Goal: Information Seeking & Learning: Learn about a topic

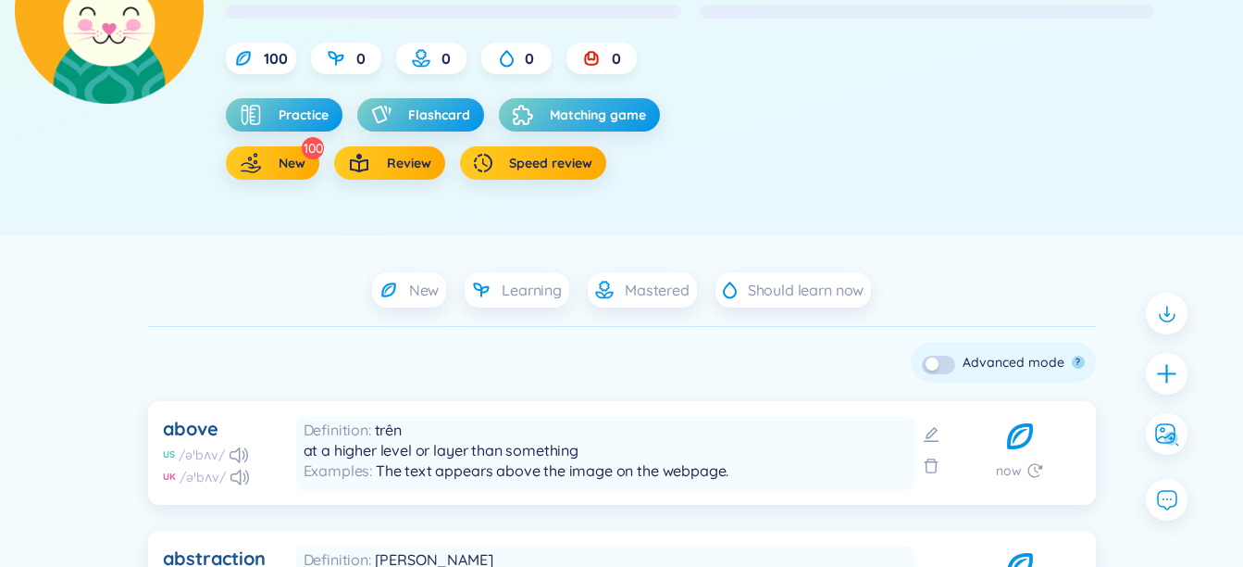
scroll to position [370, 0]
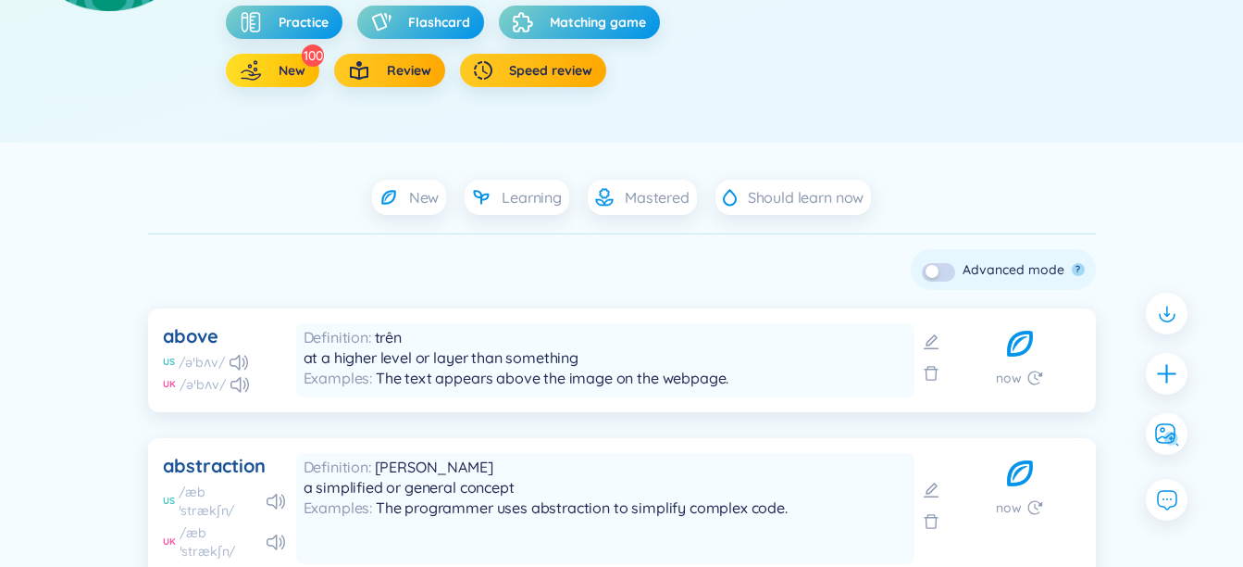
click at [272, 54] on button "New" at bounding box center [273, 70] width 94 height 33
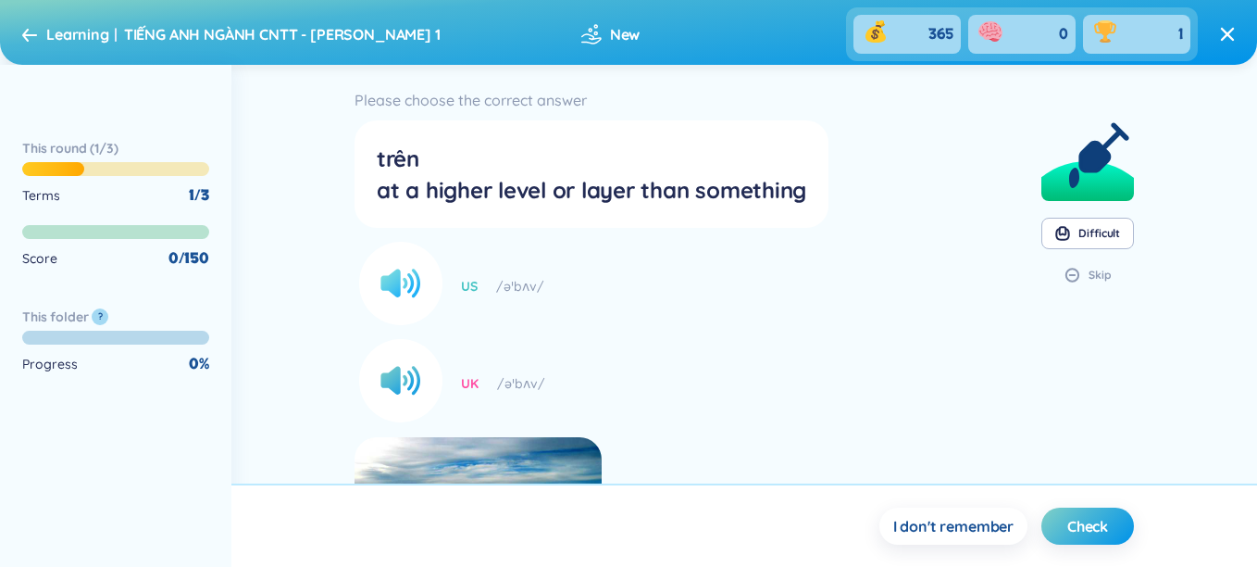
click at [386, 298] on circle at bounding box center [400, 283] width 83 height 83
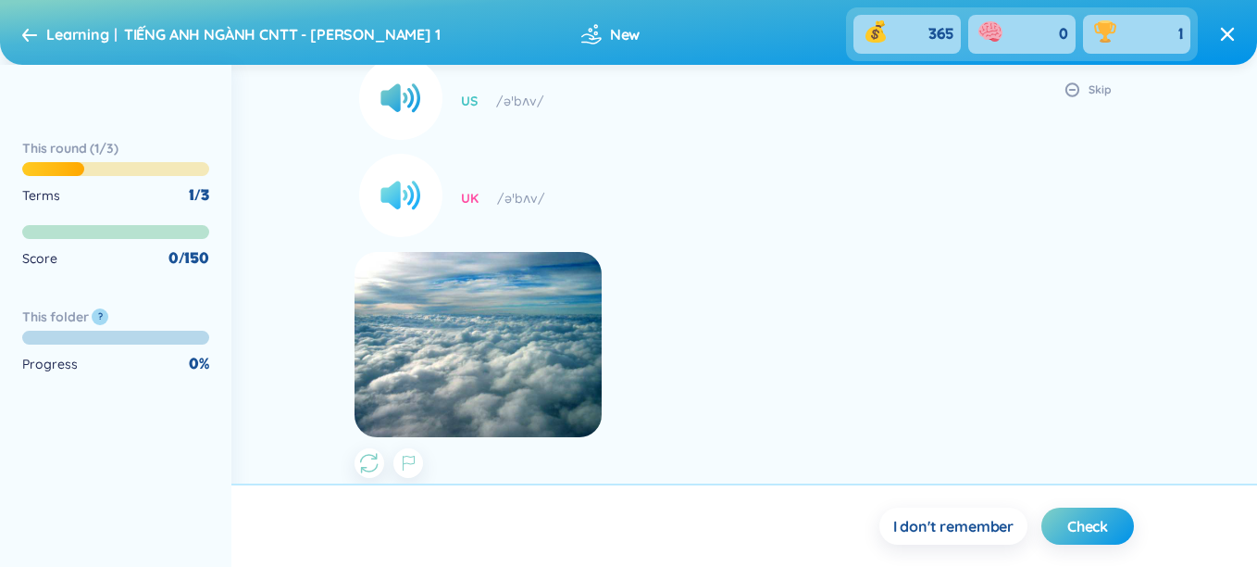
click at [401, 212] on circle at bounding box center [400, 195] width 83 height 83
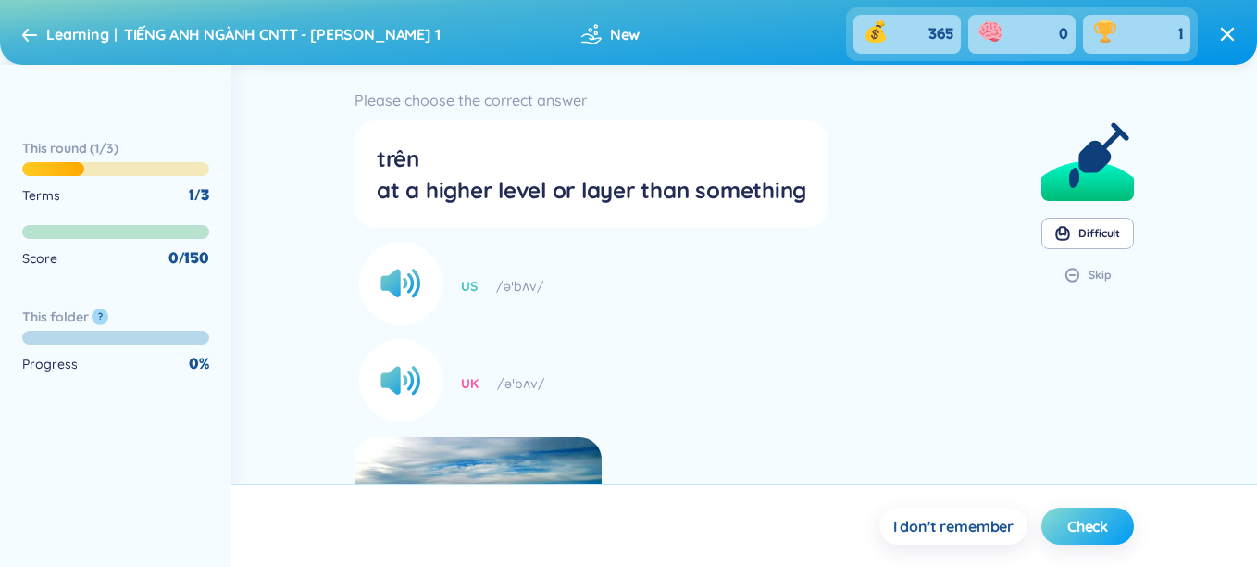
click at [1114, 531] on button "Check" at bounding box center [1088, 525] width 93 height 37
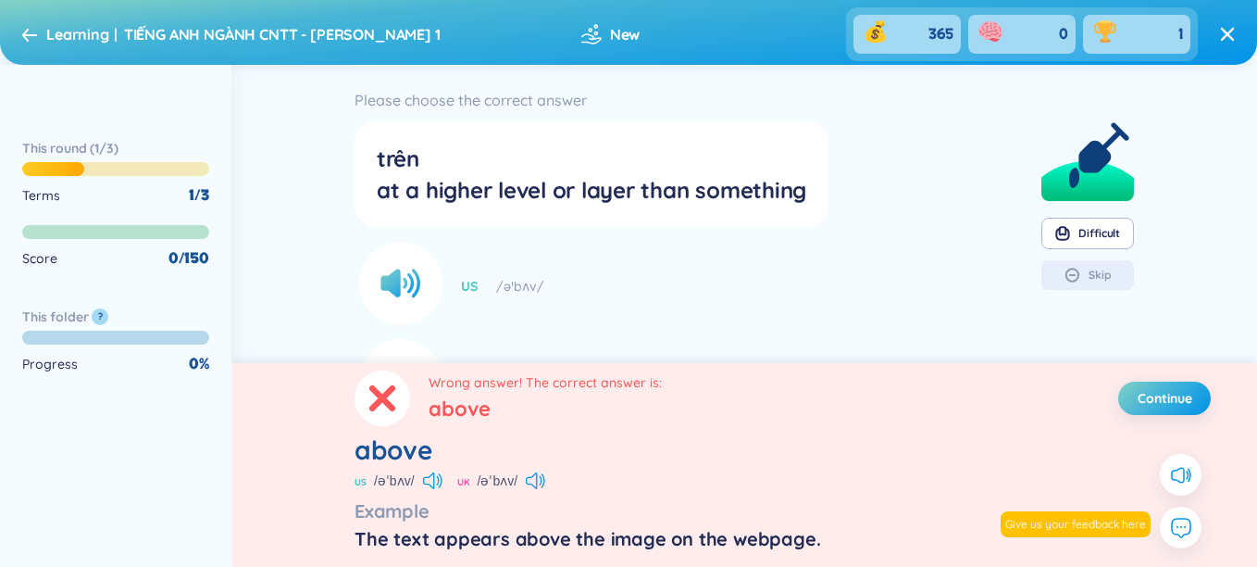
click at [490, 324] on div "US /əˈbʌv/" at bounding box center [592, 285] width 474 height 79
click at [1139, 394] on span "Continue" at bounding box center [1165, 398] width 55 height 19
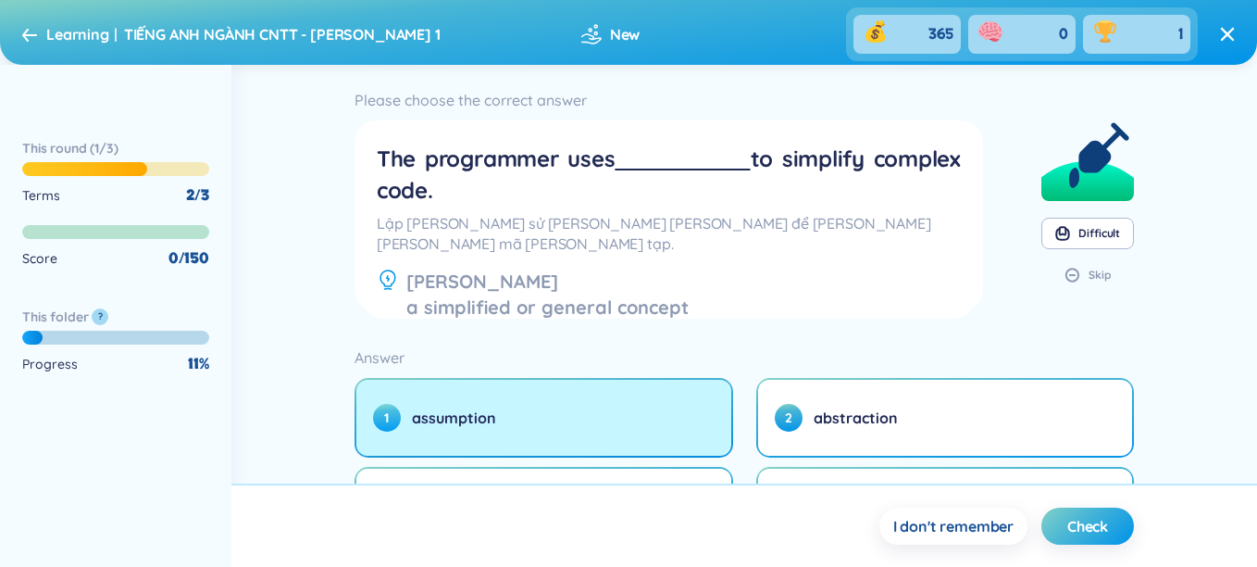
click at [539, 414] on button "1 assumption" at bounding box center [543, 418] width 375 height 76
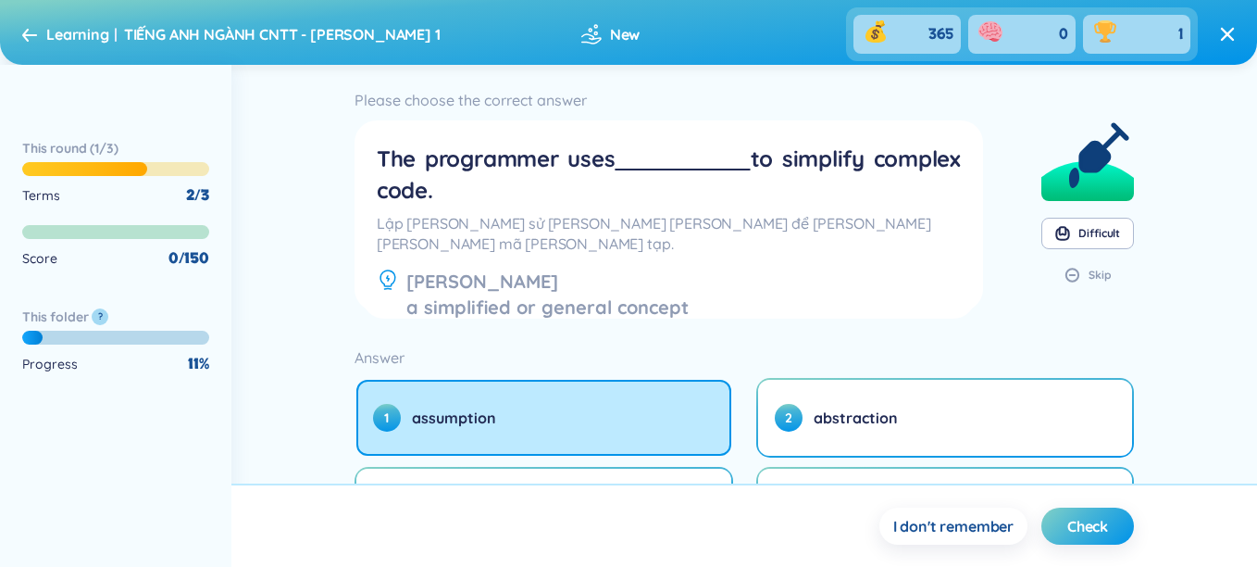
click at [506, 220] on div "Lập [PERSON_NAME] sử [PERSON_NAME] [PERSON_NAME] để [PERSON_NAME] [PERSON_NAME]…" at bounding box center [669, 233] width 584 height 41
click at [378, 98] on div "Please choose the correct answer" at bounding box center [669, 100] width 629 height 26
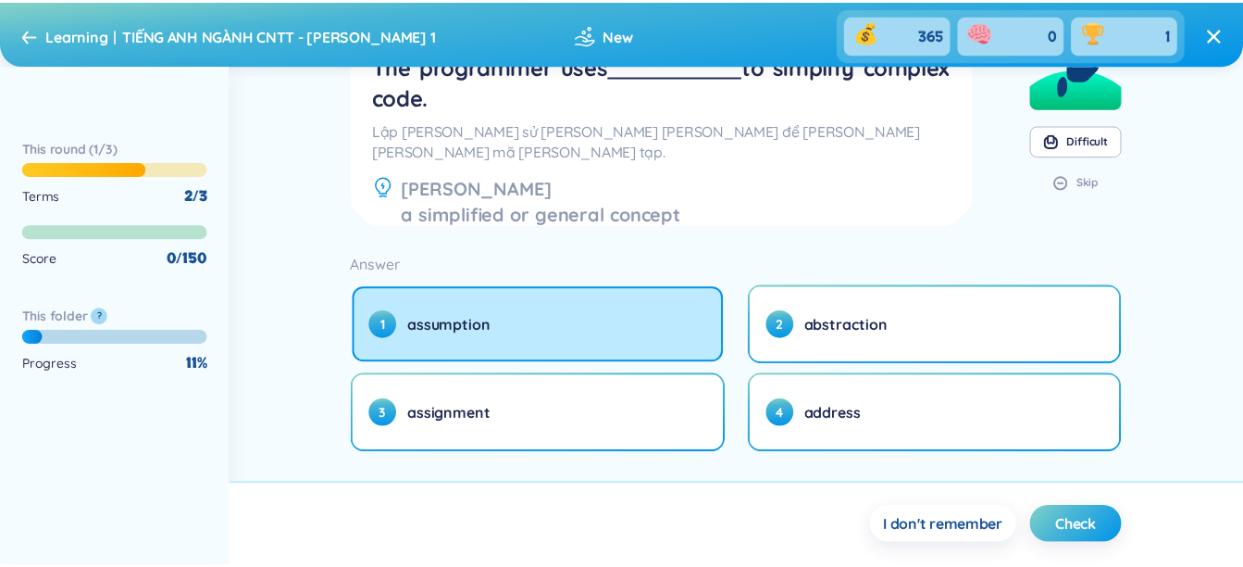
scroll to position [123, 0]
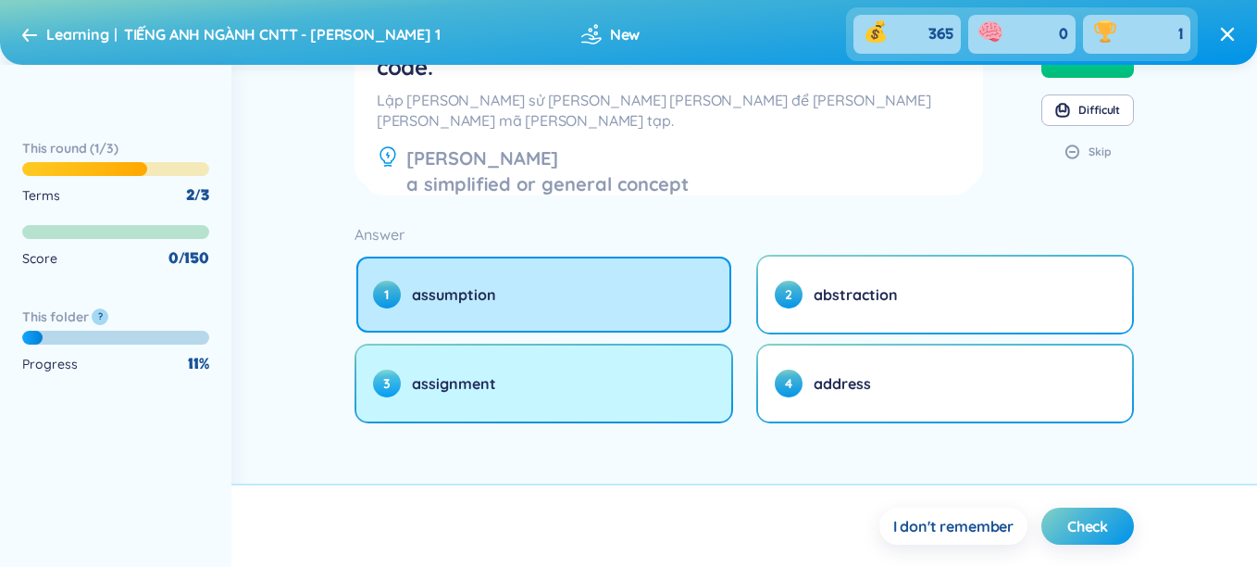
click at [585, 381] on button "3 assignment" at bounding box center [543, 383] width 375 height 76
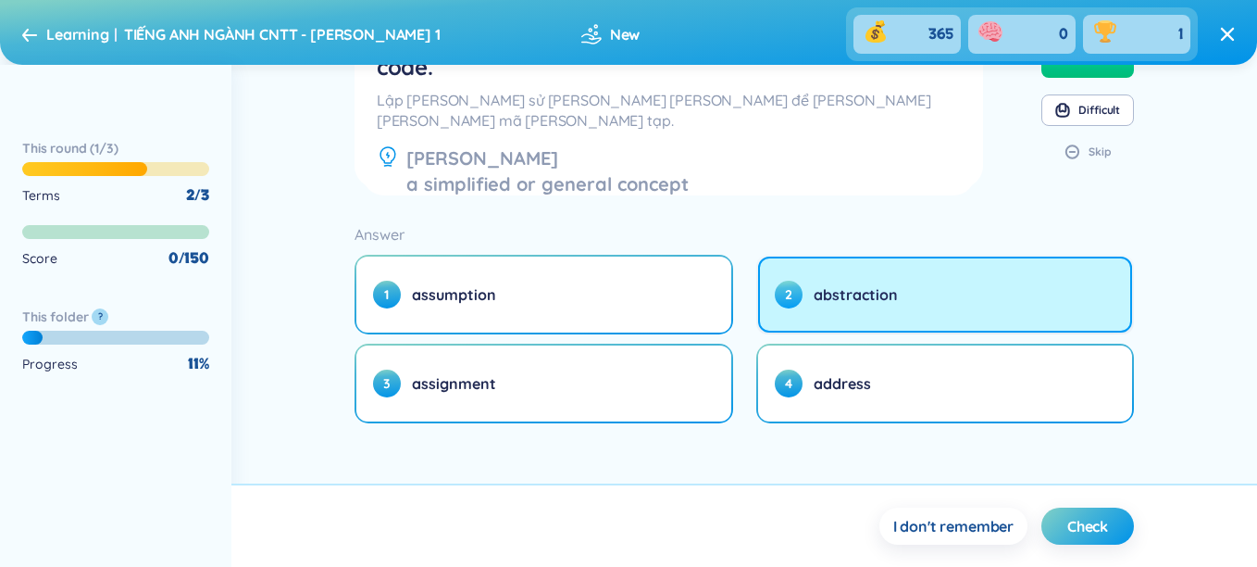
click at [798, 299] on span "2" at bounding box center [789, 295] width 28 height 28
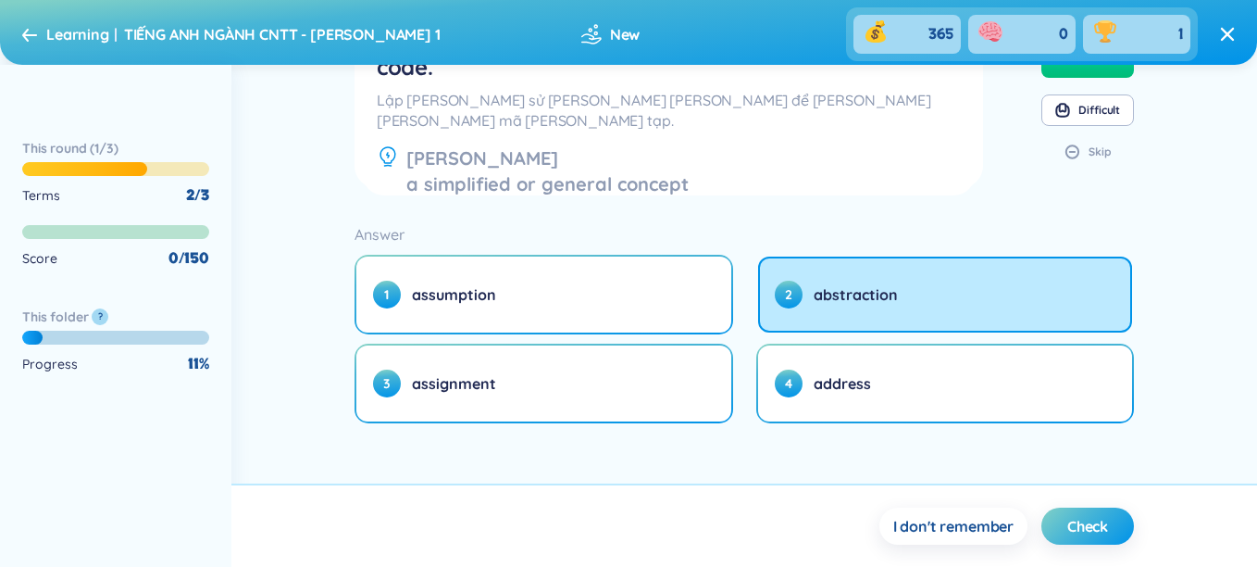
click at [34, 44] on div "Learning TIẾNG ANH NGÀNH CNTT - [PERSON_NAME] 1" at bounding box center [231, 34] width 418 height 30
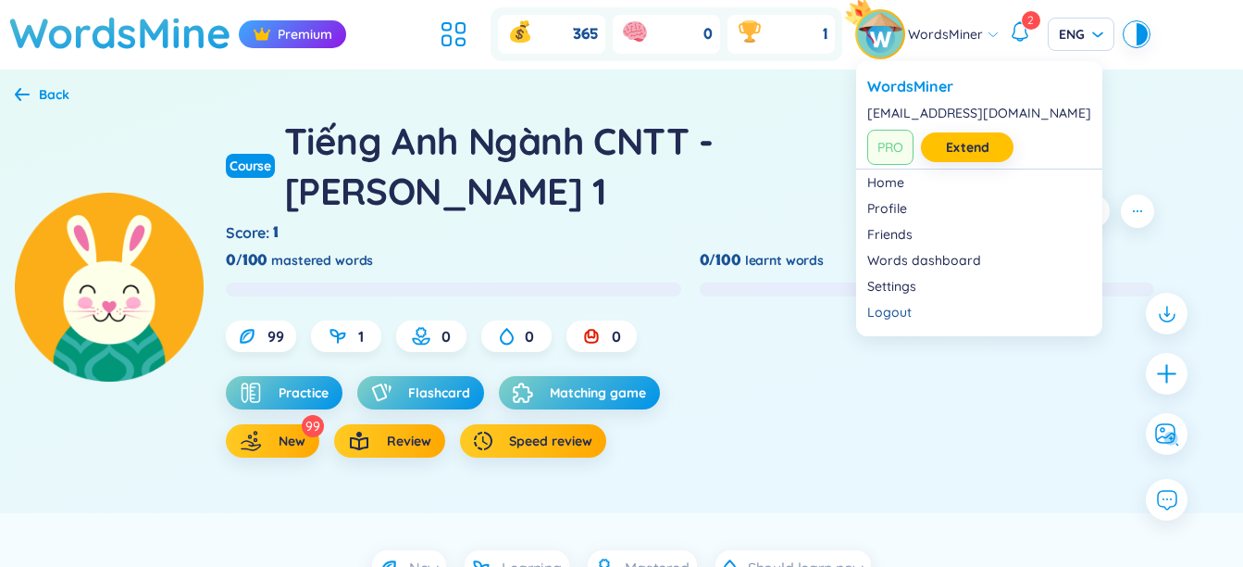
click at [903, 35] on img at bounding box center [880, 34] width 46 height 46
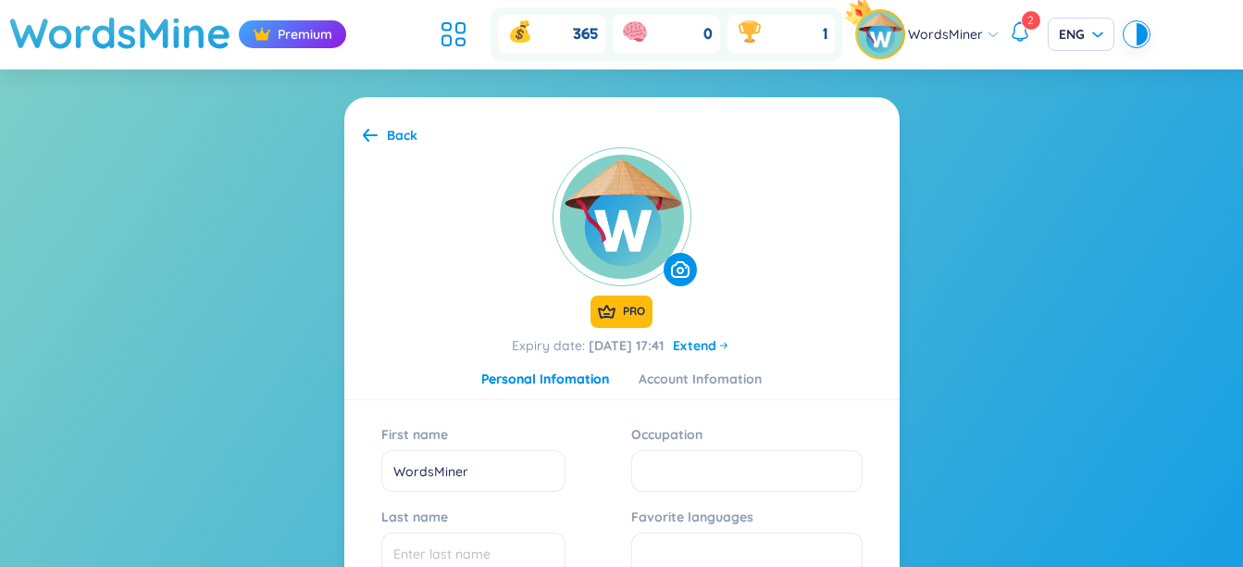
click at [1093, 313] on section "Back PRO Expiry date : [DATE] 17:41 Extend Personal Infomation Account Infomati…" at bounding box center [621, 562] width 1243 height 986
click at [385, 147] on link "Back" at bounding box center [390, 136] width 55 height 23
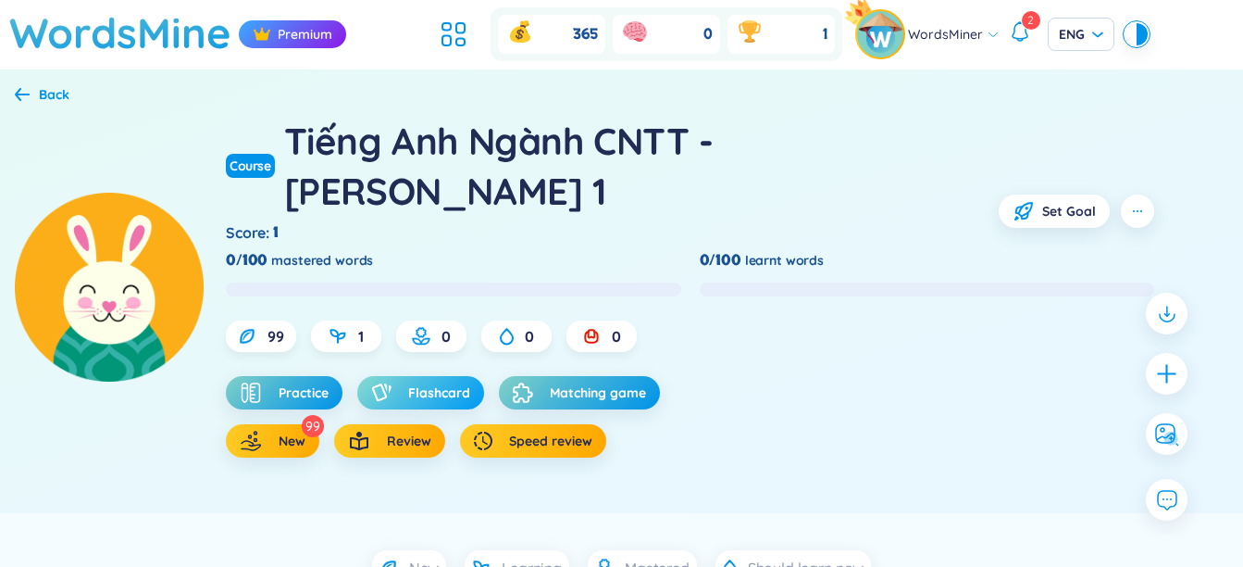
click at [413, 383] on span "Flashcard" at bounding box center [439, 392] width 62 height 19
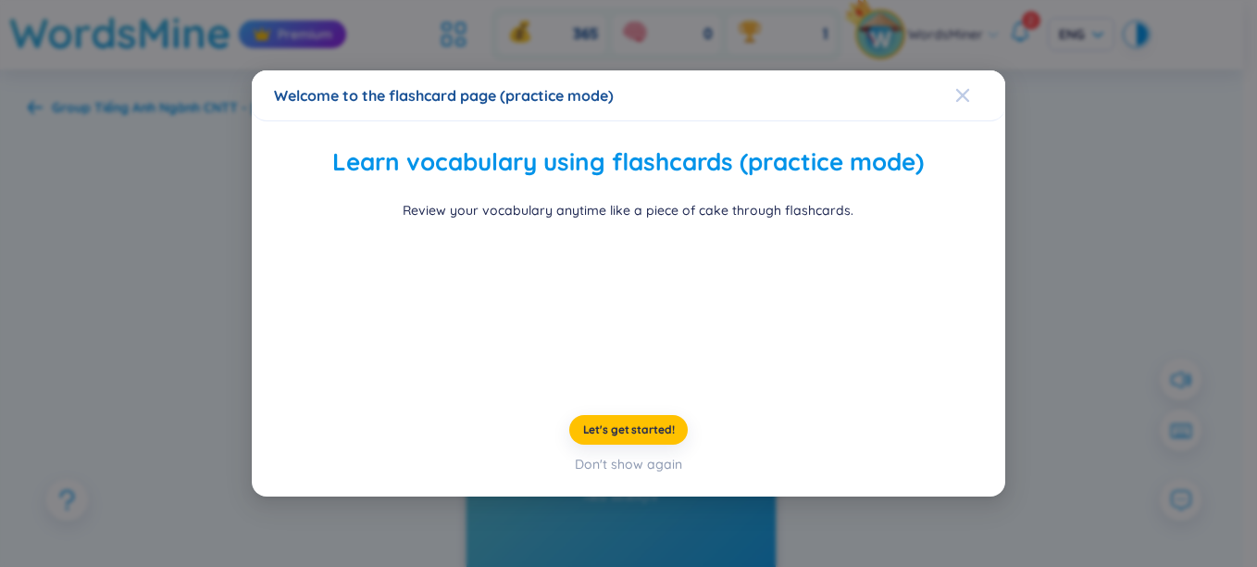
click at [956, 88] on icon "Close" at bounding box center [963, 95] width 15 height 15
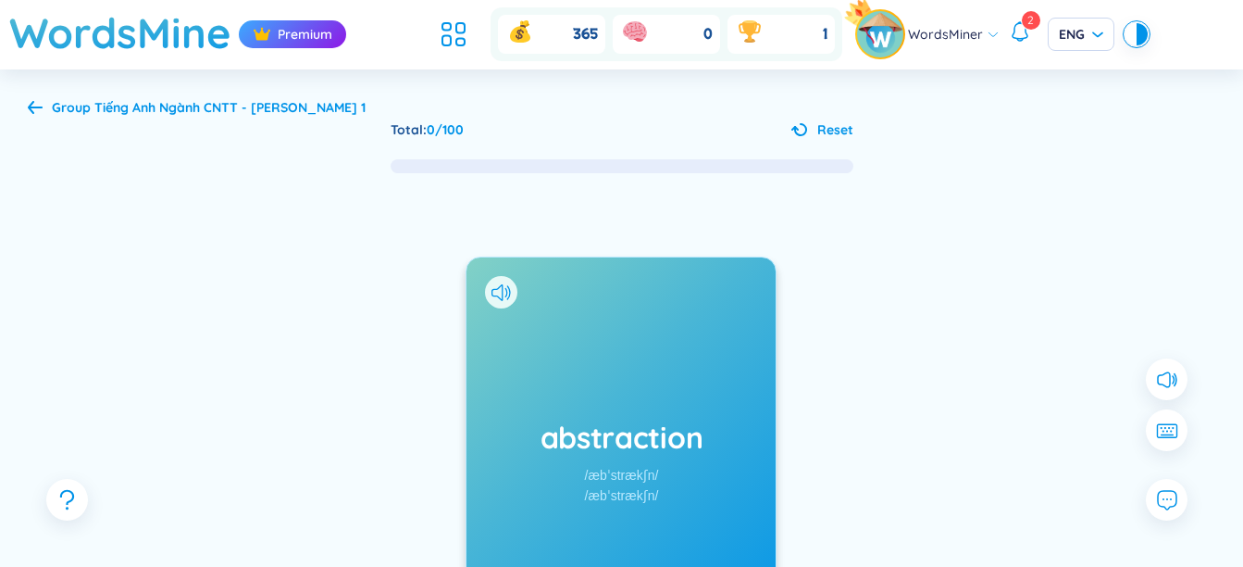
click at [605, 416] on div "abstraction /æbˈstrækʃn/ /æbˈstrækʃn/ Added at [DATE]" at bounding box center [621, 460] width 309 height 407
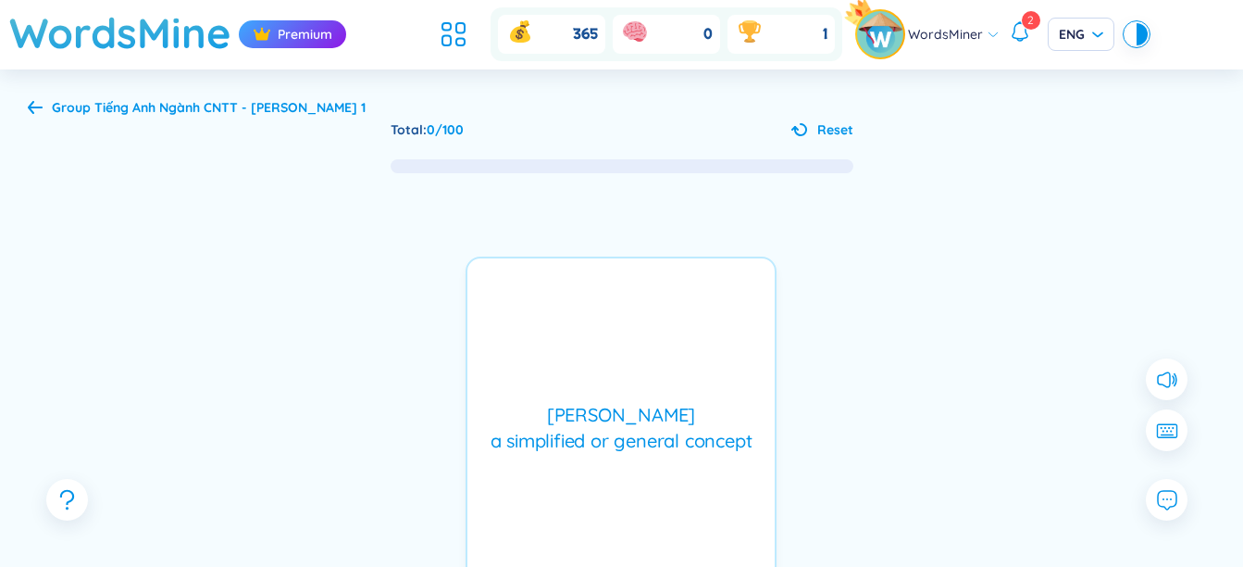
click at [569, 376] on div "[PERSON_NAME] a simplified or general concept Added at [DATE]" at bounding box center [621, 460] width 311 height 409
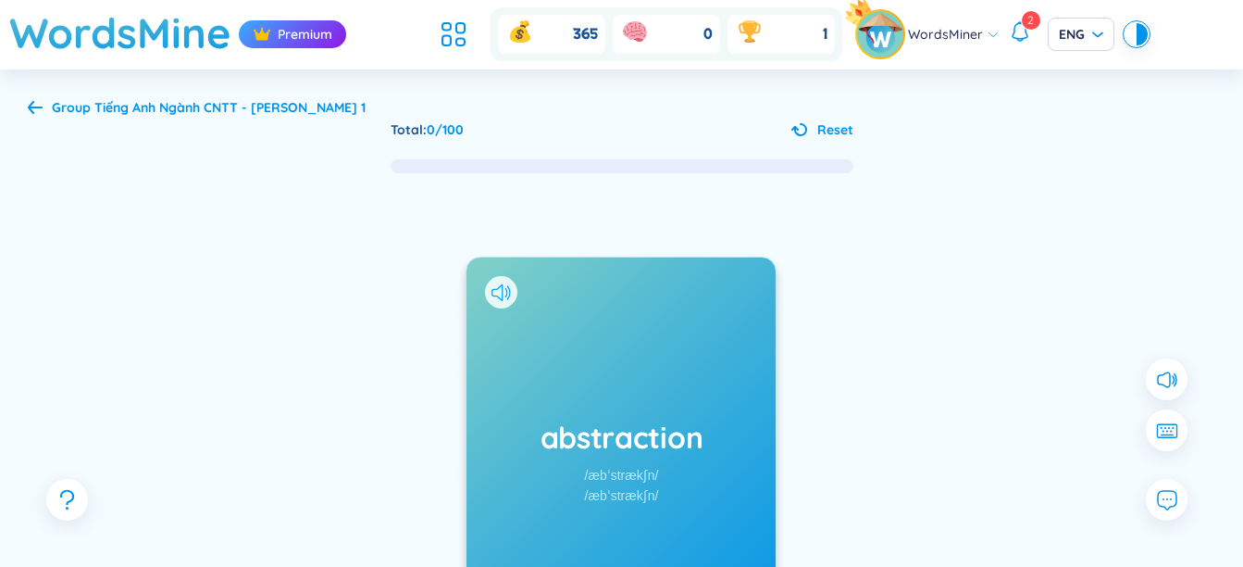
click at [496, 289] on icon at bounding box center [497, 292] width 11 height 17
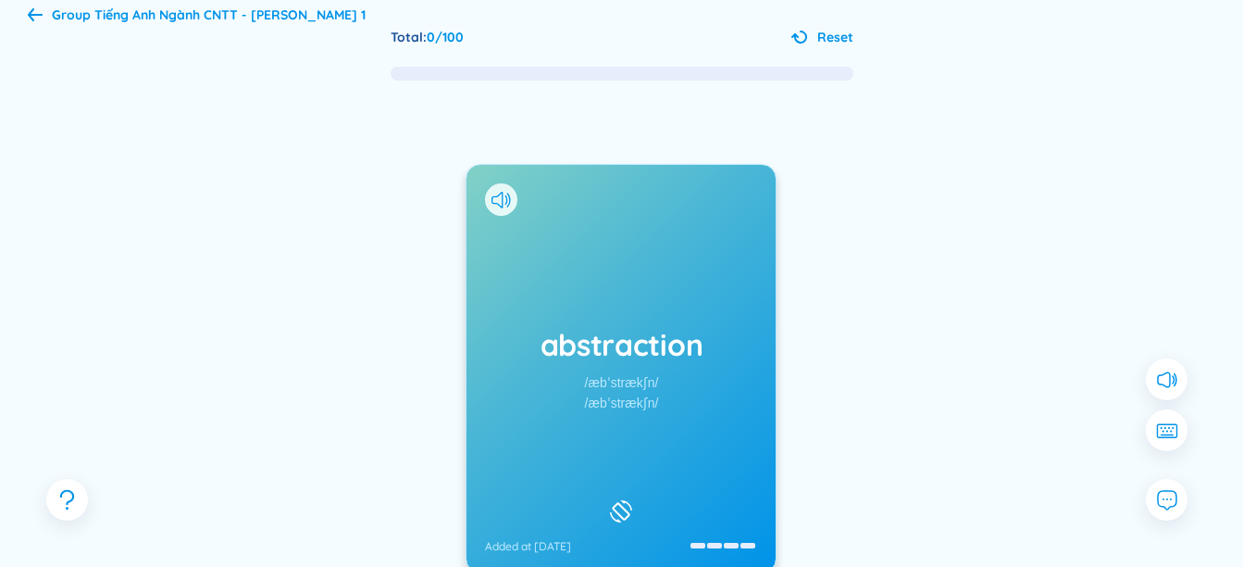
scroll to position [185, 0]
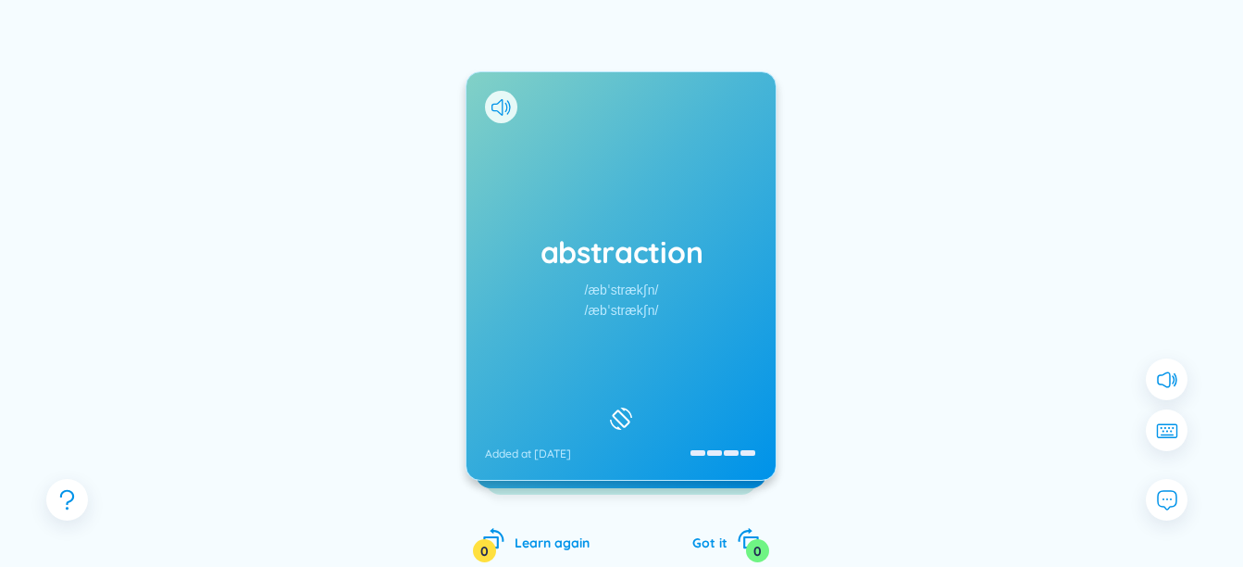
click at [513, 181] on div "abstraction /æbˈstrækʃn/ /æbˈstrækʃn/ Added at [DATE]" at bounding box center [621, 275] width 309 height 407
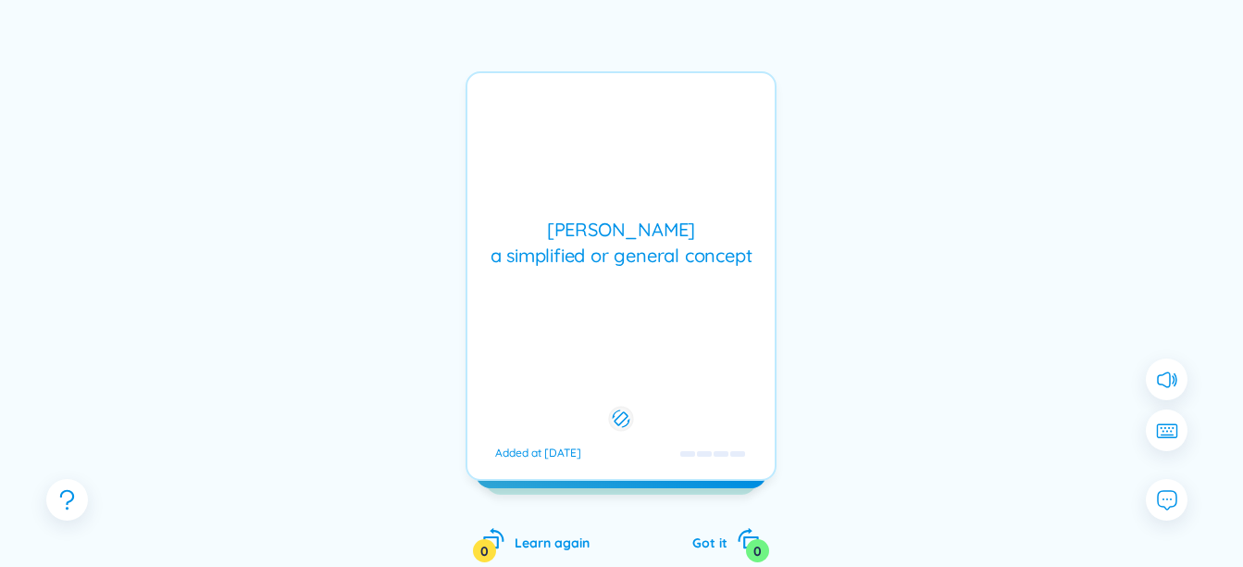
click at [529, 227] on div "[PERSON_NAME] a simplified or general concept" at bounding box center [621, 243] width 289 height 52
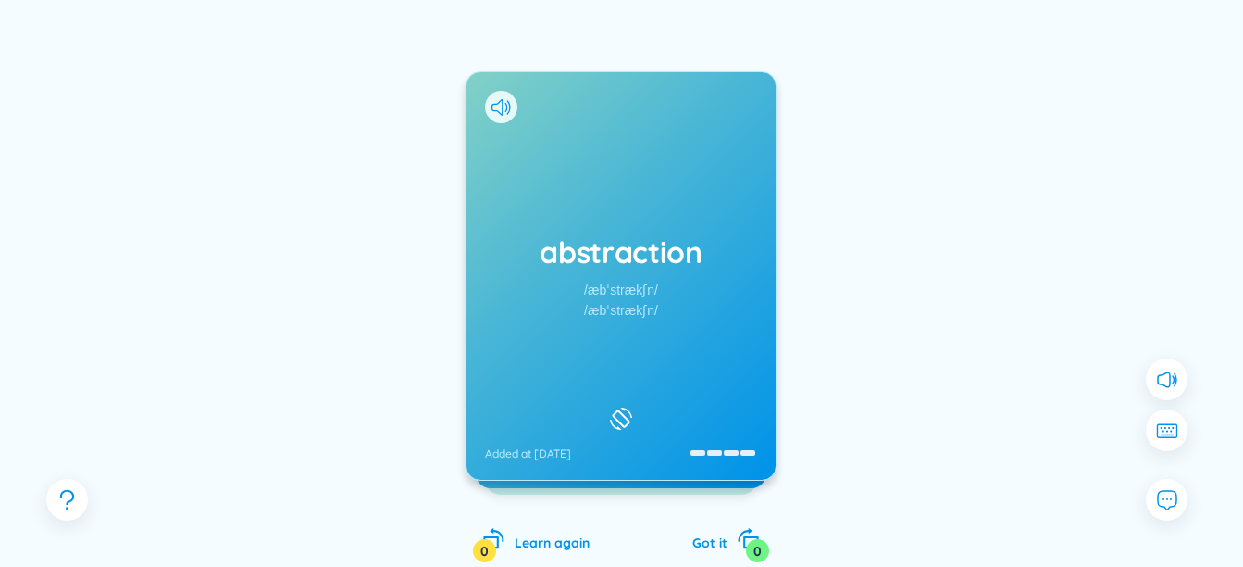
click at [610, 303] on div "/æbˈstrækʃn/" at bounding box center [622, 310] width 74 height 20
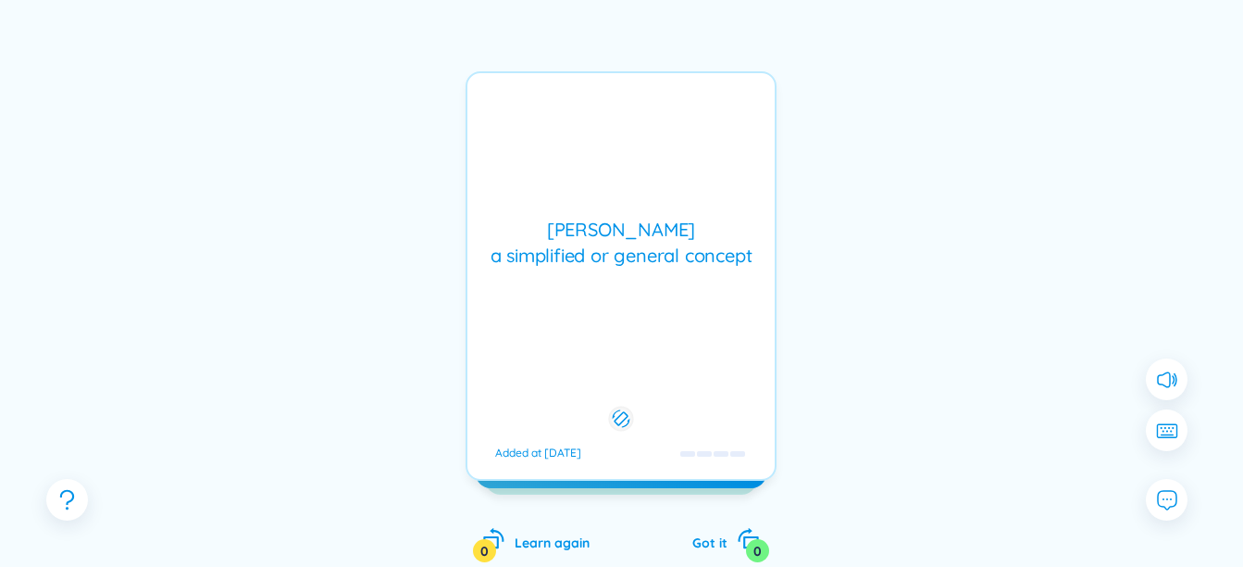
click at [532, 115] on div "[PERSON_NAME] a simplified or general concept Added at [DATE]" at bounding box center [621, 275] width 311 height 409
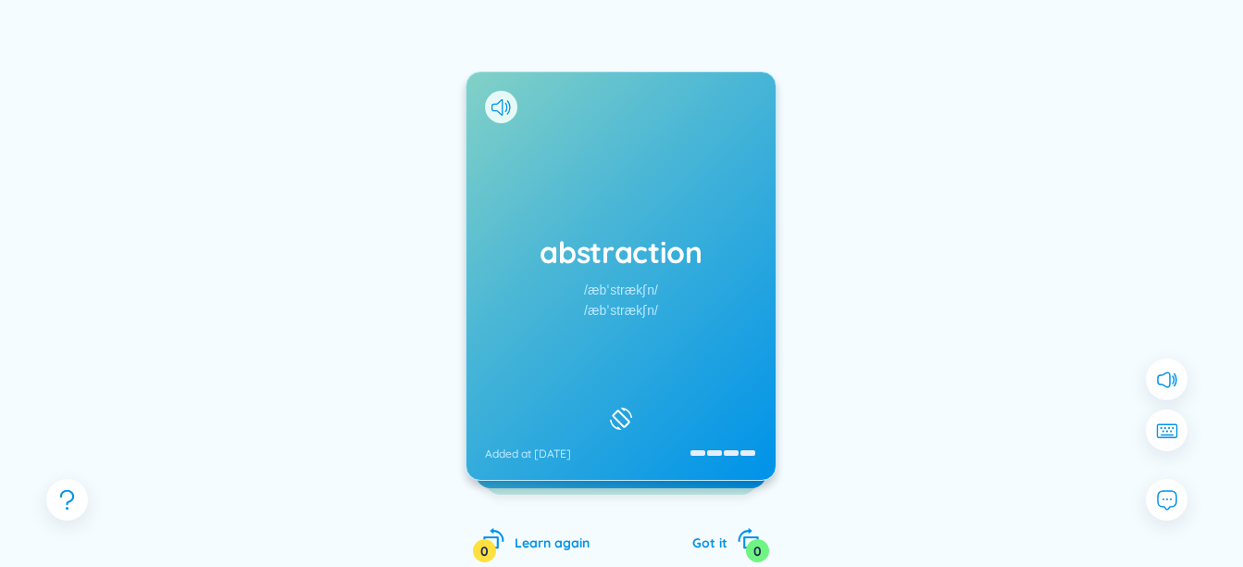
click at [495, 96] on div "abstraction /æbˈstrækʃn/ /æbˈstrækʃn/ Added at [DATE]" at bounding box center [621, 275] width 311 height 409
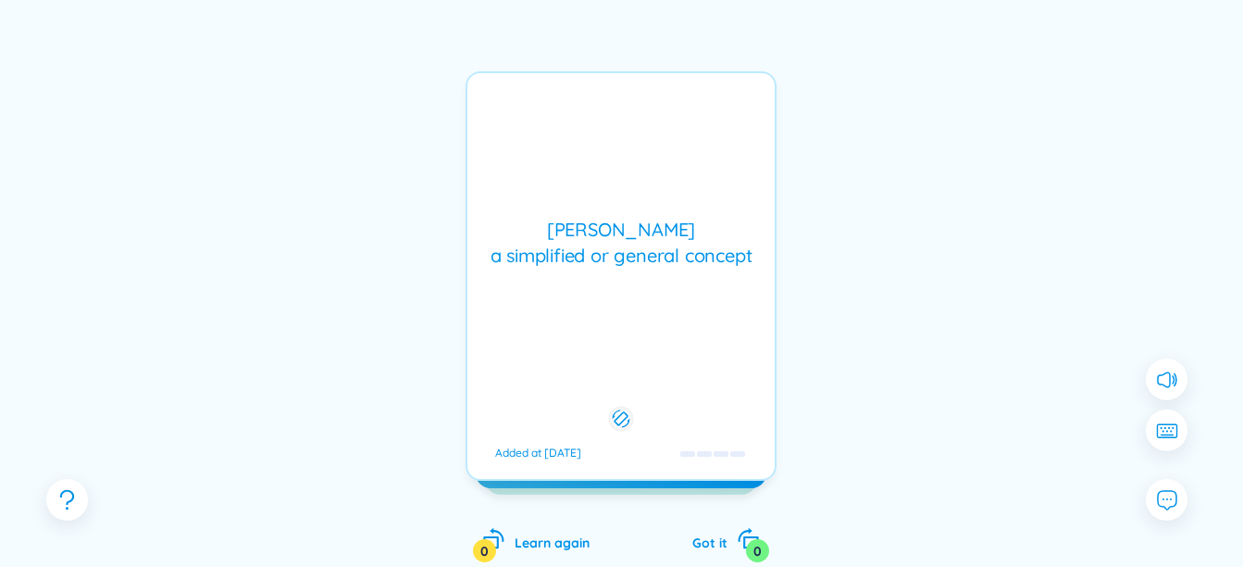
click at [500, 104] on div "[PERSON_NAME] a simplified or general concept Added at [DATE]" at bounding box center [621, 275] width 311 height 409
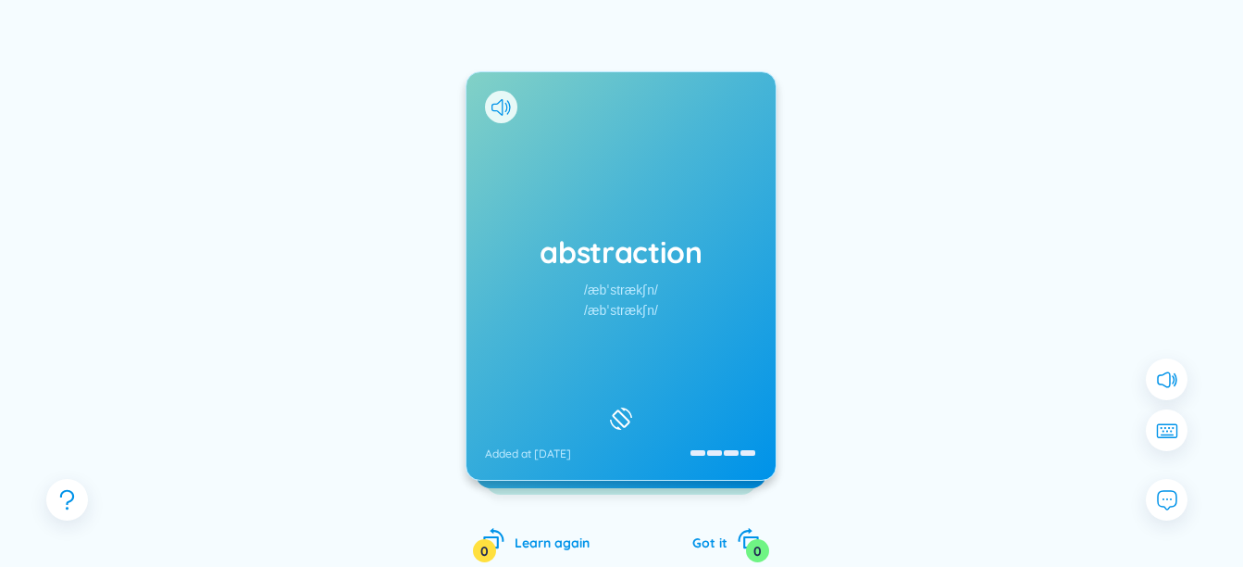
click at [497, 106] on div "abstraction /æbˈstrækʃn/ /æbˈstrækʃn/ Added at [DATE]" at bounding box center [621, 275] width 311 height 409
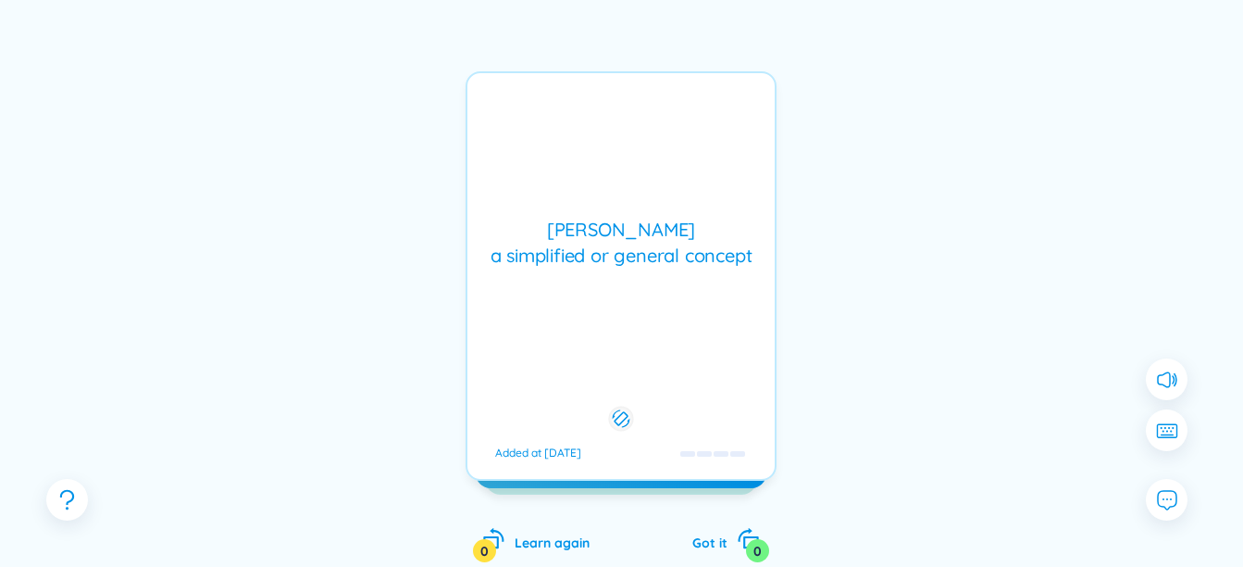
click at [499, 109] on div "[PERSON_NAME] a simplified or general concept Added at [DATE]" at bounding box center [621, 275] width 311 height 409
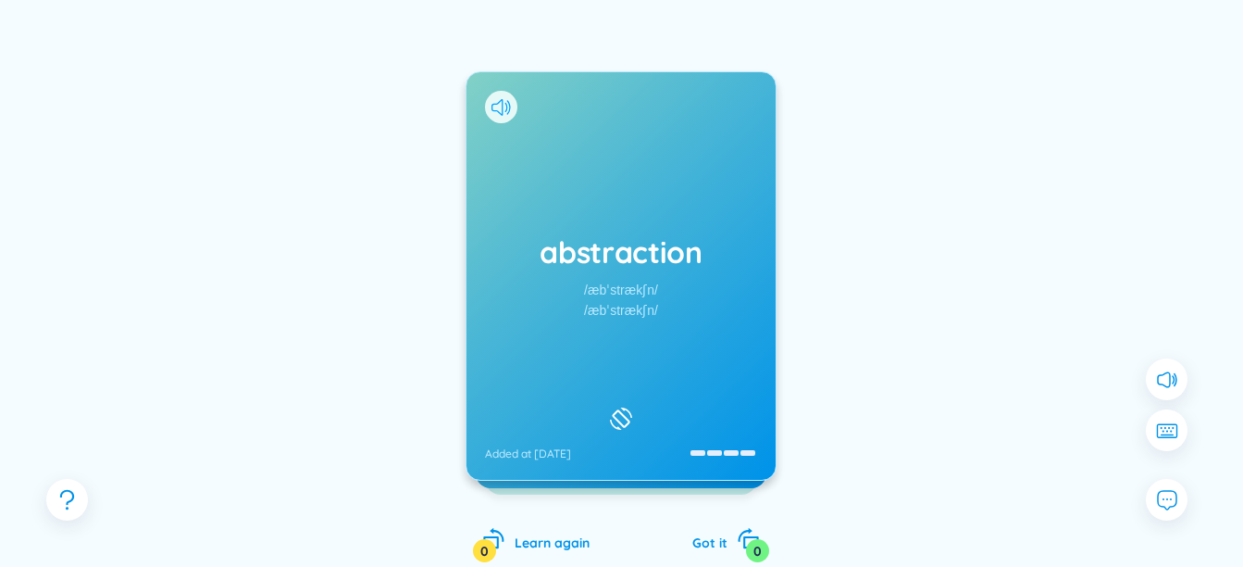
click at [503, 109] on icon at bounding box center [497, 107] width 11 height 17
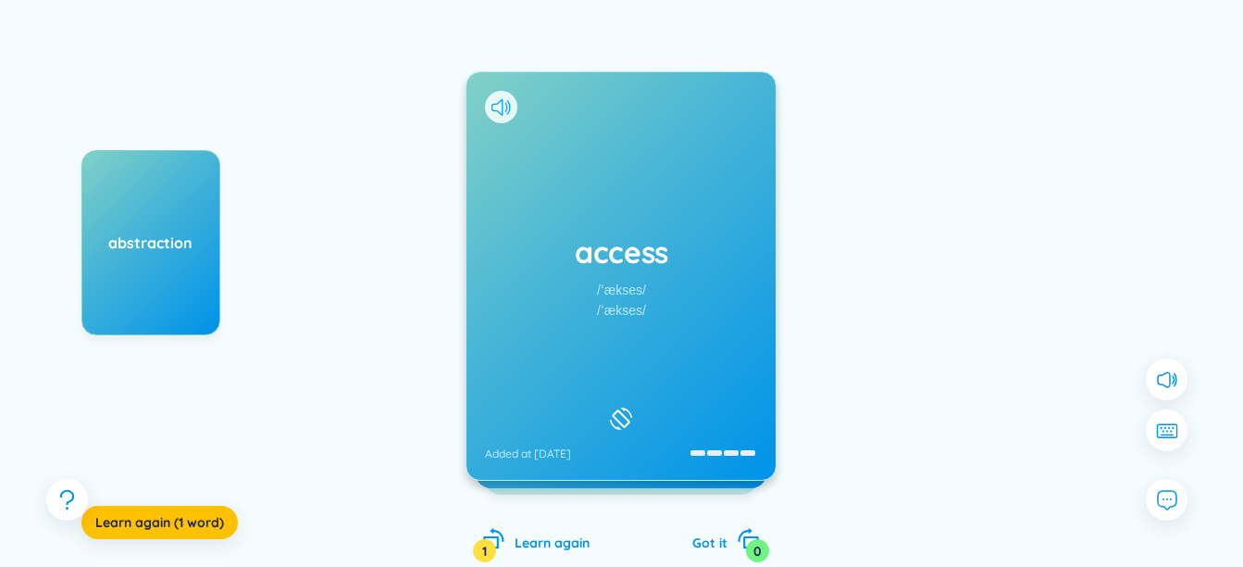
click at [505, 106] on icon at bounding box center [501, 107] width 19 height 17
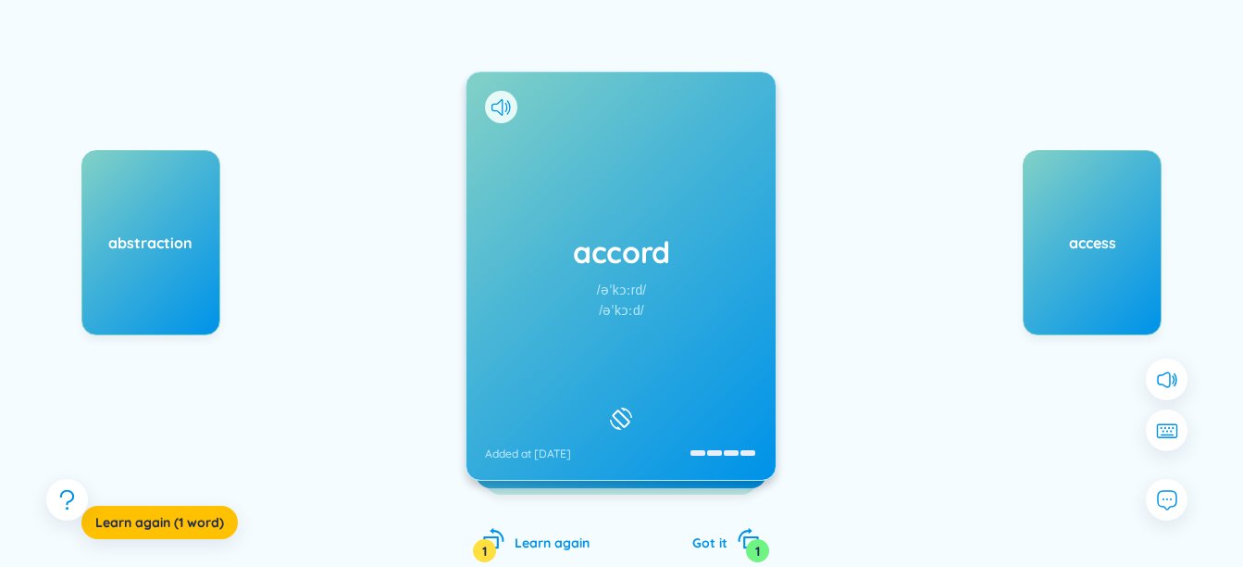
click at [1103, 227] on div "access" at bounding box center [1092, 242] width 139 height 185
click at [569, 185] on div "accord /əˈkɔːrd/ /əˈkɔːd/ Added at [DATE]" at bounding box center [621, 275] width 309 height 407
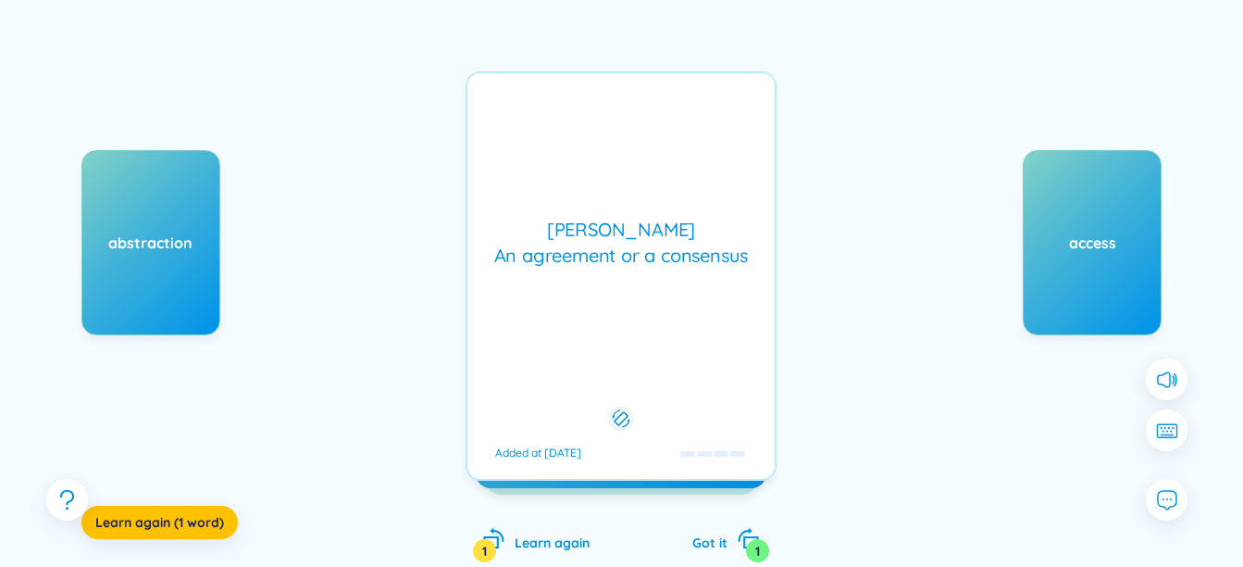
click at [523, 143] on div "accord /əˈkɔːrd/ /əˈkɔːd/ Added at [DATE] [PERSON_NAME] An agreement or a conse…" at bounding box center [621, 275] width 311 height 409
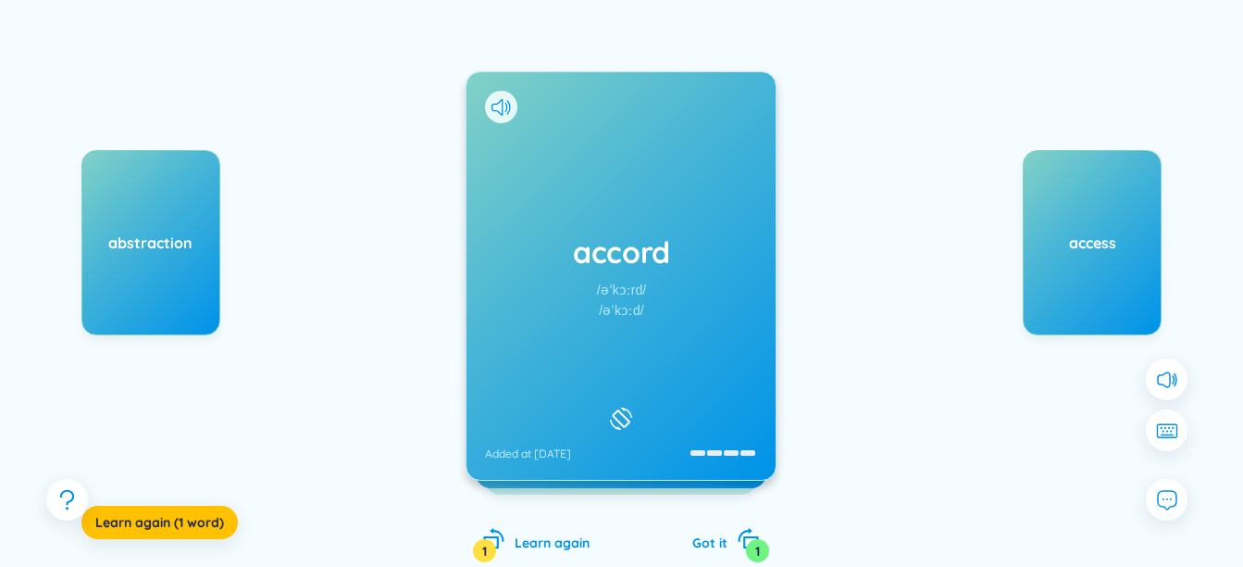
click at [503, 114] on div "accord /əˈkɔːrd/ /əˈkɔːd/ Added at [DATE]" at bounding box center [621, 275] width 311 height 409
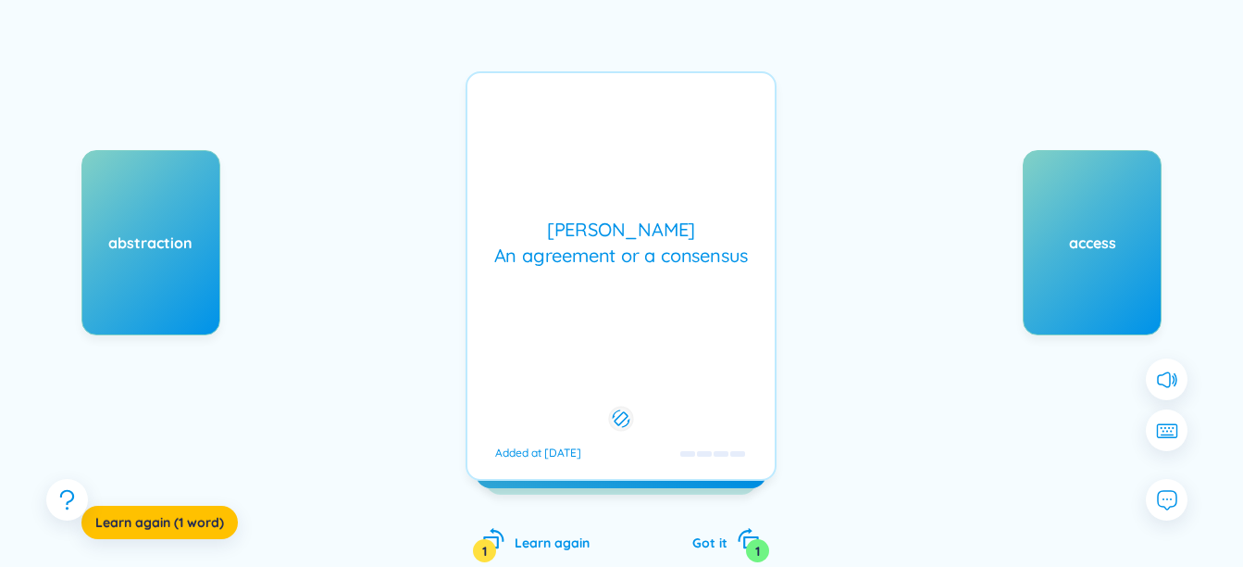
click at [502, 111] on div "accord /əˈkɔːrd/ /əˈkɔːd/ Added at [DATE]" at bounding box center [621, 275] width 309 height 407
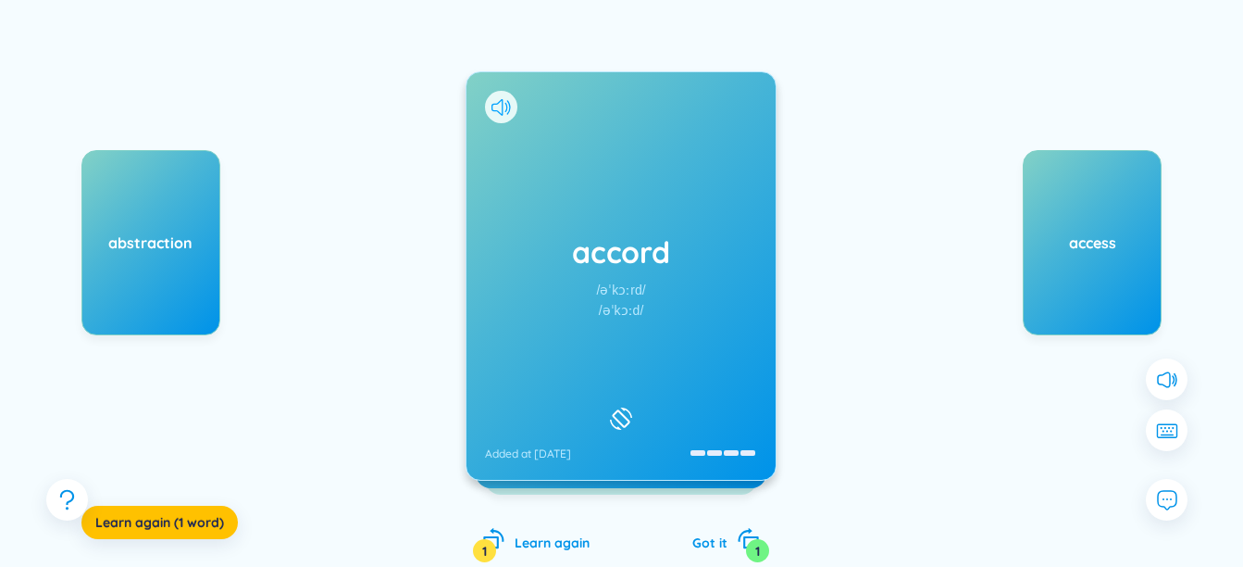
click at [498, 104] on icon at bounding box center [497, 107] width 11 height 17
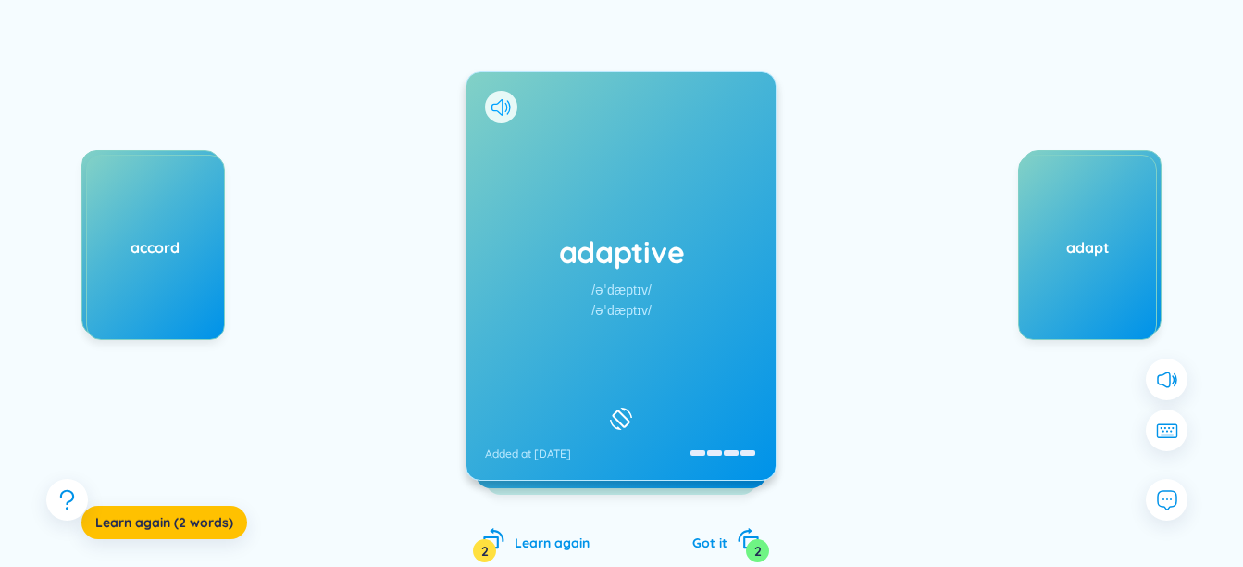
click at [500, 105] on icon at bounding box center [501, 107] width 19 height 17
click at [554, 176] on div "adaptive /əˈdæptɪv/ /əˈdæptɪv/ Added at [DATE]" at bounding box center [621, 275] width 309 height 407
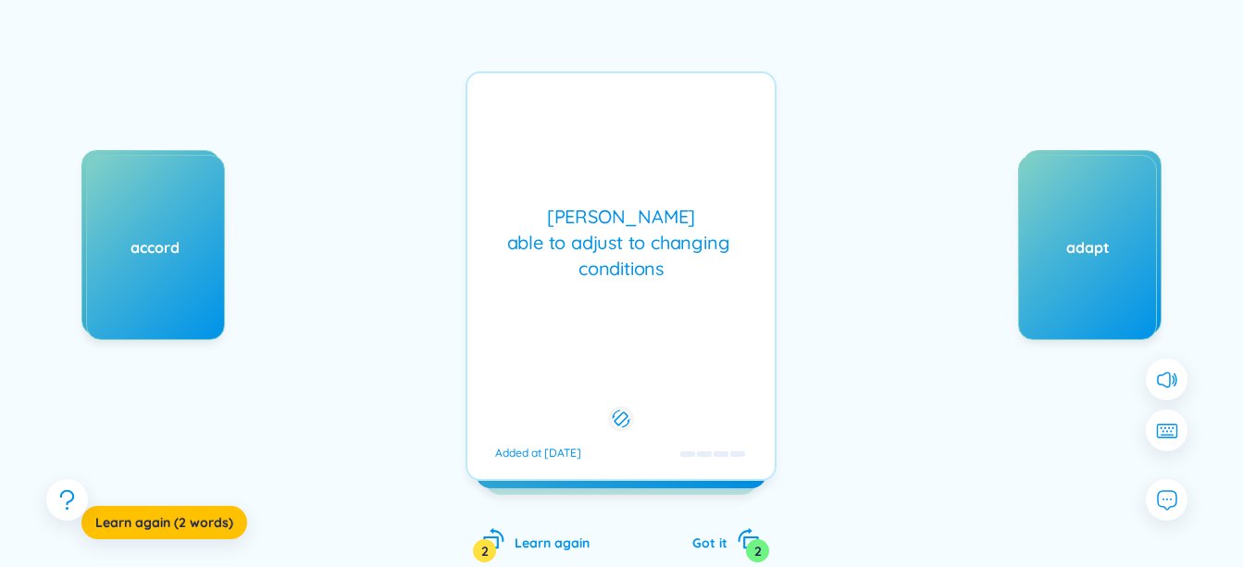
click at [554, 176] on div "[PERSON_NAME] able to adjust to changing conditions Added at [DATE]" at bounding box center [621, 275] width 311 height 409
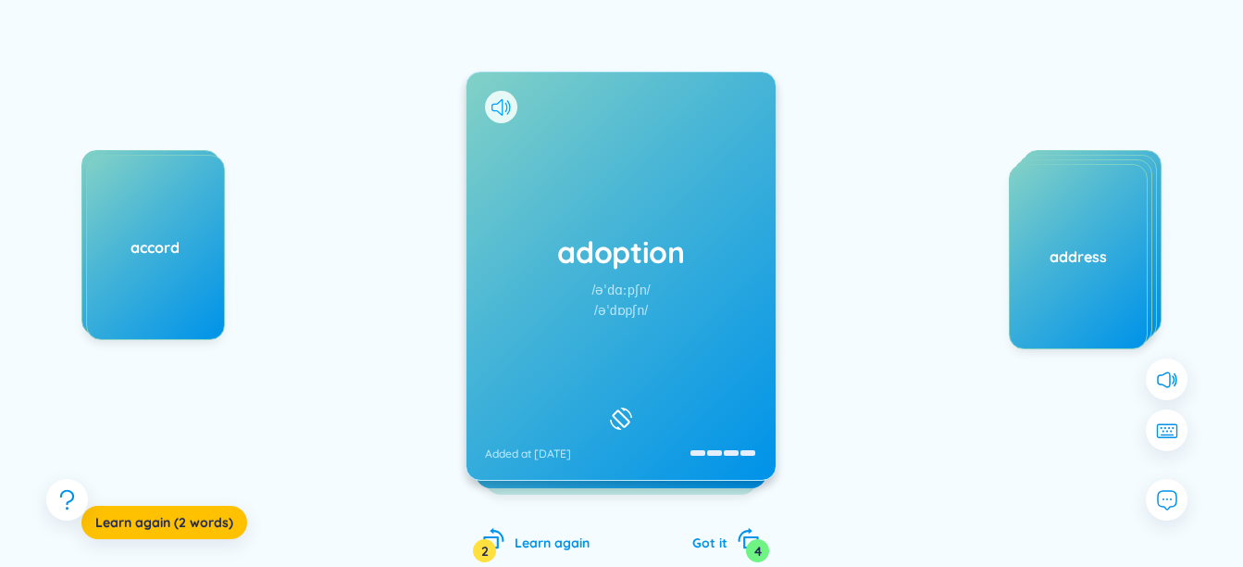
click at [499, 106] on icon at bounding box center [501, 107] width 19 height 17
click at [616, 325] on div "adoption /əˈdɑːpʃn/ /əˈdɒpʃn/ Added at [DATE]" at bounding box center [621, 275] width 309 height 407
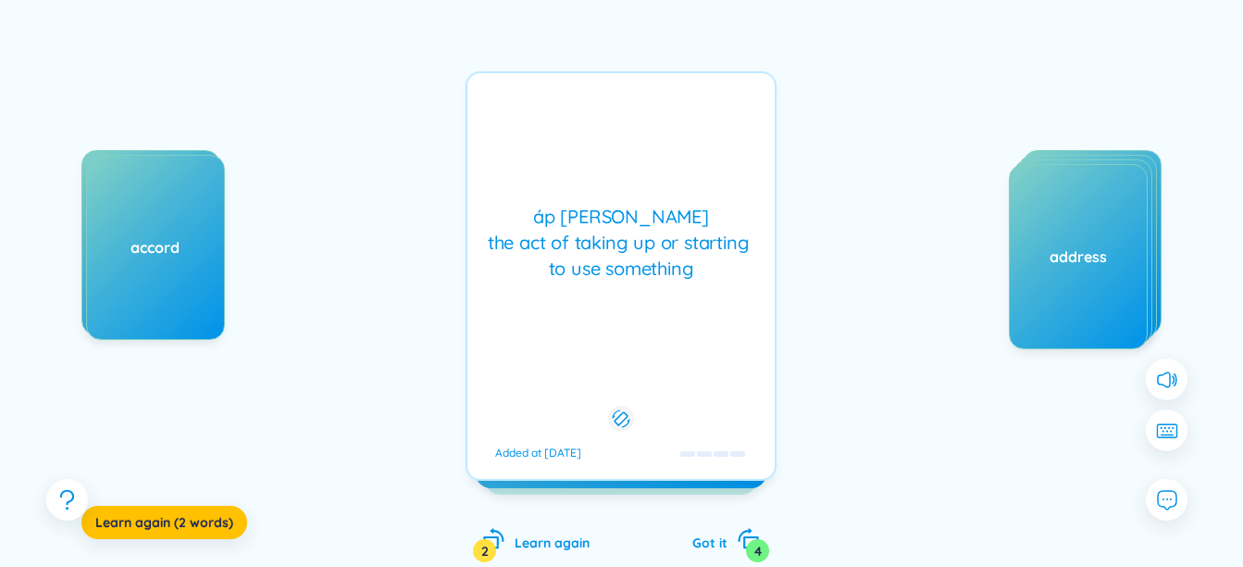
click at [609, 304] on div "áp [PERSON_NAME] the act of taking up or starting to use something Added at [DA…" at bounding box center [621, 275] width 311 height 409
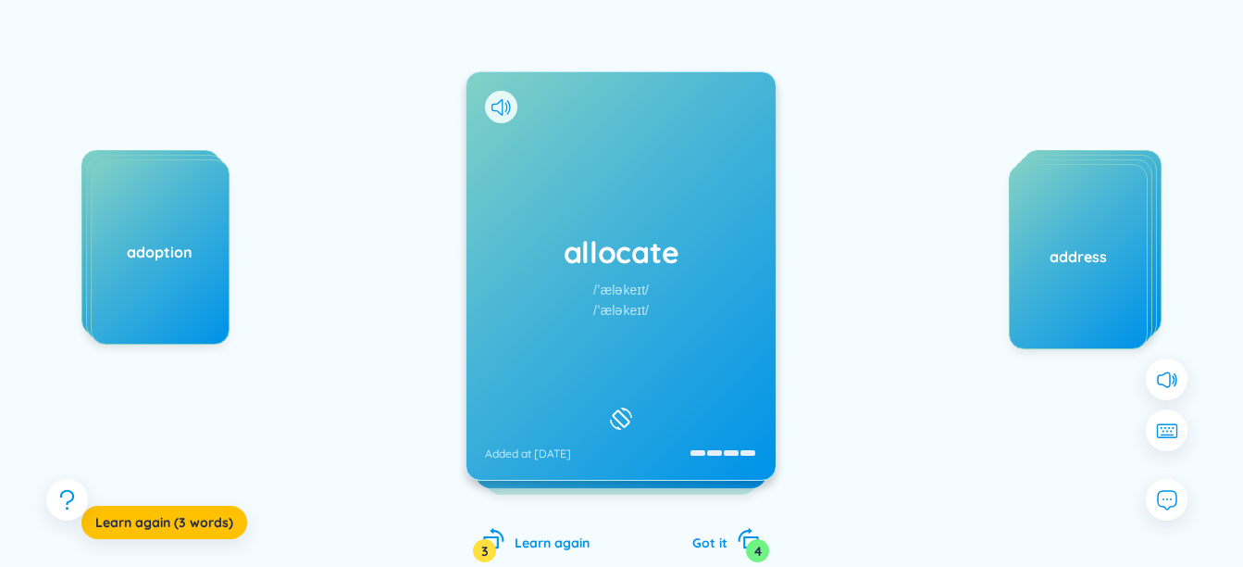
click at [553, 241] on h1 "allocate" at bounding box center [621, 251] width 272 height 41
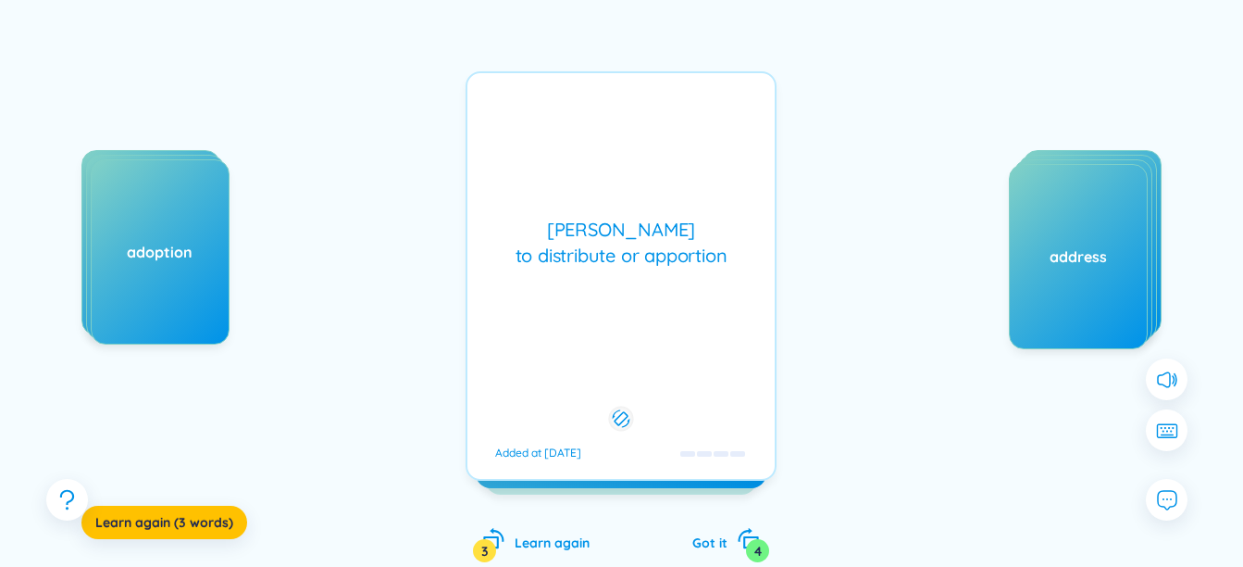
click at [556, 256] on div "[PERSON_NAME] to distribute or apportion" at bounding box center [621, 243] width 289 height 52
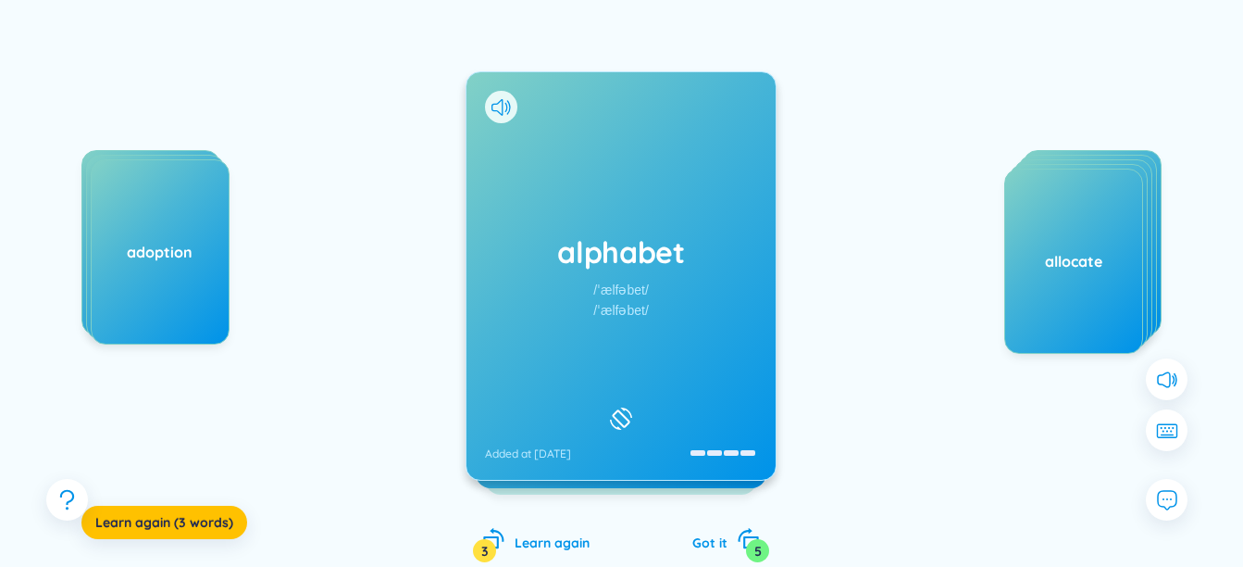
click at [634, 253] on h1 "alphabet" at bounding box center [621, 251] width 272 height 41
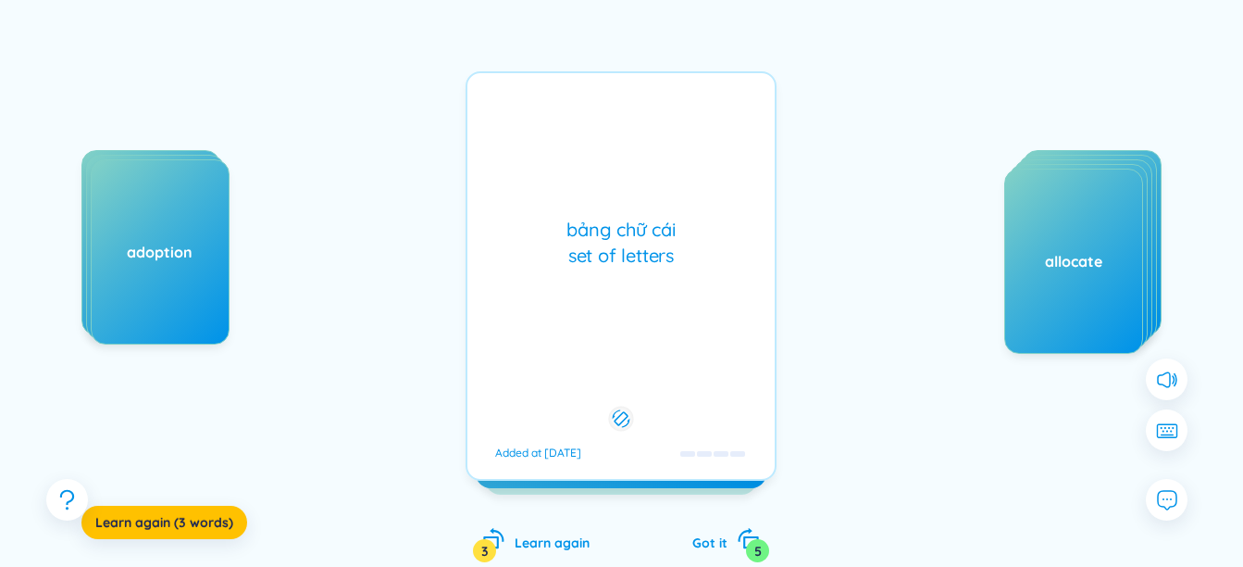
click at [631, 254] on div "bảng chữ cái set of letters" at bounding box center [621, 243] width 289 height 52
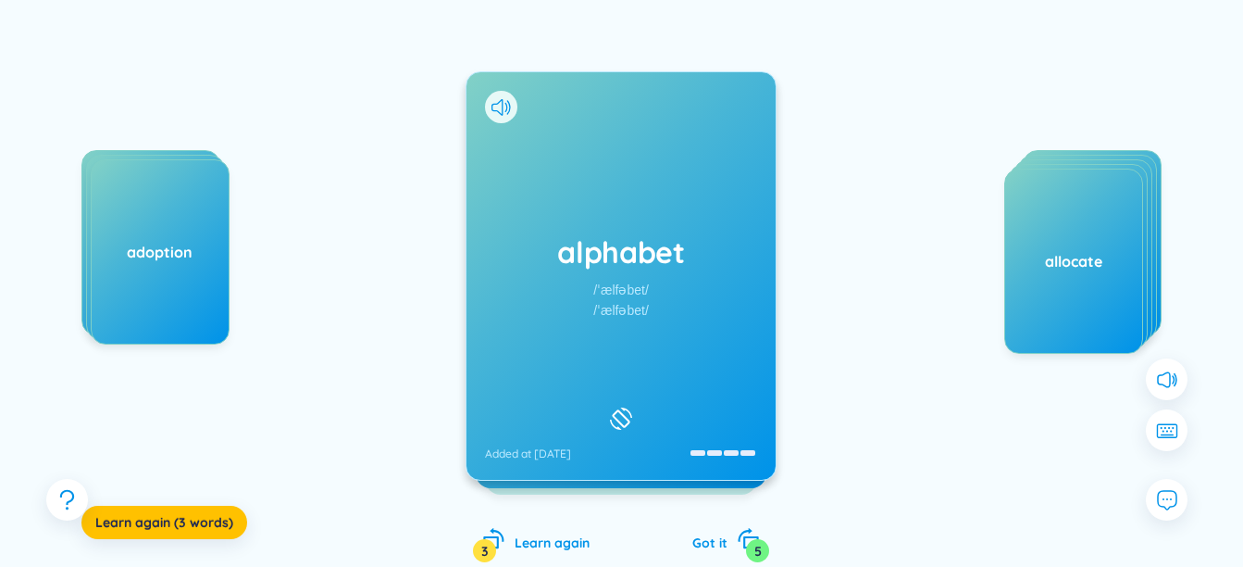
drag, startPoint x: 631, startPoint y: 254, endPoint x: 851, endPoint y: 260, distance: 220.5
click at [777, 257] on div "alphabet /ˈælfəbet/ /ˈælfəbet/ Added at [DATE] bảng chữ cái set of letters Adde…" at bounding box center [621, 275] width 311 height 409
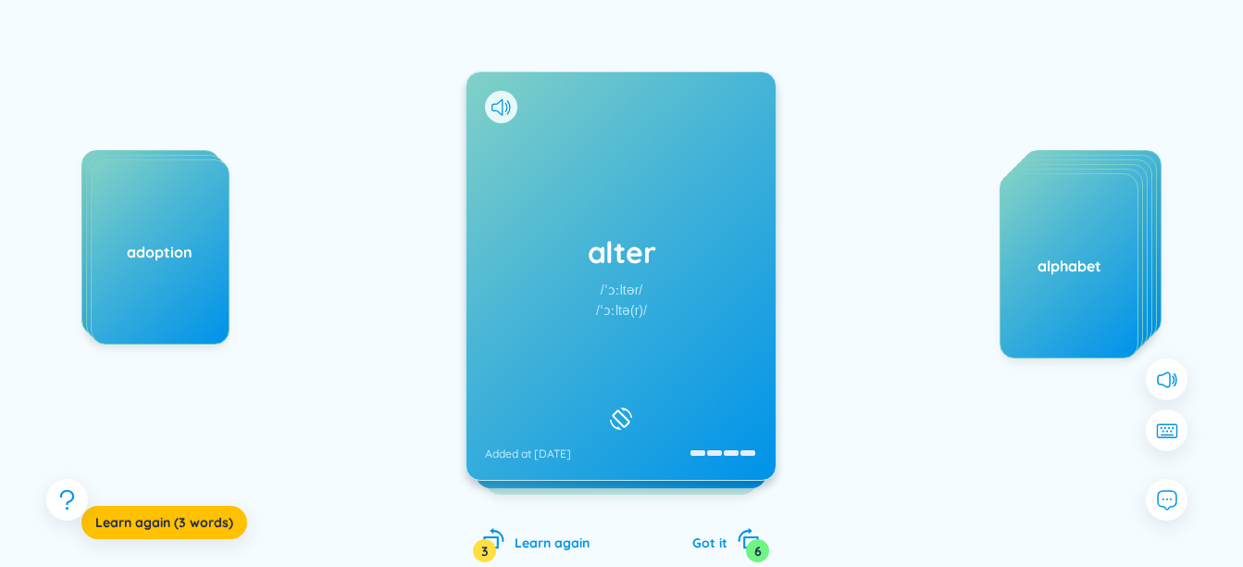
click at [567, 243] on h1 "alter" at bounding box center [621, 251] width 272 height 41
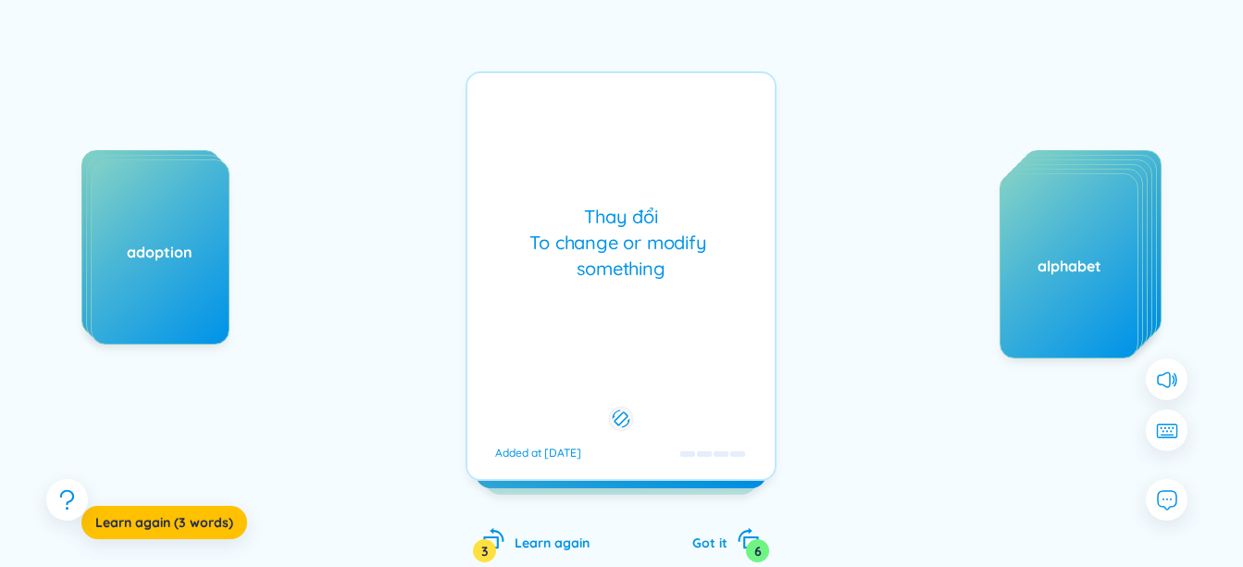
click at [565, 243] on div "Thay đổi To change or modify something" at bounding box center [621, 243] width 289 height 78
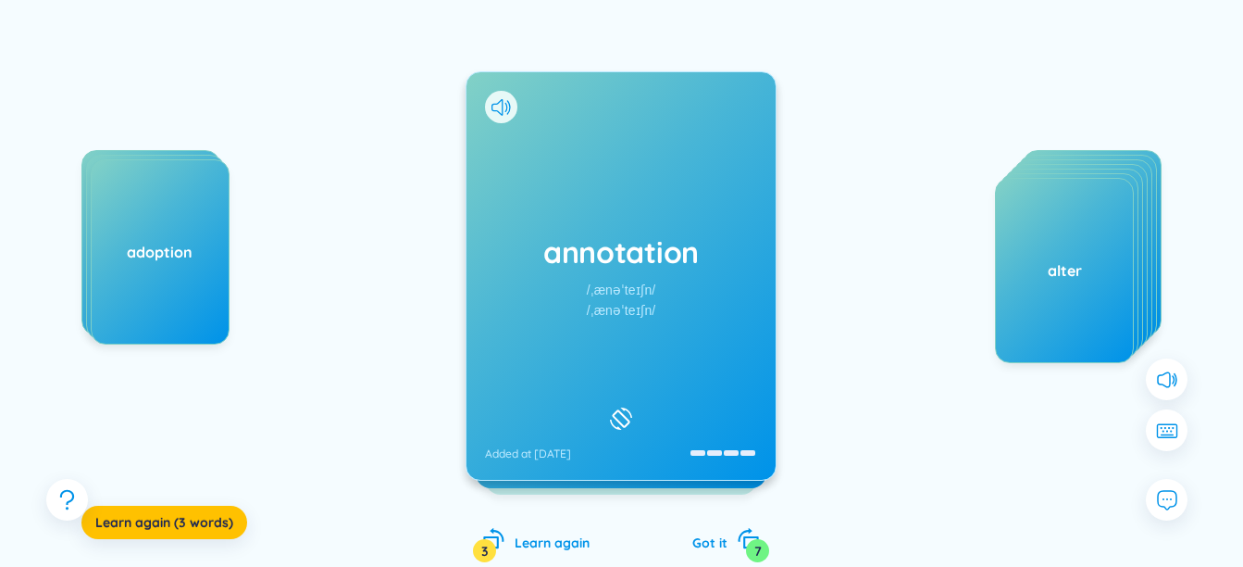
click at [547, 209] on div "annotation /ˌænəˈteɪʃn/ /ˌænəˈteɪʃn/ Added at [DATE]" at bounding box center [621, 275] width 309 height 407
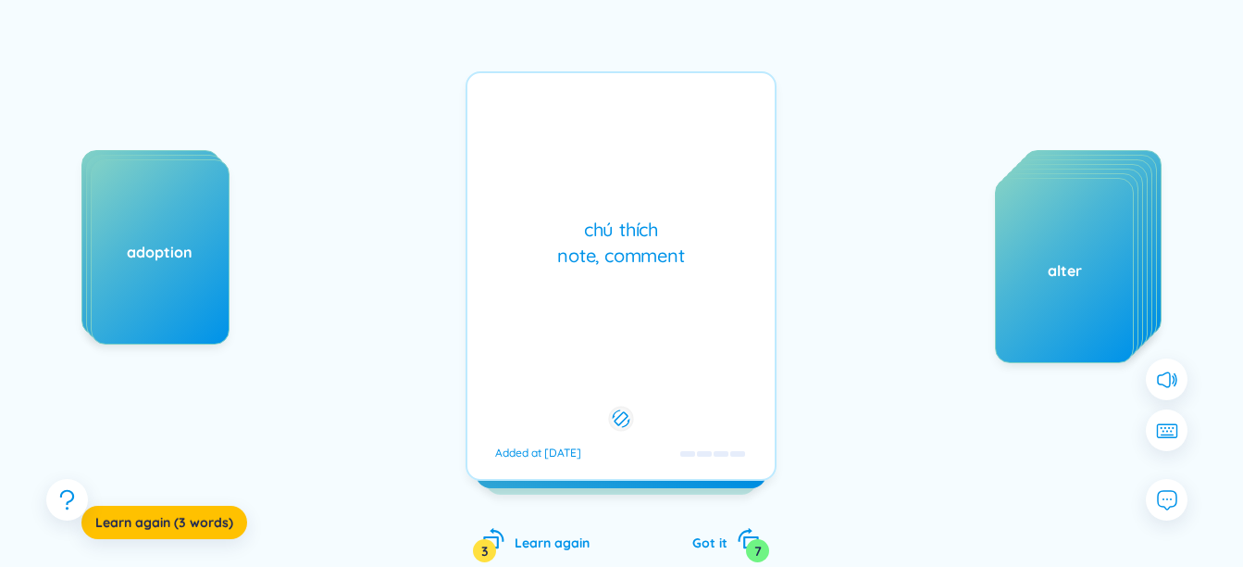
click at [544, 206] on div "chú thích note, comment Added at [DATE]" at bounding box center [621, 275] width 311 height 409
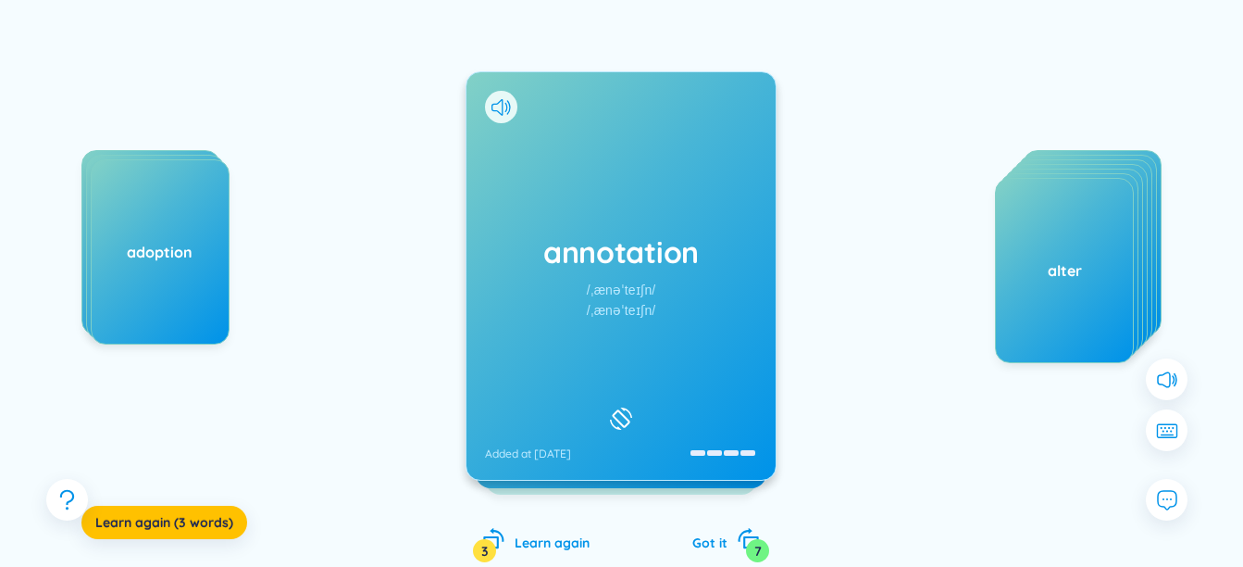
click at [532, 110] on div "annotation /ˌænəˈteɪʃn/ /ˌænəˈteɪʃn/ Added at [DATE]" at bounding box center [621, 275] width 311 height 409
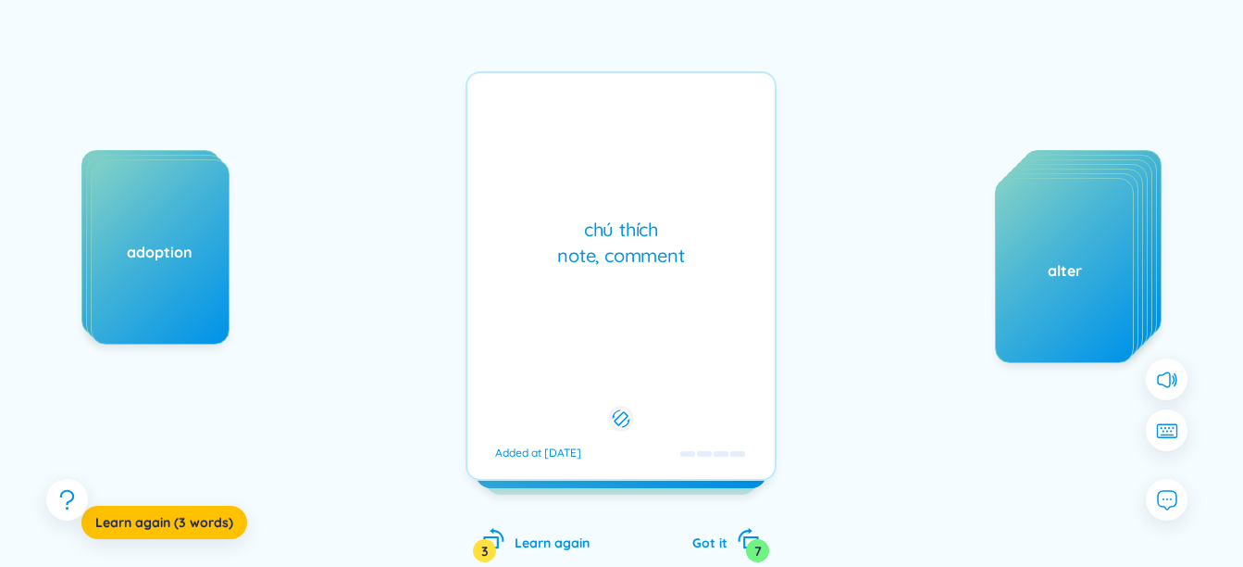
click at [514, 107] on div "annotation /ˌænəˈteɪʃn/ /ˌænəˈteɪʃn/ Added at [DATE]" at bounding box center [621, 275] width 309 height 407
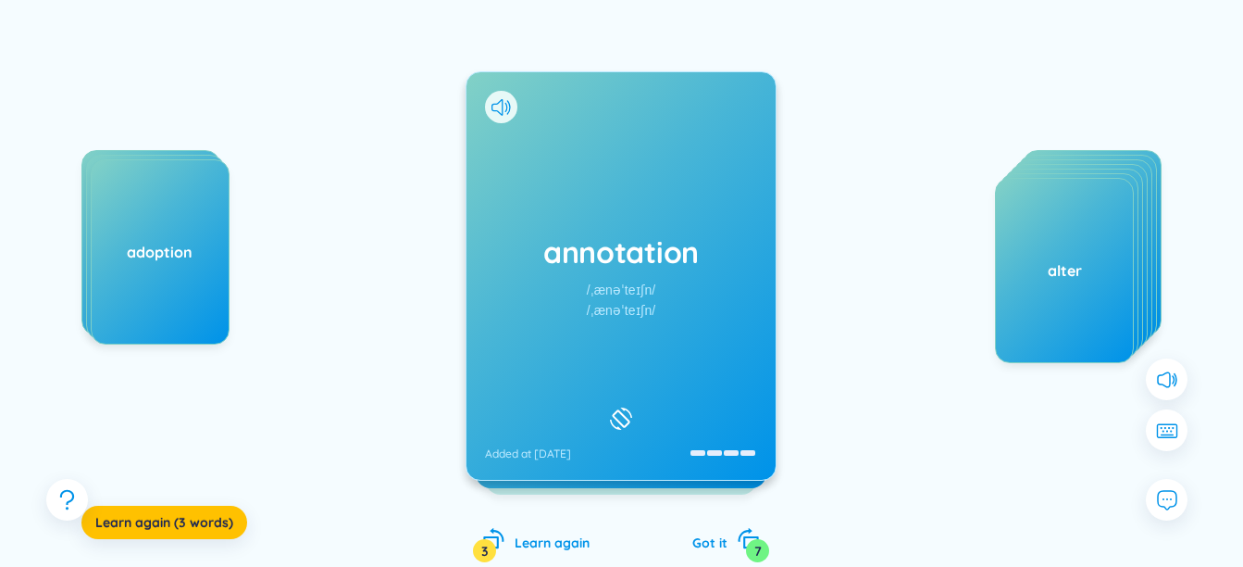
click at [499, 106] on div "annotation /ˌænəˈteɪʃn/ /ˌænəˈteɪʃn/ Added at [DATE]" at bounding box center [621, 275] width 311 height 409
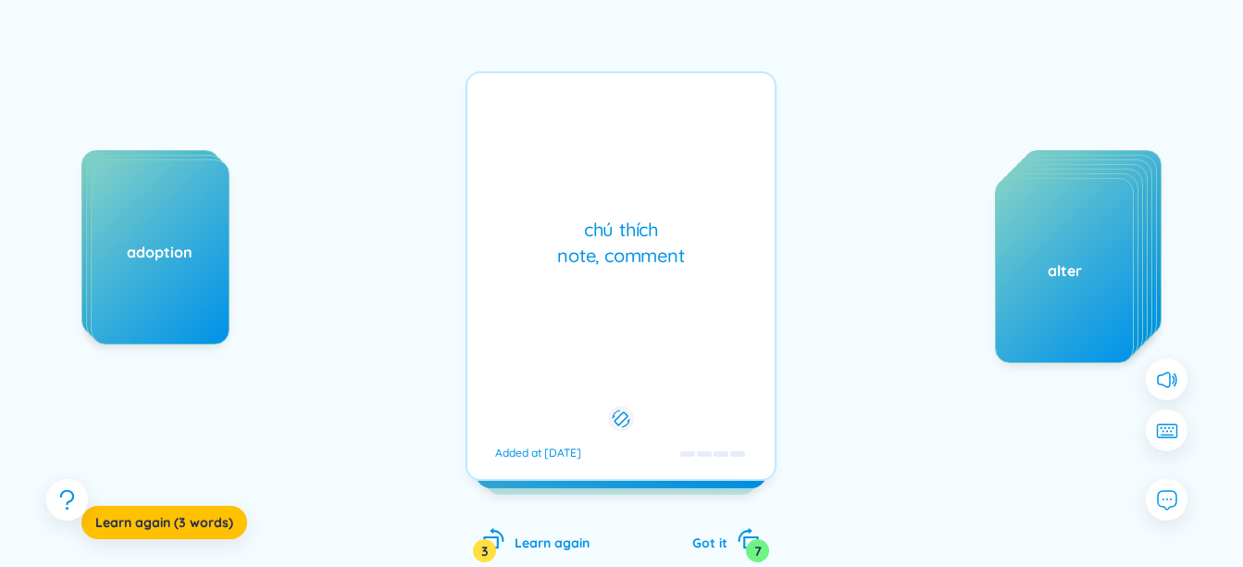
click at [499, 106] on div "annotation /ˌænəˈteɪʃn/ /ˌænəˈteɪʃn/ Added at [DATE]" at bounding box center [621, 275] width 309 height 407
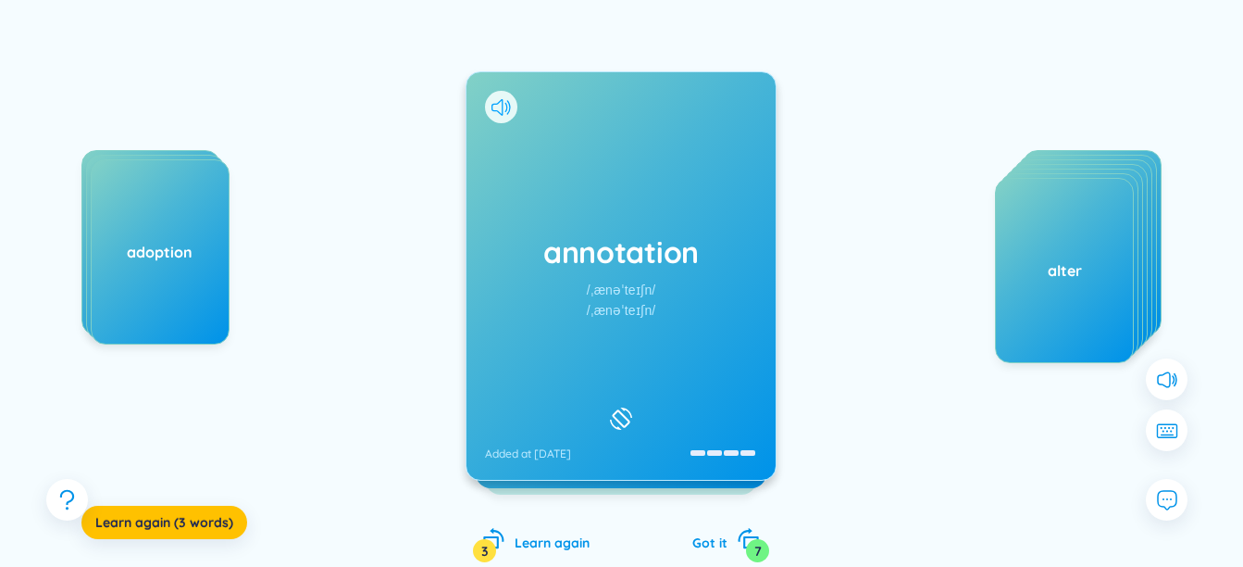
click at [499, 105] on icon at bounding box center [501, 107] width 19 height 17
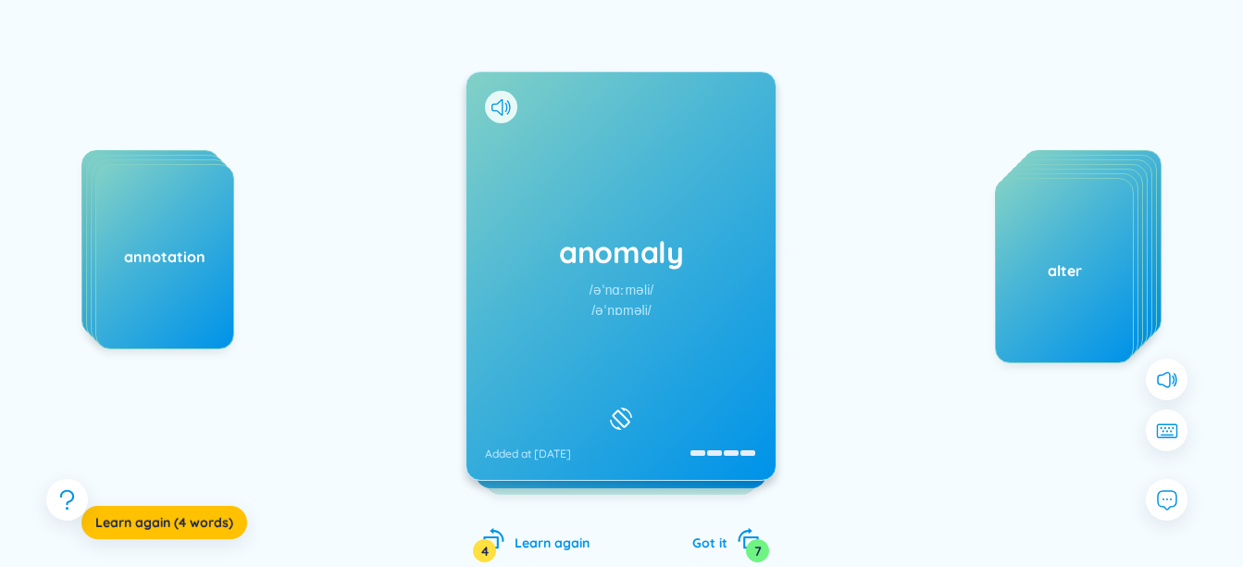
click at [544, 170] on div "anomaly /əˈnɑːməli/ /əˈnɒməli/ Added at [DATE]" at bounding box center [621, 275] width 309 height 407
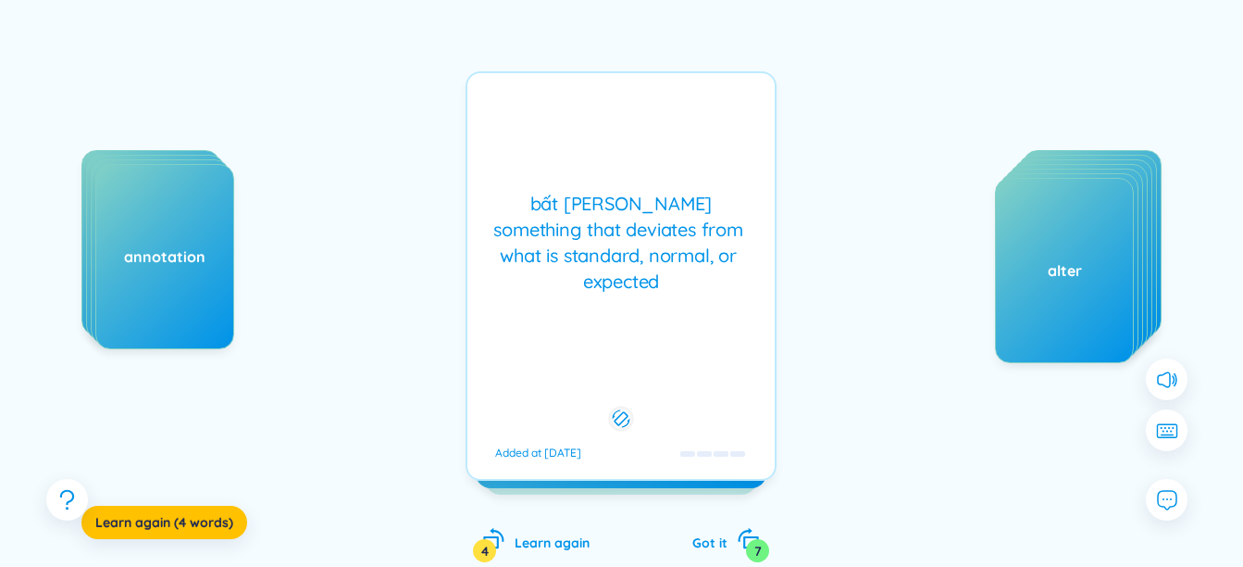
click at [544, 170] on div "bất [PERSON_NAME] something that deviates from what is standard, normal, or exp…" at bounding box center [621, 275] width 311 height 409
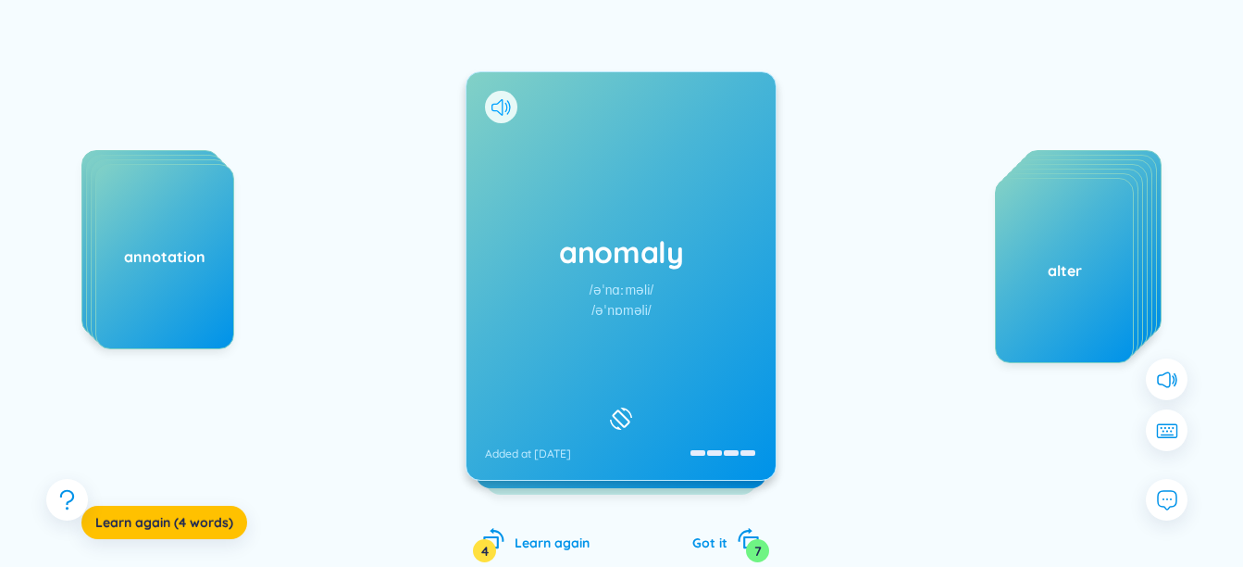
click at [499, 108] on icon at bounding box center [501, 107] width 19 height 17
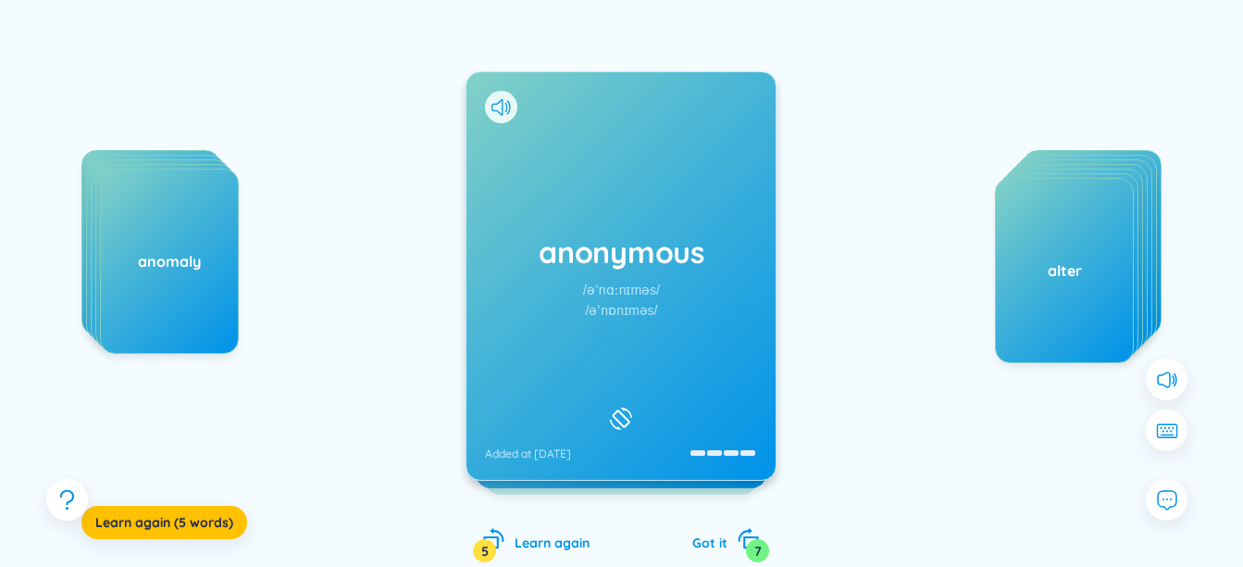
click at [589, 234] on h1 "anonymous" at bounding box center [621, 251] width 272 height 41
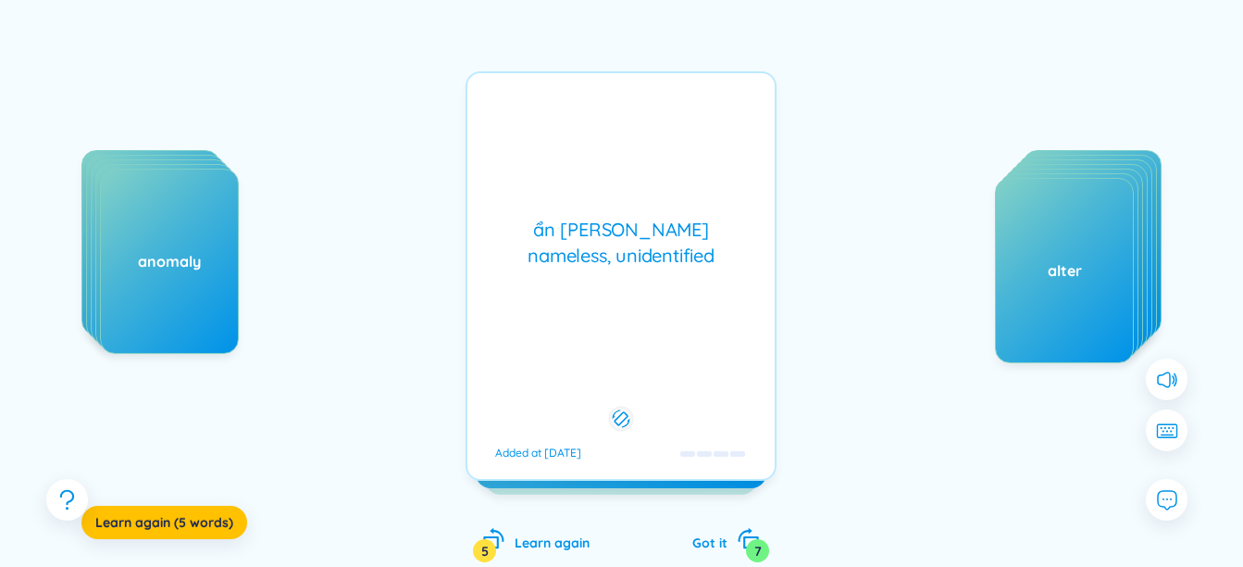
click at [589, 234] on div "ẩn [PERSON_NAME] nameless, unidentified" at bounding box center [621, 243] width 289 height 52
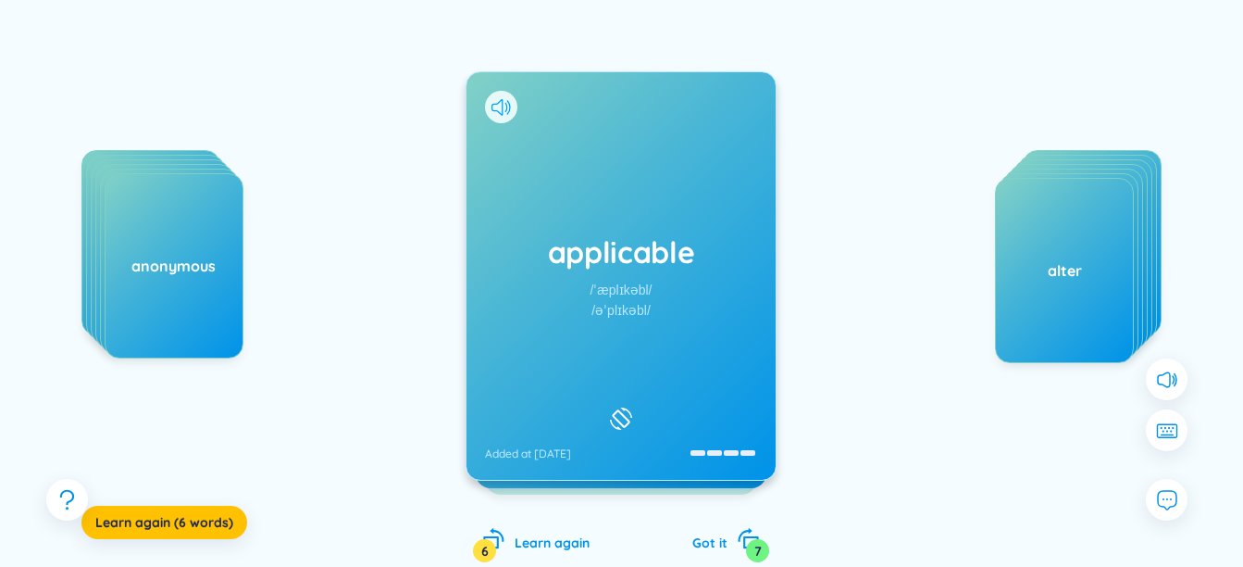
click at [503, 104] on icon at bounding box center [497, 107] width 11 height 17
click at [612, 167] on div "applicable /ˈæplɪkəbl/ /əˈplɪkəbl/ Added at [DATE]" at bounding box center [621, 275] width 309 height 407
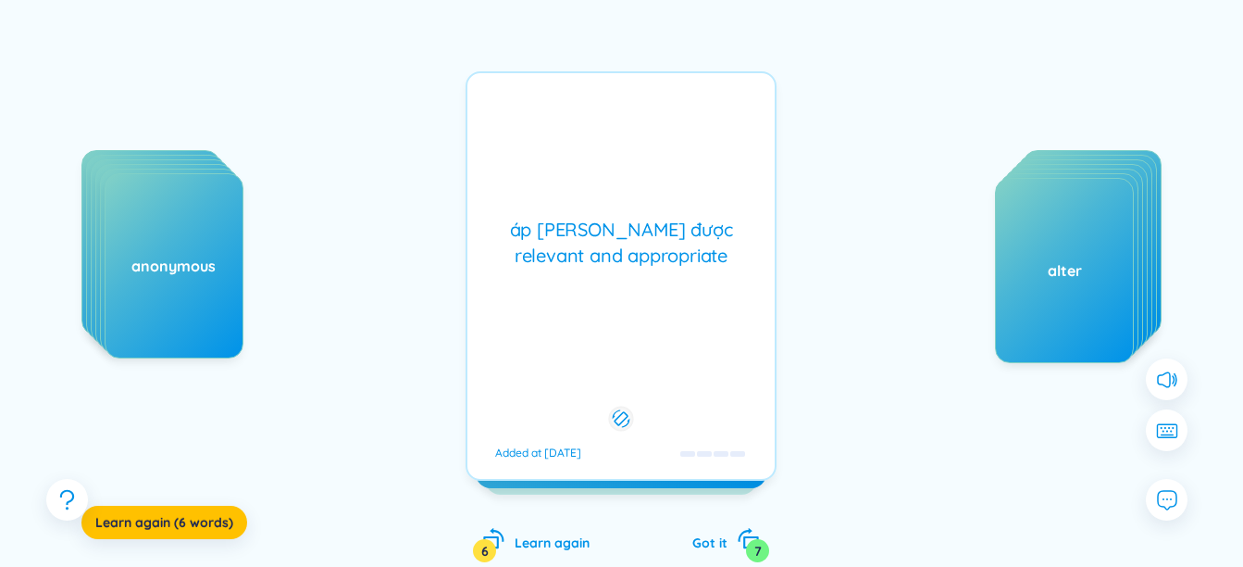
click at [612, 167] on div "áp [PERSON_NAME] được relevant and appropriate Added at [DATE]" at bounding box center [621, 275] width 311 height 409
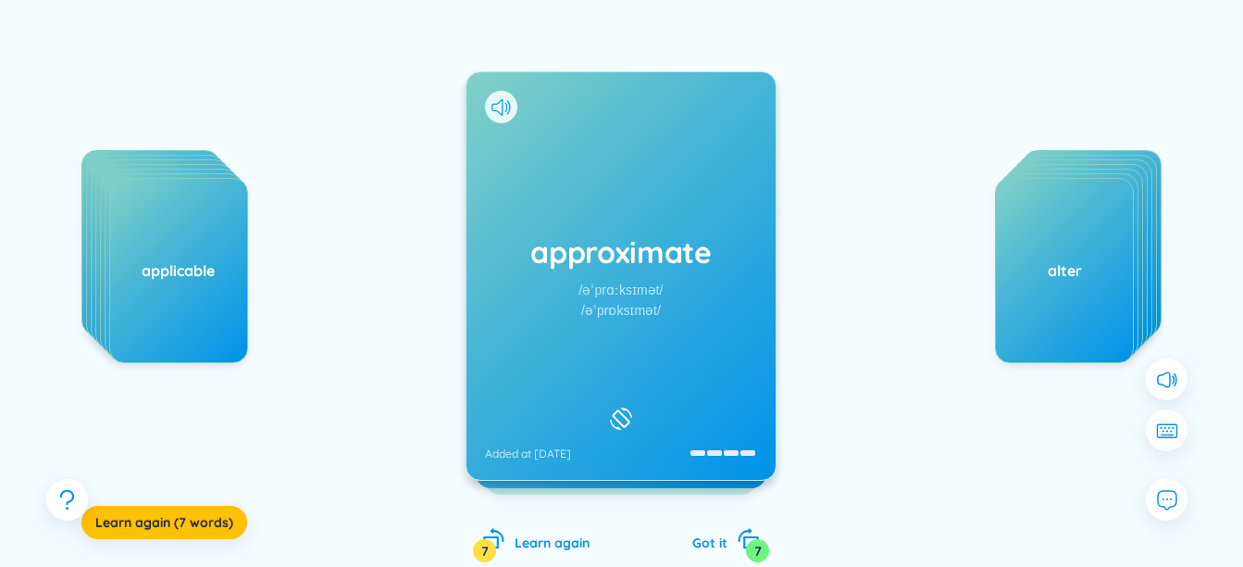
click at [499, 114] on icon at bounding box center [501, 107] width 19 height 17
click at [564, 199] on div "approximate /əˈprɑːksɪmət/ /əˈprɒksɪmət/ Added at [DATE]" at bounding box center [621, 275] width 309 height 407
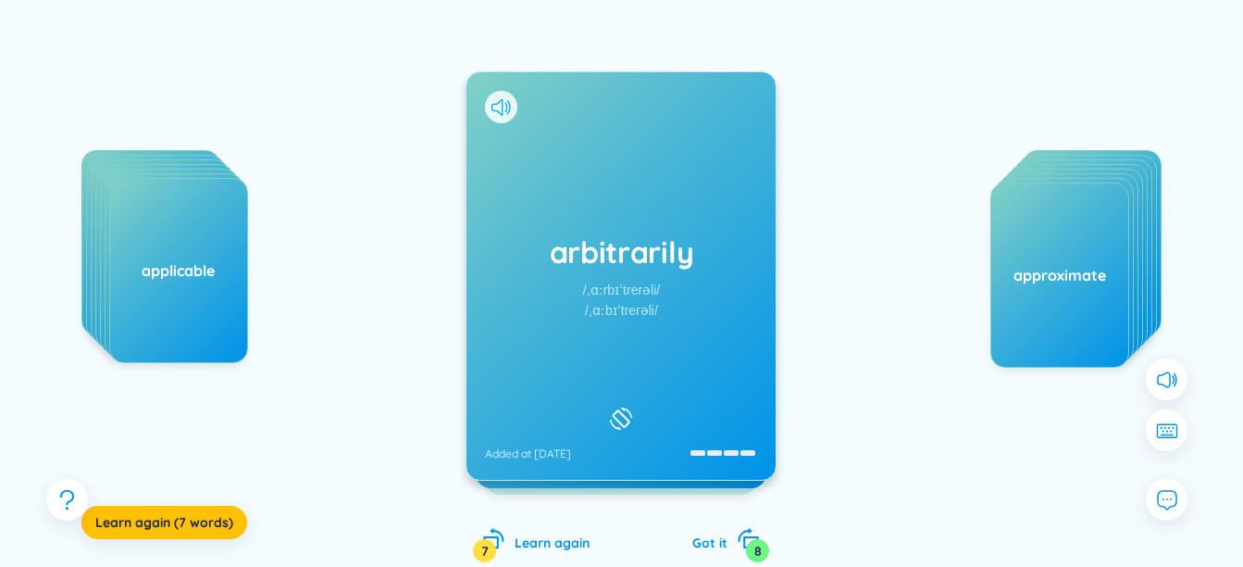
click at [510, 114] on icon at bounding box center [501, 107] width 19 height 17
click at [573, 263] on h1 "arbitrarily" at bounding box center [621, 251] width 272 height 41
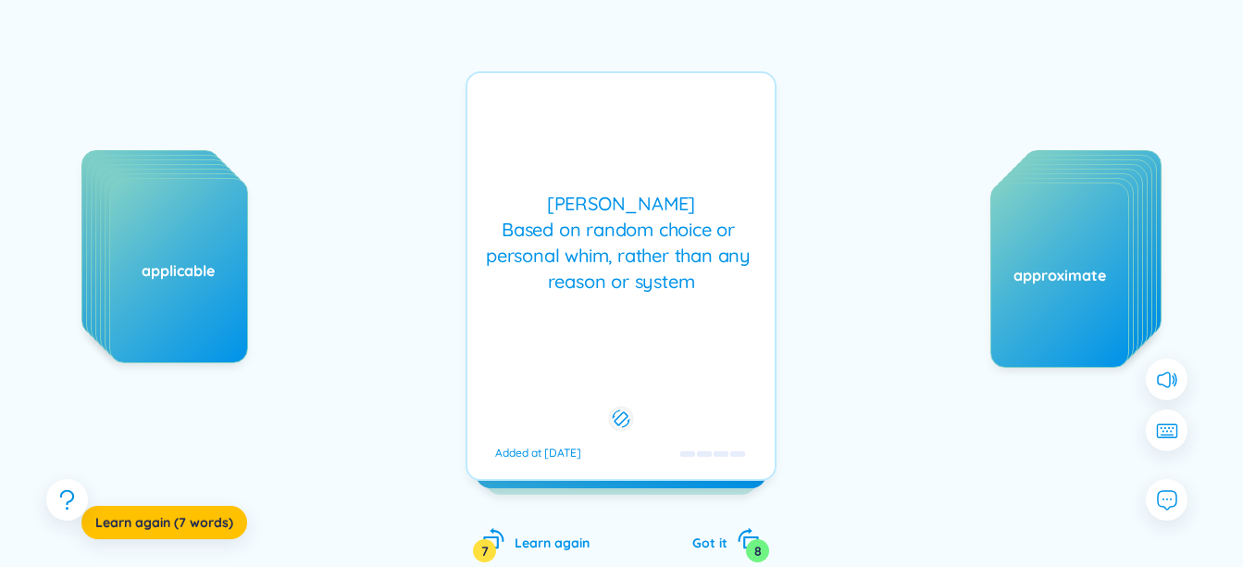
click at [574, 253] on div "[PERSON_NAME] Based on random choice or personal whim, rather than any reason o…" at bounding box center [621, 243] width 289 height 104
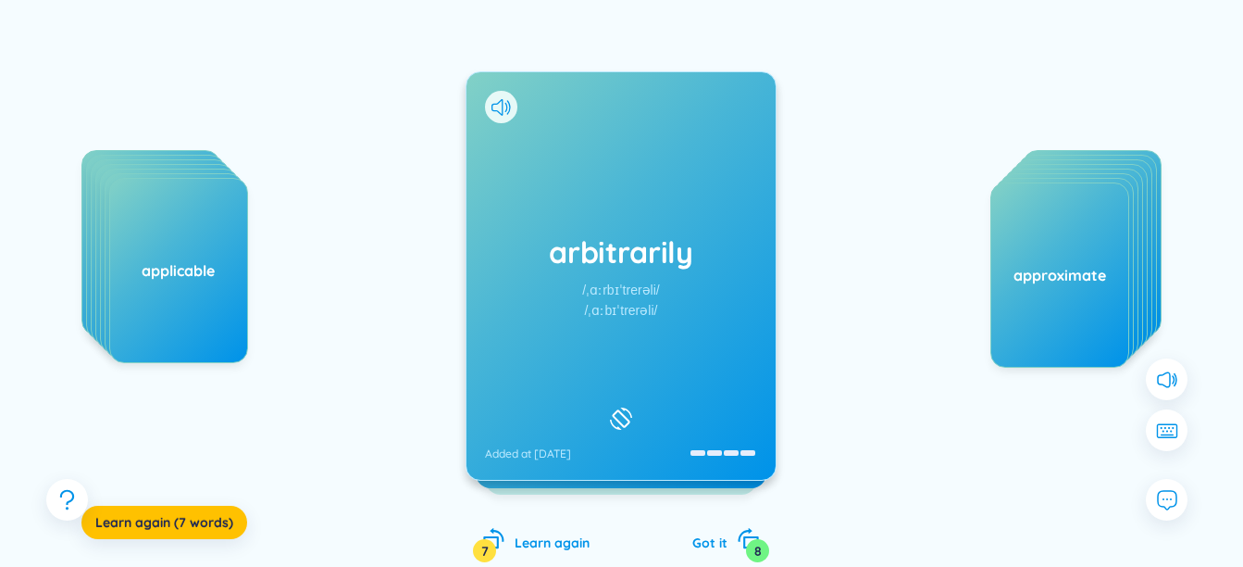
drag, startPoint x: 574, startPoint y: 251, endPoint x: 0, endPoint y: 206, distance: 575.8
click at [0, 210] on html "WordsMine Premium 365 0 1 WordsMiner 2 ENG Group Tiếng Anh Ngành CNTT - [PERSON…" at bounding box center [621, 98] width 1243 height 567
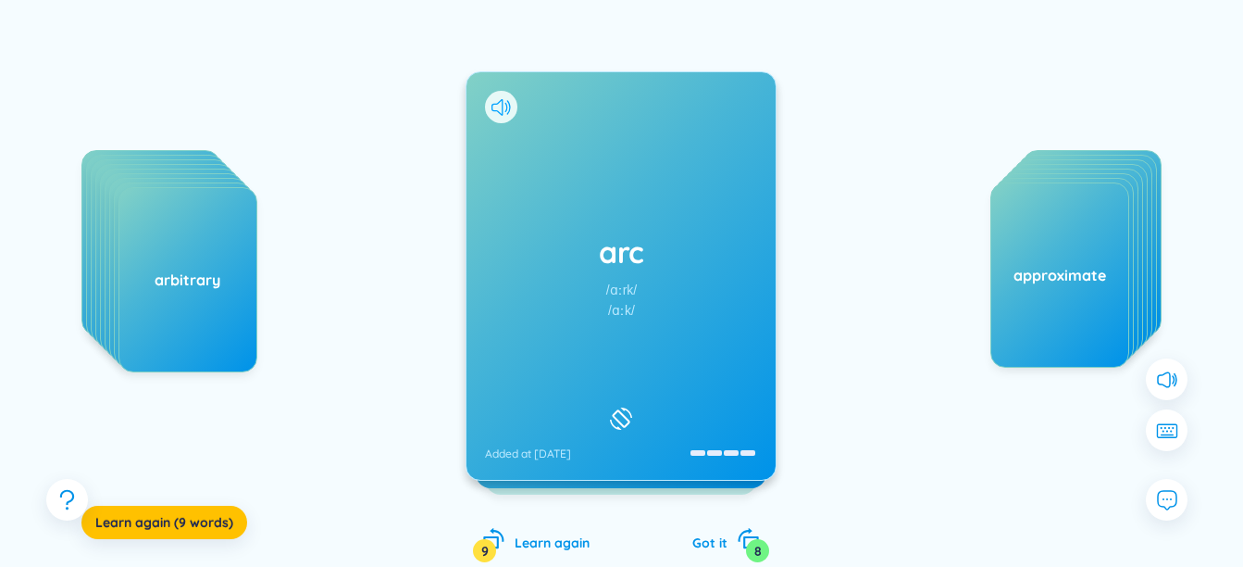
click at [504, 109] on icon at bounding box center [501, 107] width 19 height 17
click at [583, 194] on div "arc /ɑːrk/ /ɑːk/ Added at [DATE]" at bounding box center [621, 275] width 309 height 407
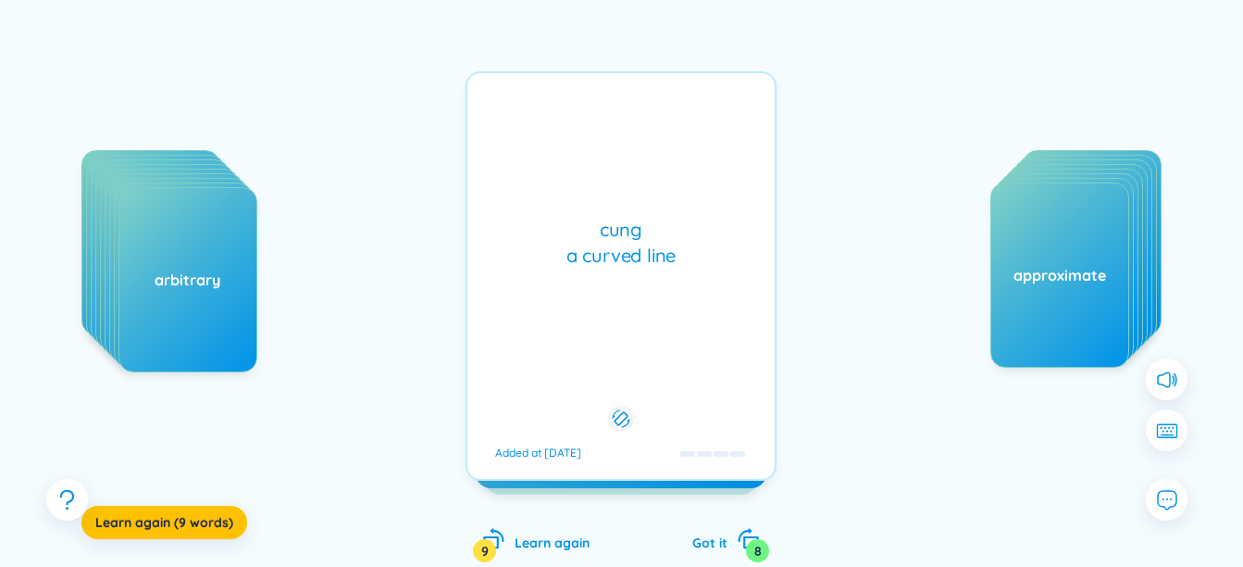
click at [588, 208] on div "cung a curved line Added at [DATE]" at bounding box center [621, 275] width 311 height 409
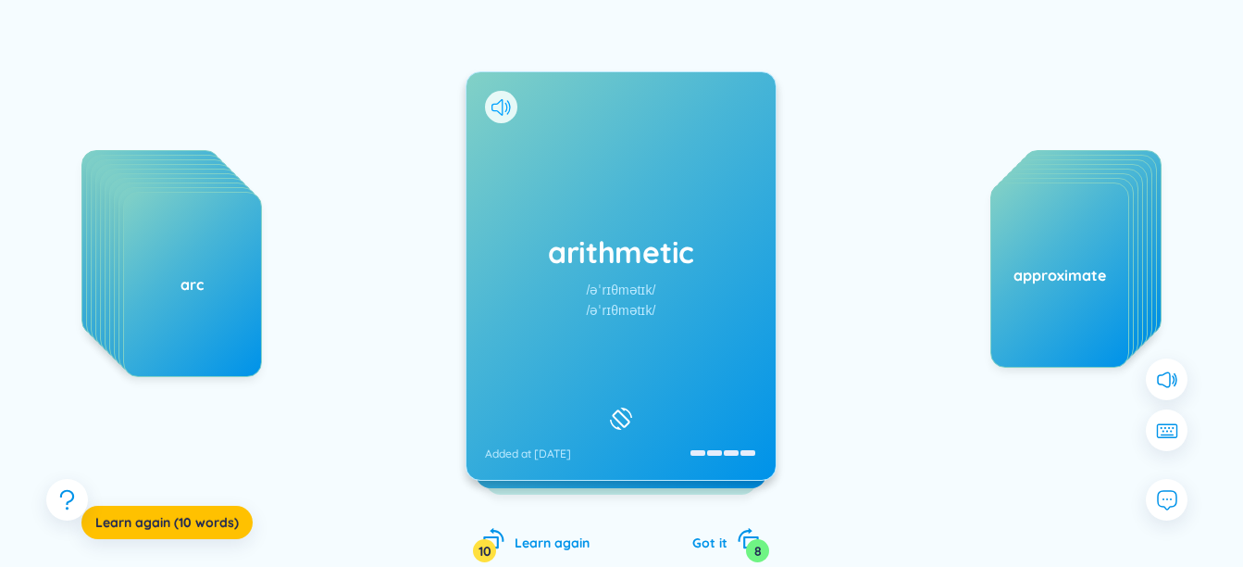
click at [502, 109] on icon at bounding box center [501, 107] width 19 height 17
click at [605, 234] on h1 "arithmetic" at bounding box center [621, 251] width 272 height 41
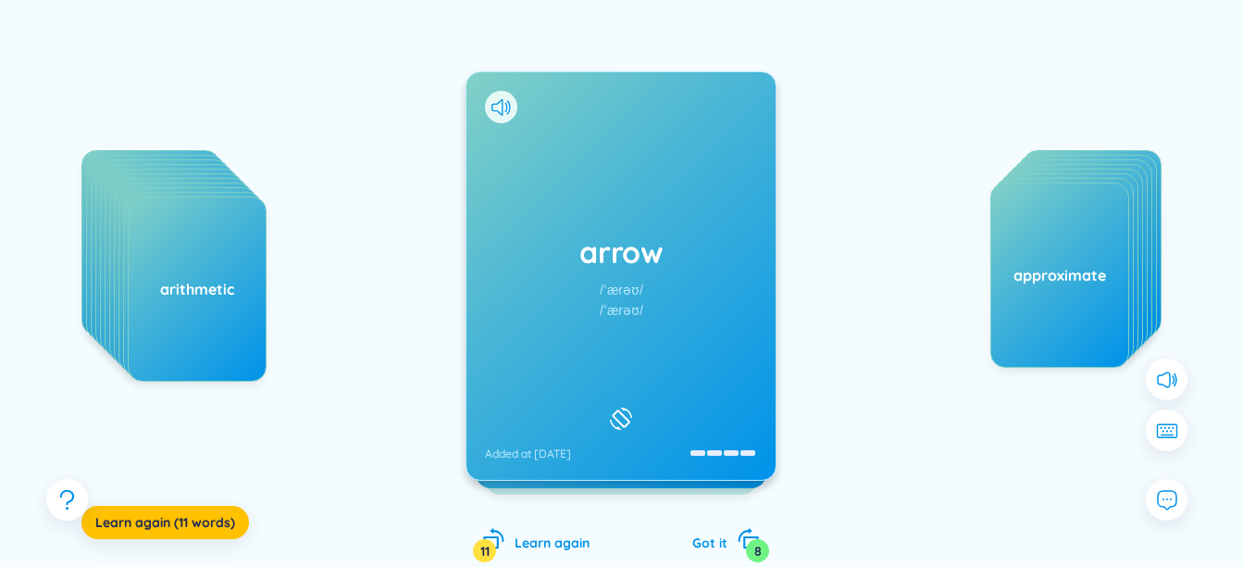
click at [520, 177] on div "arrow /ˈærəʊ/ /ˈærəʊ/ Added at [DATE]" at bounding box center [621, 275] width 309 height 407
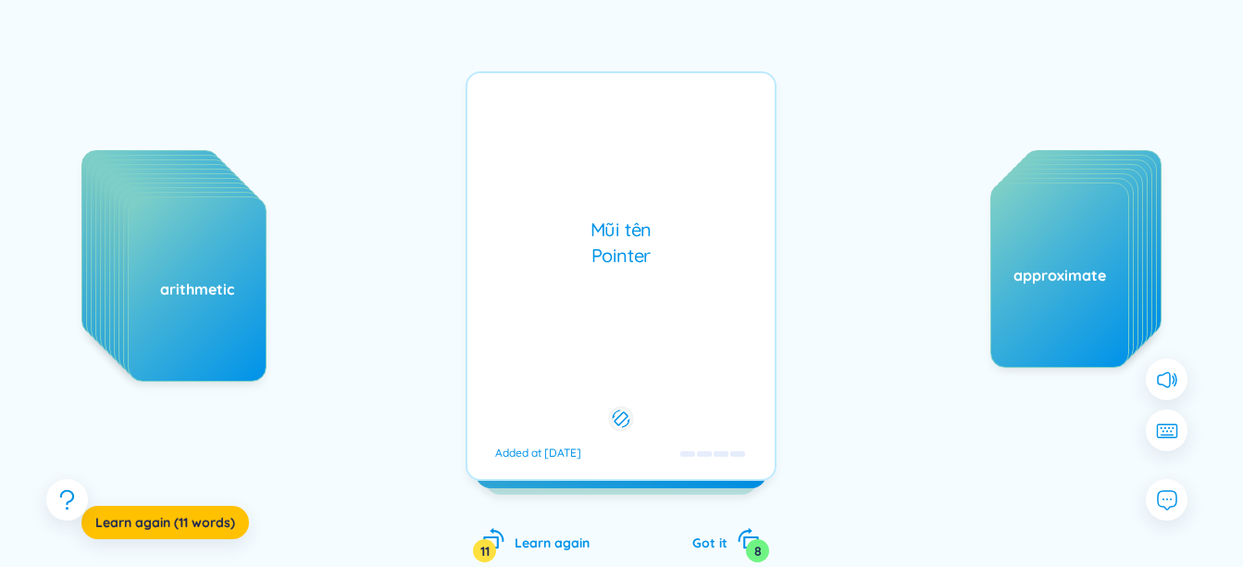
click at [593, 267] on div "Mũi tên Pointer" at bounding box center [621, 243] width 289 height 52
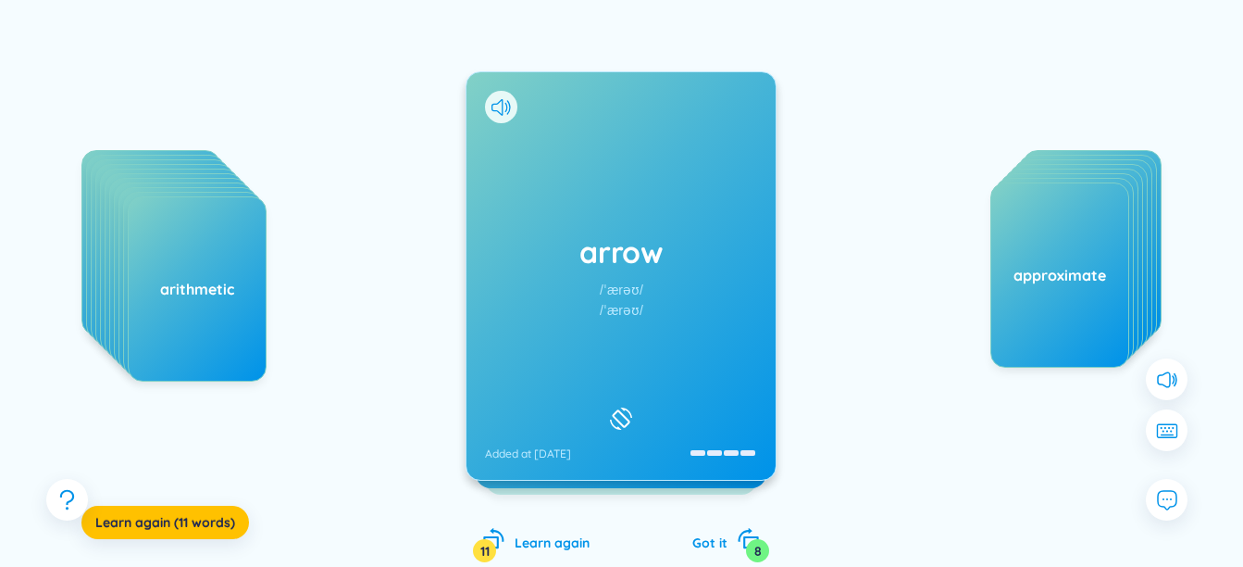
drag, startPoint x: 593, startPoint y: 267, endPoint x: 760, endPoint y: 247, distance: 168.7
click at [759, 247] on div "arrow /ˈærəʊ/ /ˈærəʊ/ Added at [DATE] Mũi tên Pointer Added at [DATE]" at bounding box center [621, 275] width 311 height 409
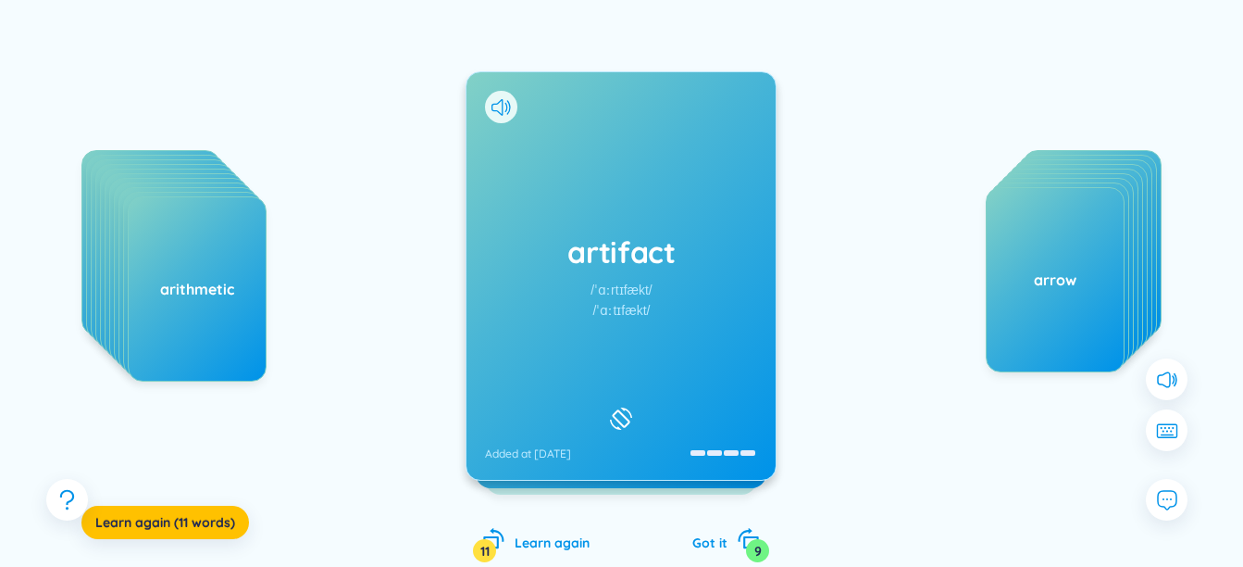
click at [593, 180] on div "artifact /ˈɑːrtɪfækt/ /ˈɑːtɪfækt/ Added at [DATE]" at bounding box center [621, 275] width 309 height 407
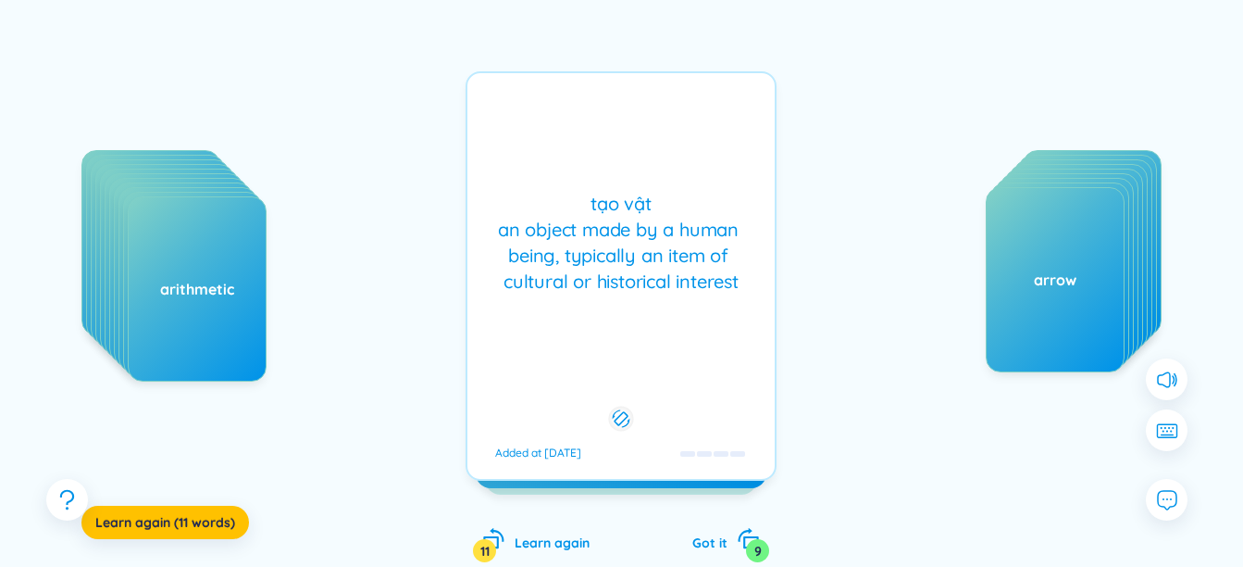
click at [613, 256] on div "tạo vật an object made by a human being, typically an item of cultural or histo…" at bounding box center [621, 243] width 289 height 104
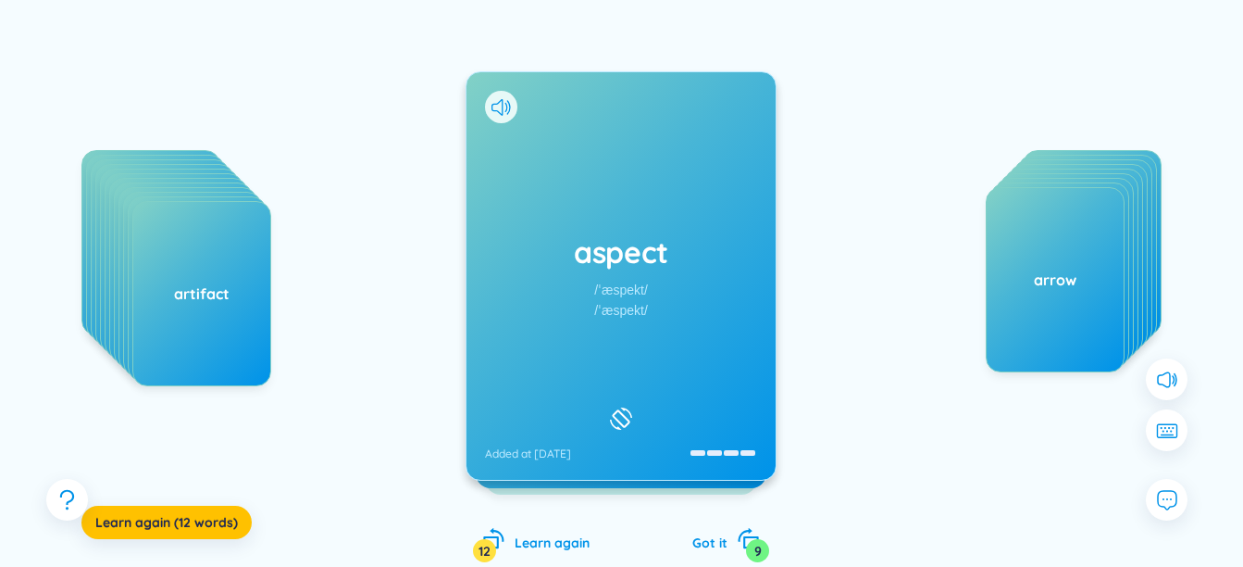
click at [550, 211] on div "aspect /ˈæspekt/ /ˈæspekt/ Added at [DATE]" at bounding box center [621, 275] width 309 height 407
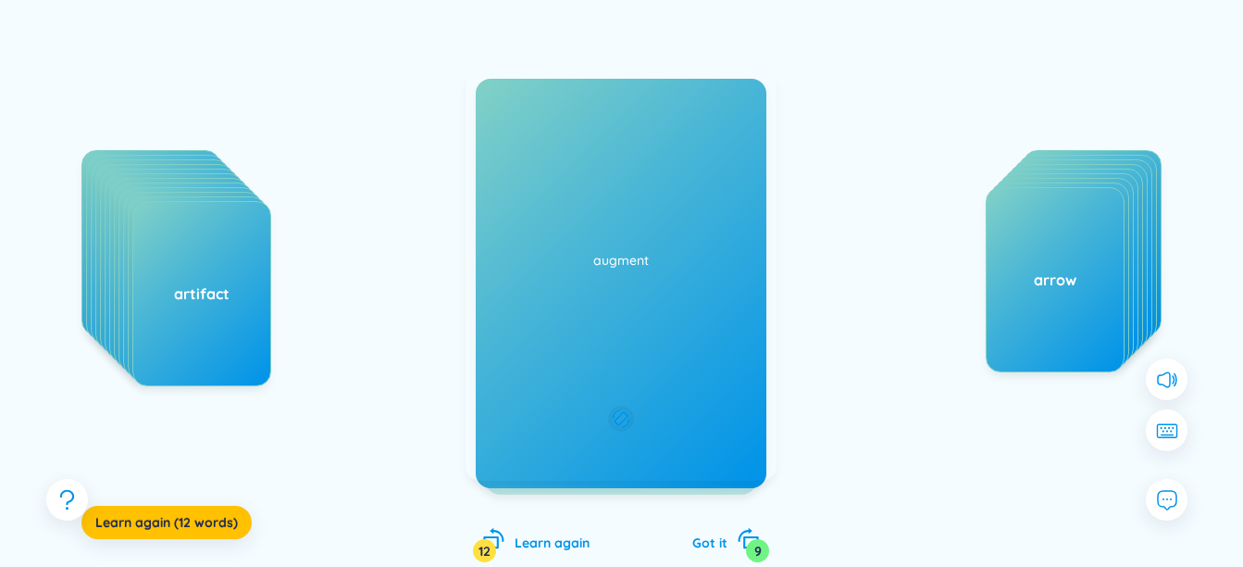
click at [550, 211] on div "khía cạnh facet, element Added at [DATE]" at bounding box center [621, 275] width 311 height 409
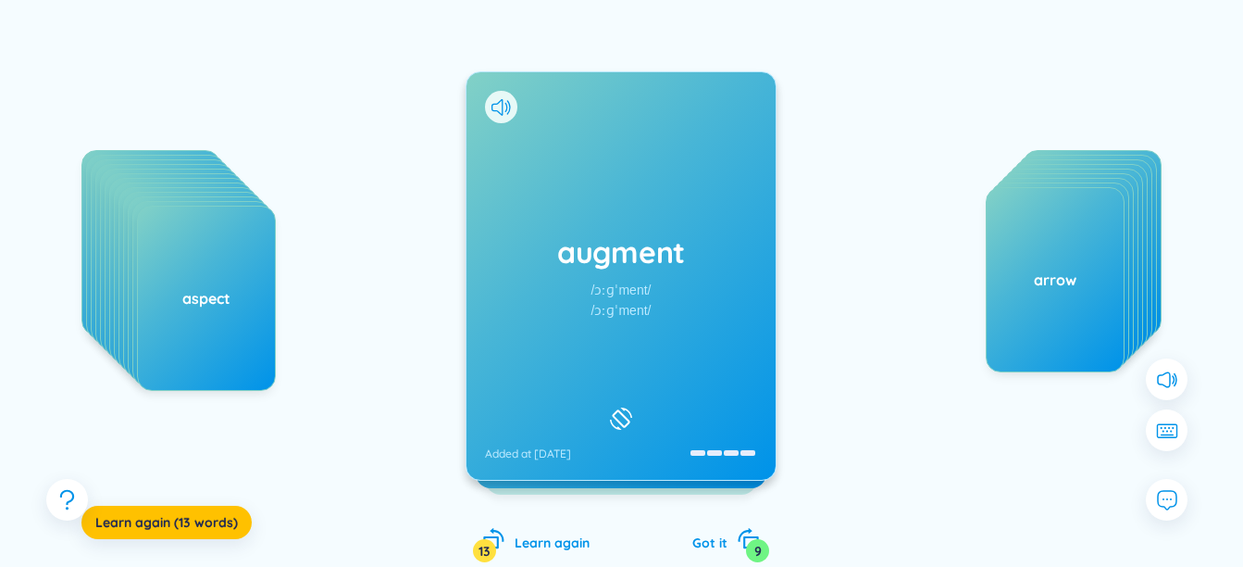
click at [595, 221] on div "augment /ɔːɡˈment/ /ɔːɡˈment/ Added at [DATE]" at bounding box center [621, 275] width 309 height 407
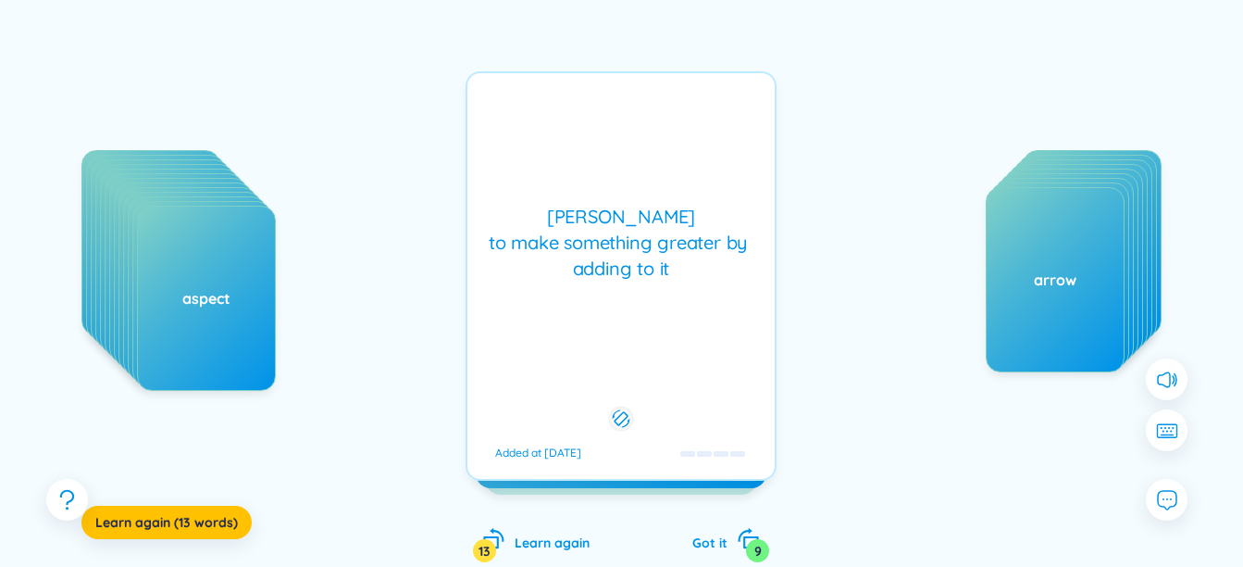
click at [595, 221] on div "[PERSON_NAME] to make something greater by adding to it" at bounding box center [621, 243] width 289 height 78
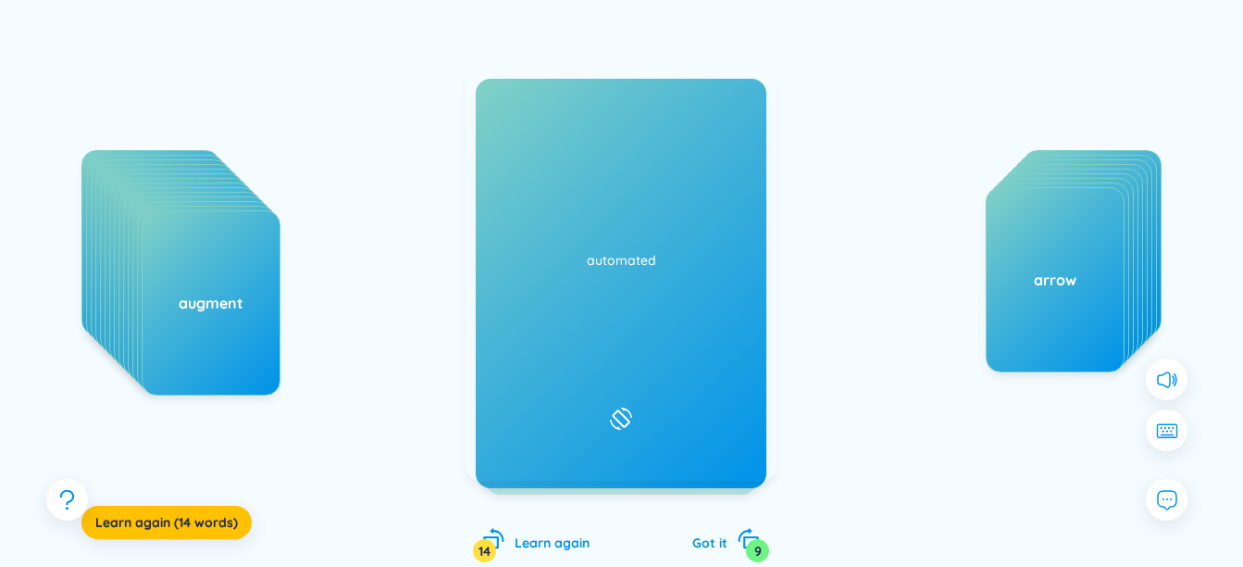
click at [507, 219] on div "automate /ˈɔːtəmeɪt/ /ˈɔːtəmeɪt/ Added at [DATE]" at bounding box center [621, 275] width 309 height 407
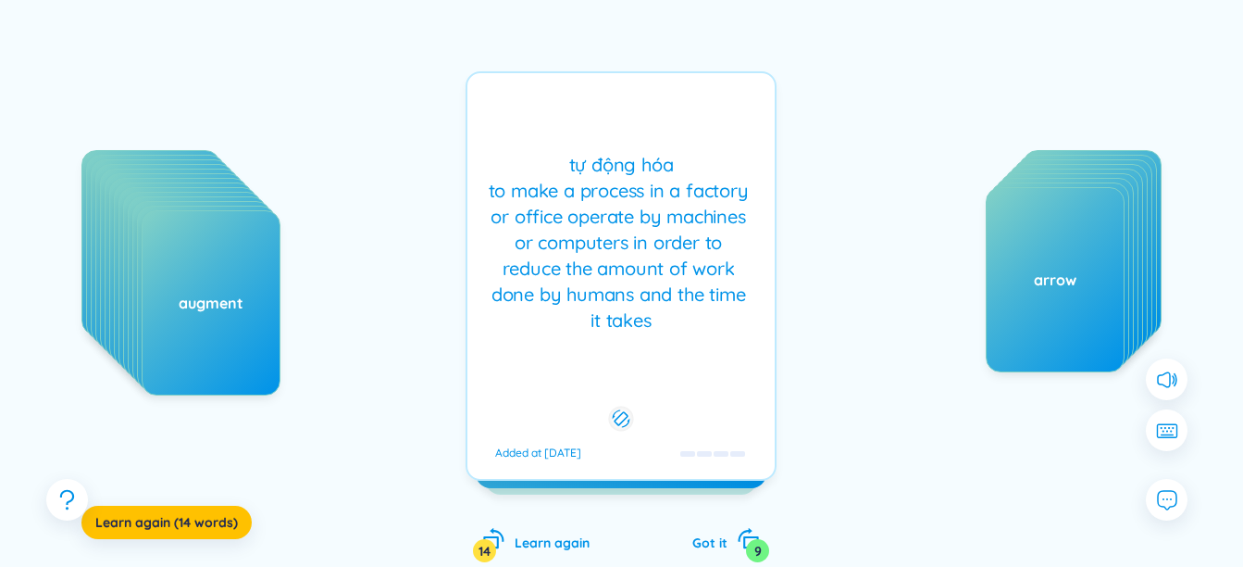
click at [507, 219] on div "automate /ˈɔːtəmeɪt/ /ˈɔːtəmeɪt/ Added at [DATE]" at bounding box center [621, 275] width 311 height 409
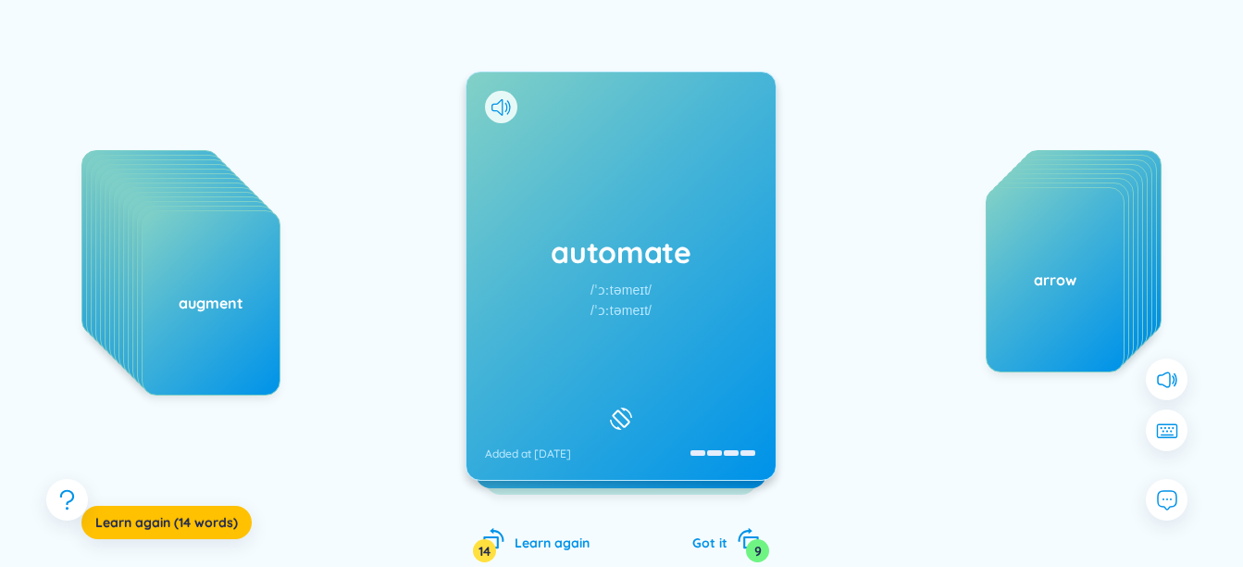
click at [697, 319] on div "automate /ˈɔːtəmeɪt/ /ˈɔːtəmeɪt/ Added at [DATE]" at bounding box center [621, 275] width 309 height 407
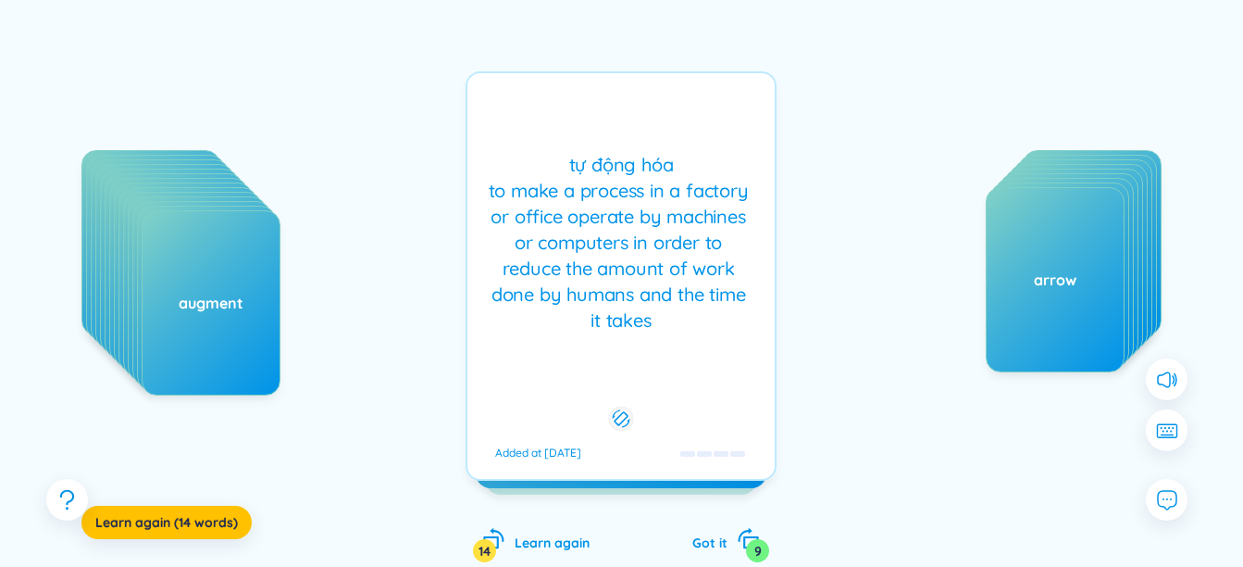
click at [683, 316] on div "tự động hóa to make a process in a factory or office operate by machines or com…" at bounding box center [621, 242] width 289 height 181
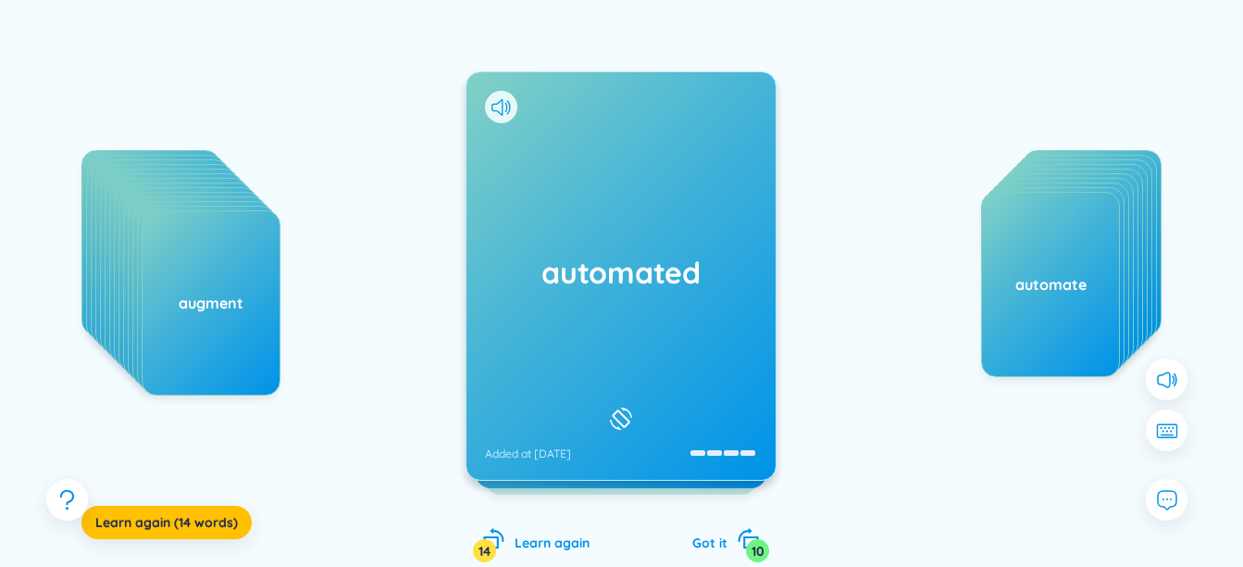
click at [555, 194] on div "automated Added at [DATE]" at bounding box center [621, 275] width 309 height 407
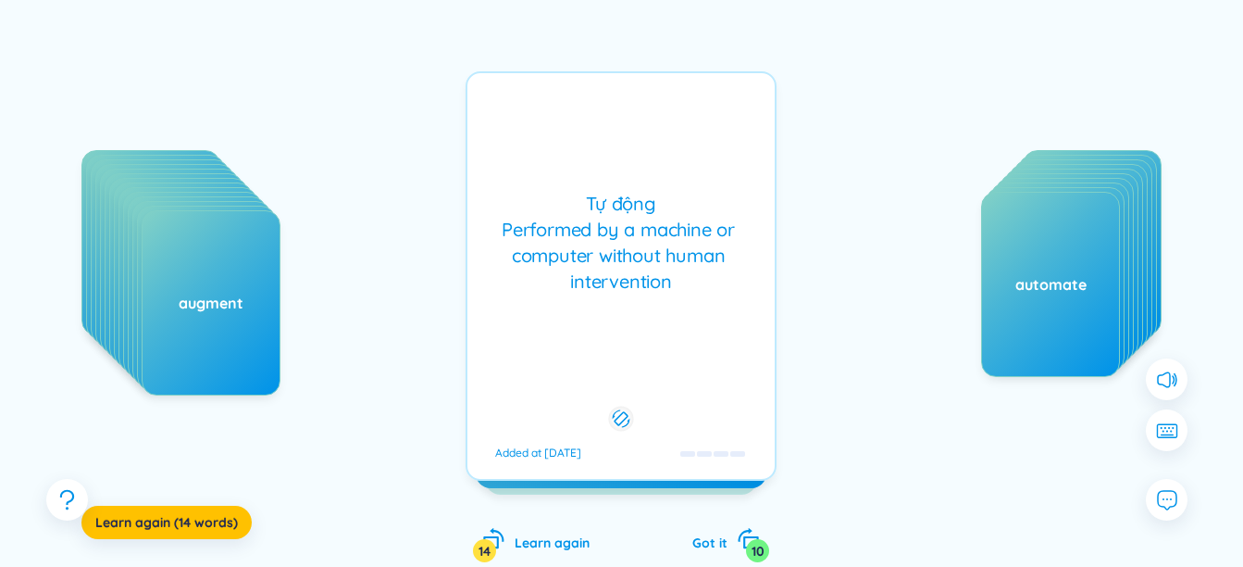
click at [552, 200] on div "Tự động Performed by a machine or computer without human intervention" at bounding box center [621, 243] width 289 height 104
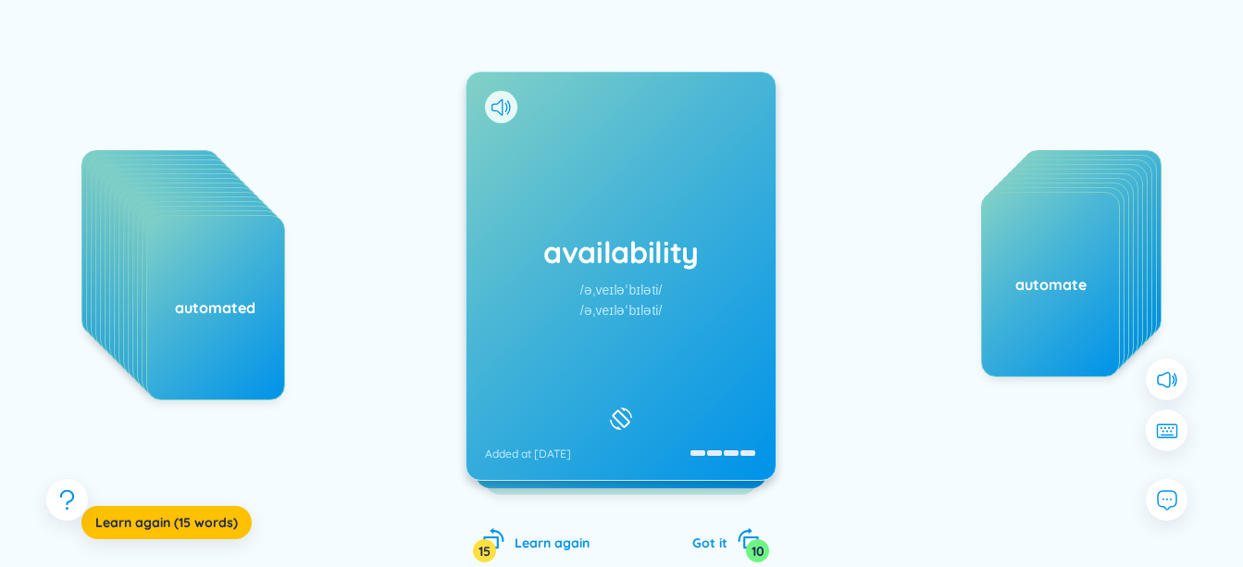
click at [618, 271] on h1 "availability" at bounding box center [621, 251] width 272 height 41
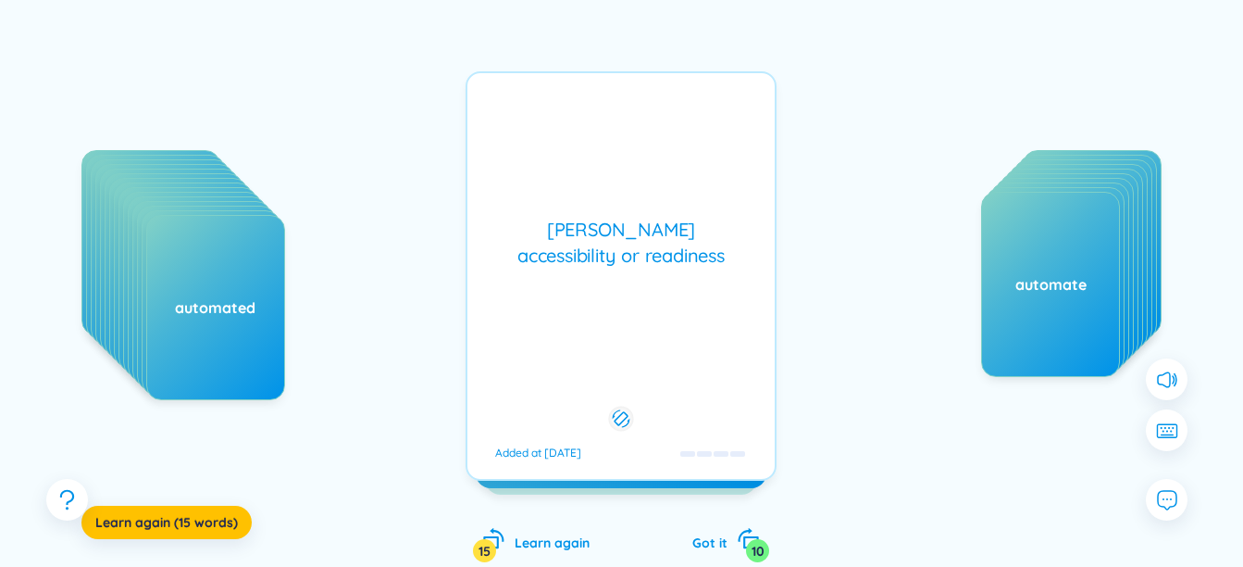
click at [620, 275] on div "[PERSON_NAME] accessibility or readiness Added at [DATE]" at bounding box center [621, 275] width 311 height 409
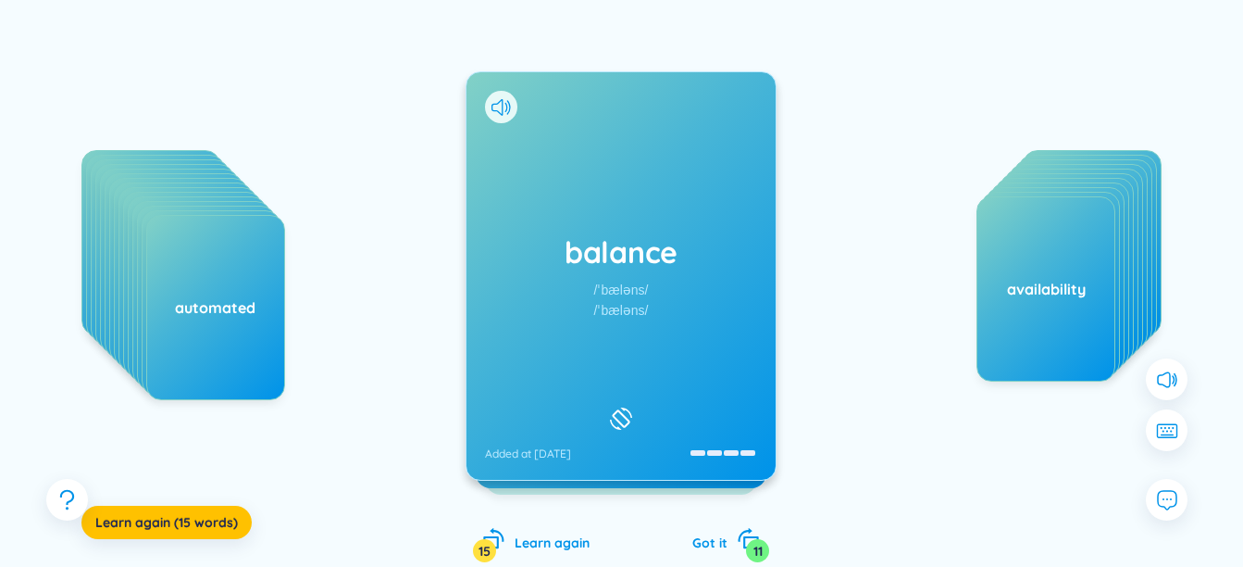
click at [618, 283] on div "/ˈbæləns/" at bounding box center [621, 290] width 55 height 20
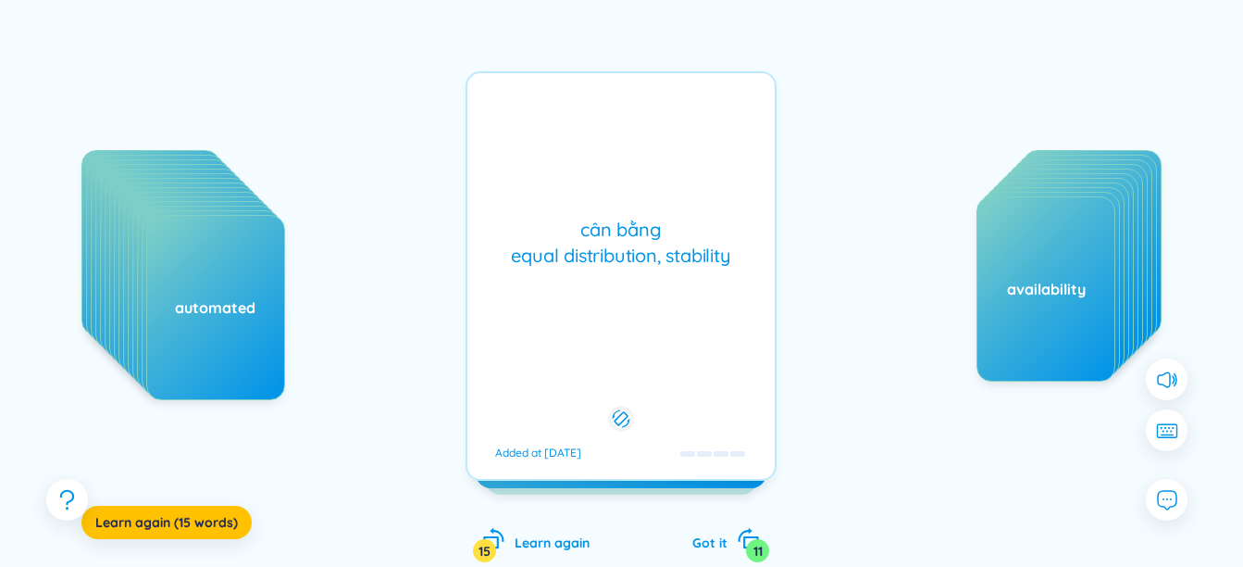
click at [615, 281] on div "balance /ˈbæləns/ /ˈbæləns/ Added at [DATE] cân bằng equal distribution, stabil…" at bounding box center [621, 275] width 311 height 409
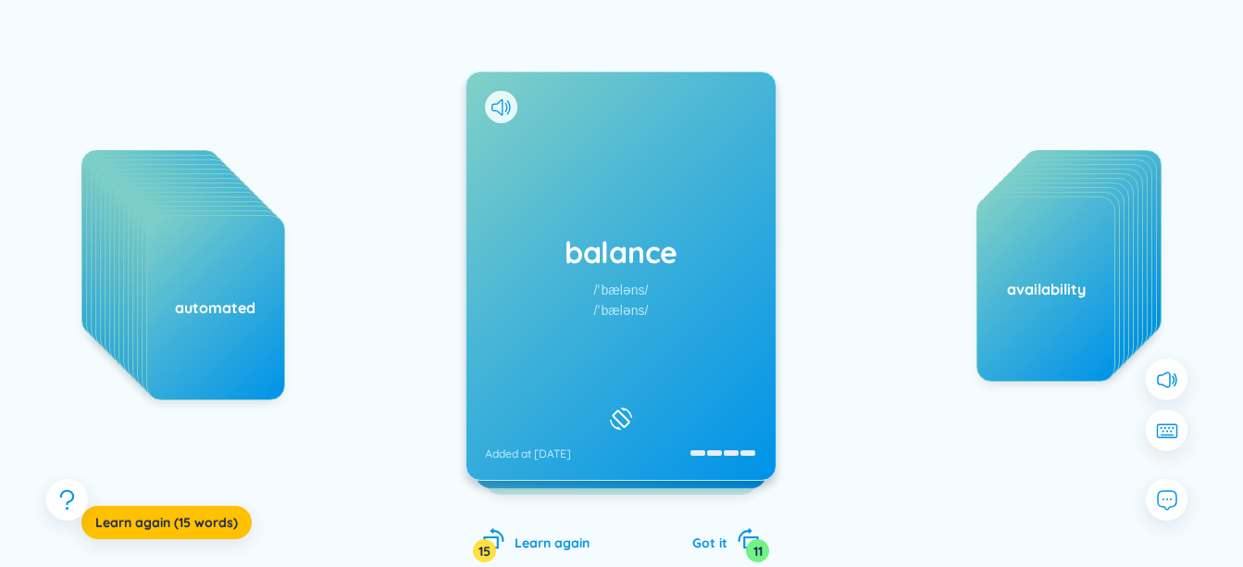
drag, startPoint x: 615, startPoint y: 281, endPoint x: 793, endPoint y: 277, distance: 177.8
click at [872, 261] on div "abstraction accord adoption annotation anomaly anonymous applicable arbitrarily…" at bounding box center [622, 294] width 1188 height 609
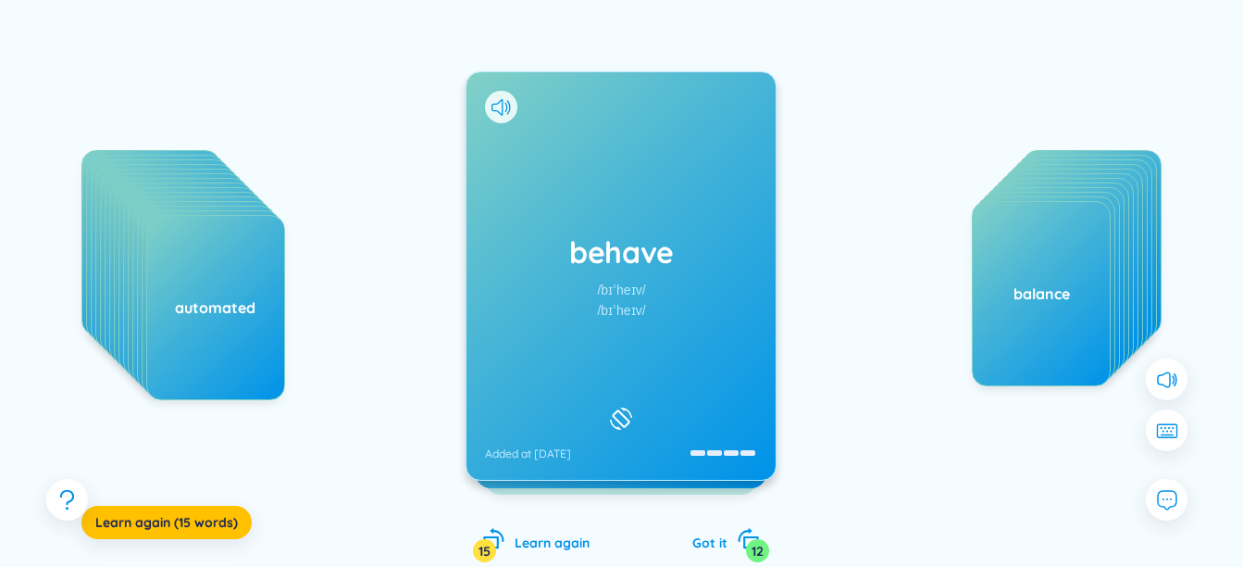
click at [595, 186] on div "behave /bɪˈheɪv/ /bɪˈheɪv/ Added at [DATE]" at bounding box center [621, 275] width 309 height 407
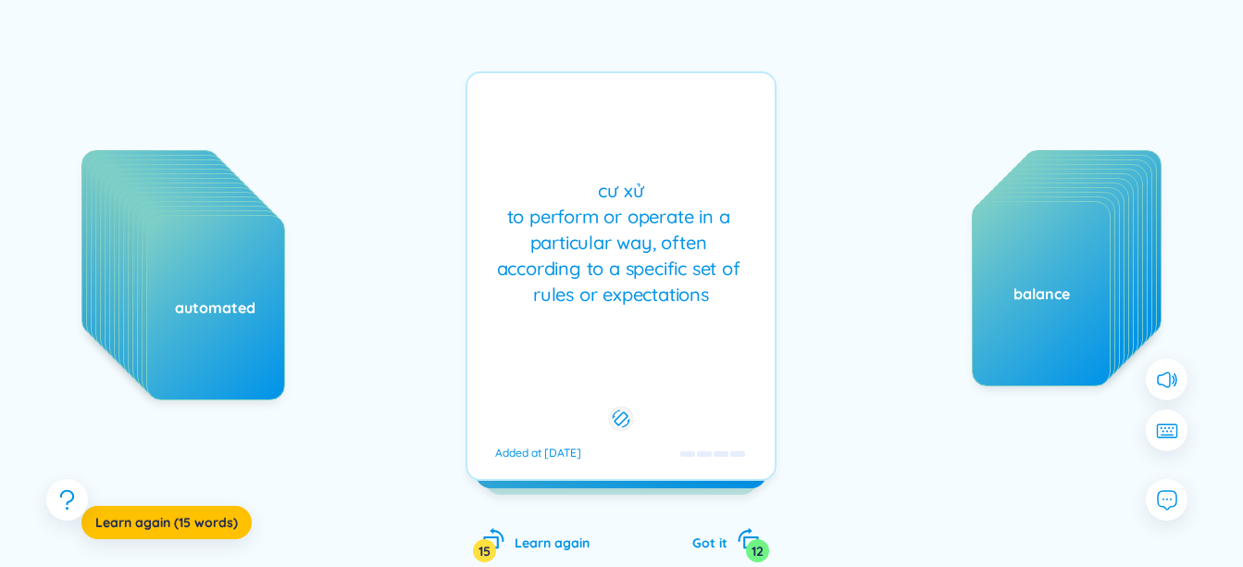
click at [610, 251] on div "cư xử to perform or operate in a particular way, often according to a specific …" at bounding box center [621, 243] width 289 height 130
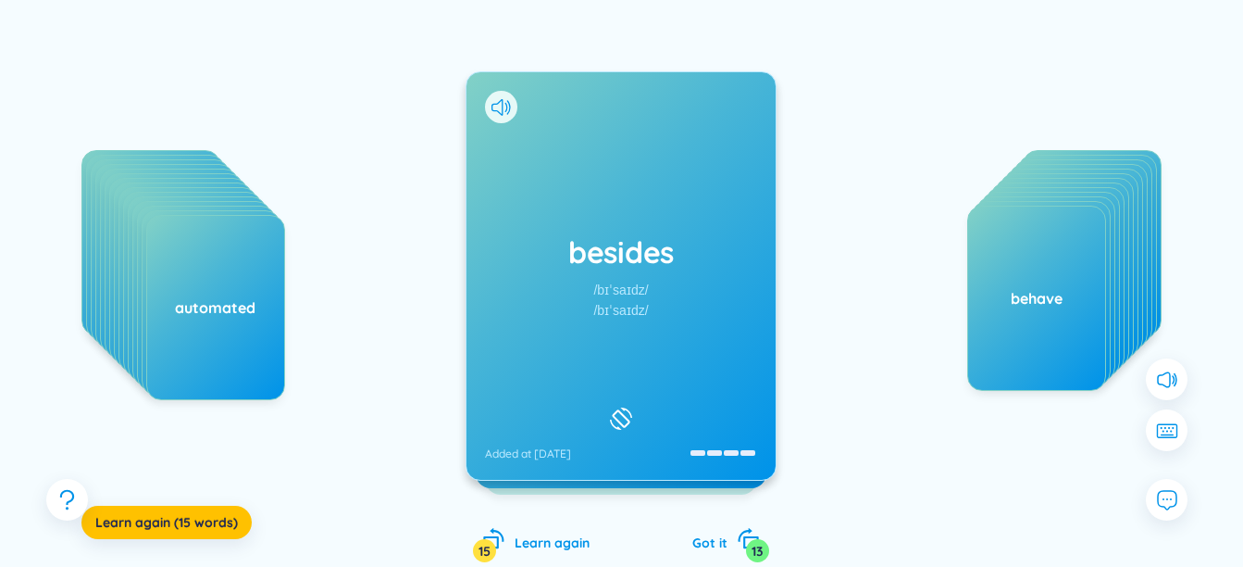
click at [582, 284] on div "besides /bɪˈsaɪdz/ /bɪˈsaɪdz/ Added at [DATE]" at bounding box center [621, 275] width 309 height 407
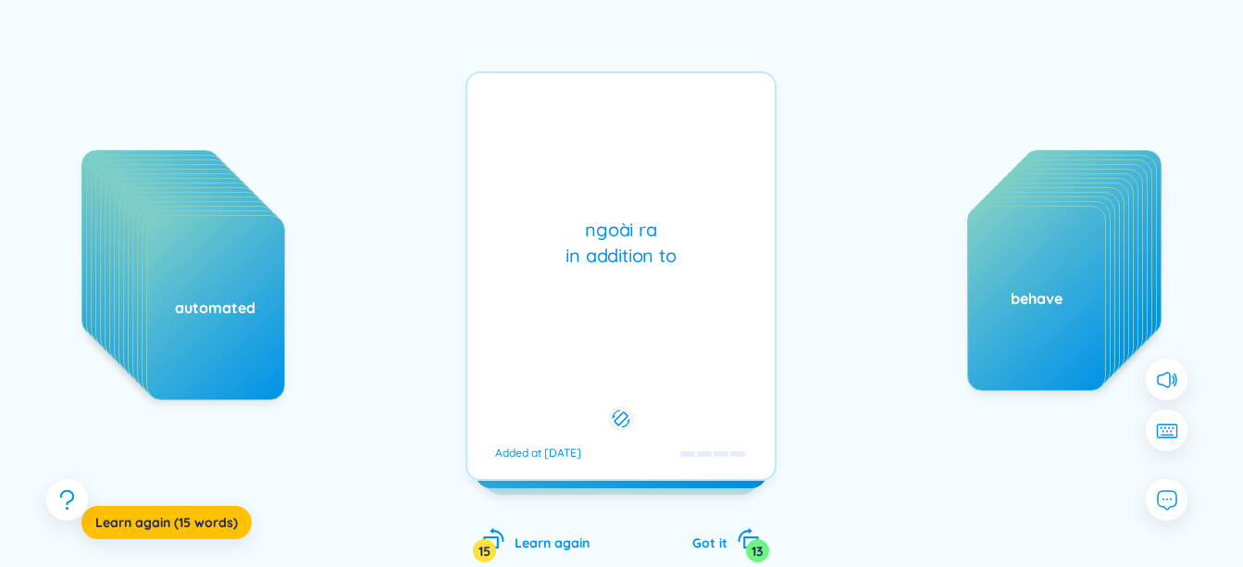
click at [582, 284] on div "ngoài ra in addition to Added at [DATE]" at bounding box center [621, 275] width 311 height 409
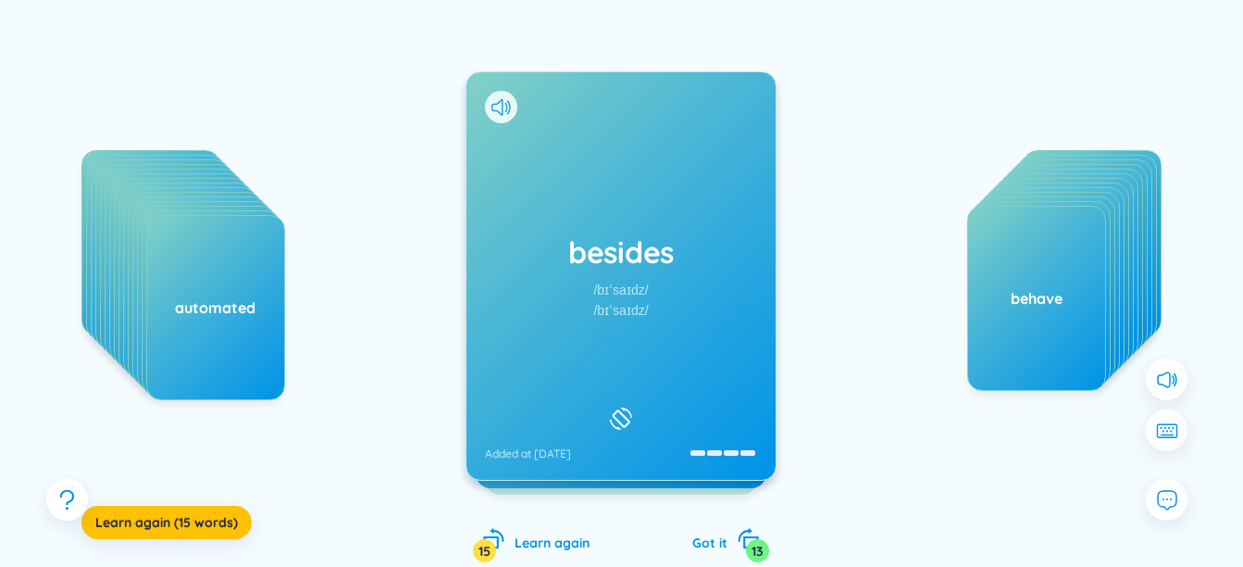
click at [597, 286] on div "besides /bɪˈsaɪdz/ /bɪˈsaɪdz/ Added at [DATE]" at bounding box center [621, 275] width 311 height 409
click at [630, 306] on div "/ˈbaɪəs/" at bounding box center [621, 310] width 44 height 20
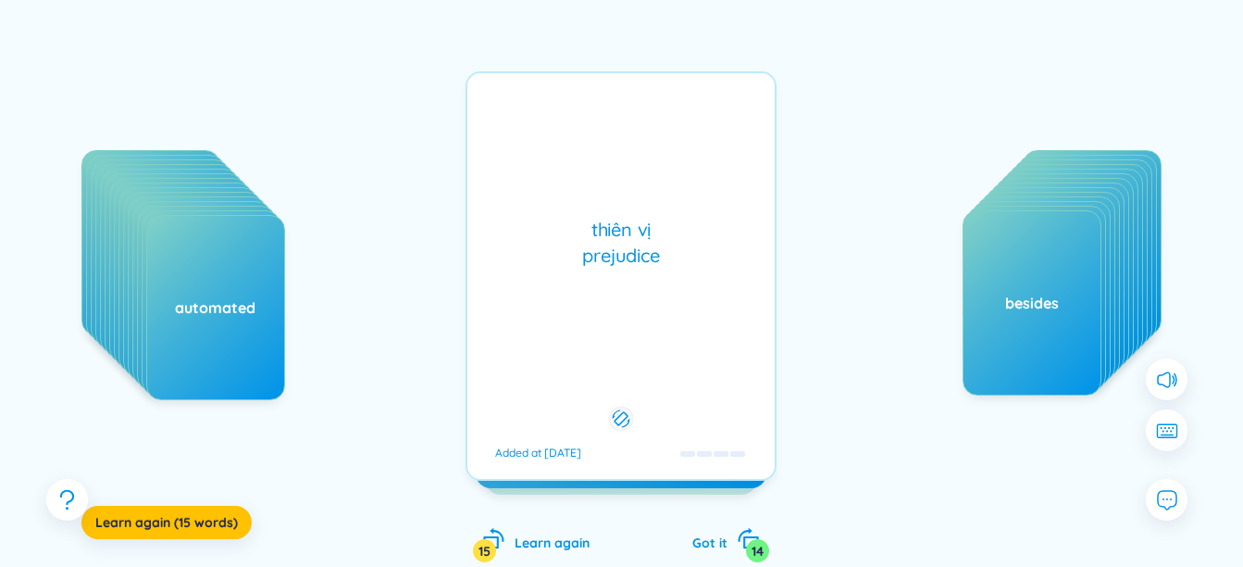
click at [630, 306] on div "thiên vị prejudice Added at [DATE]" at bounding box center [621, 275] width 311 height 409
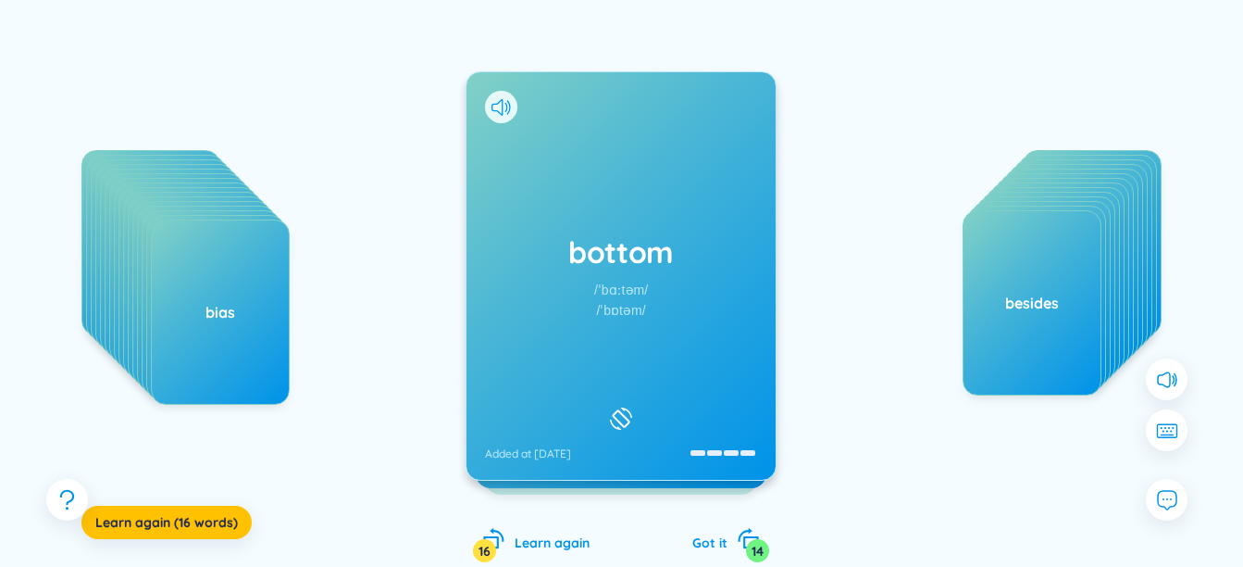
click at [545, 279] on div "bottom /ˈbɑːtəm/ /ˈbɒtəm/ Added at [DATE]" at bounding box center [621, 275] width 309 height 407
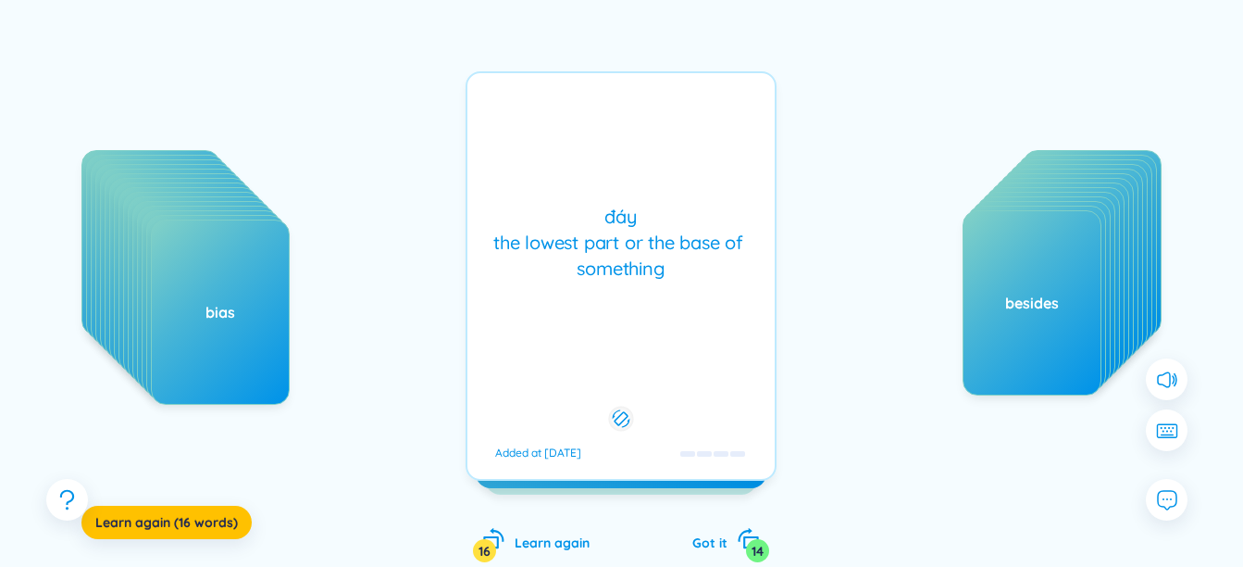
click at [545, 279] on div "đáy the lowest part or the base of something" at bounding box center [621, 243] width 289 height 78
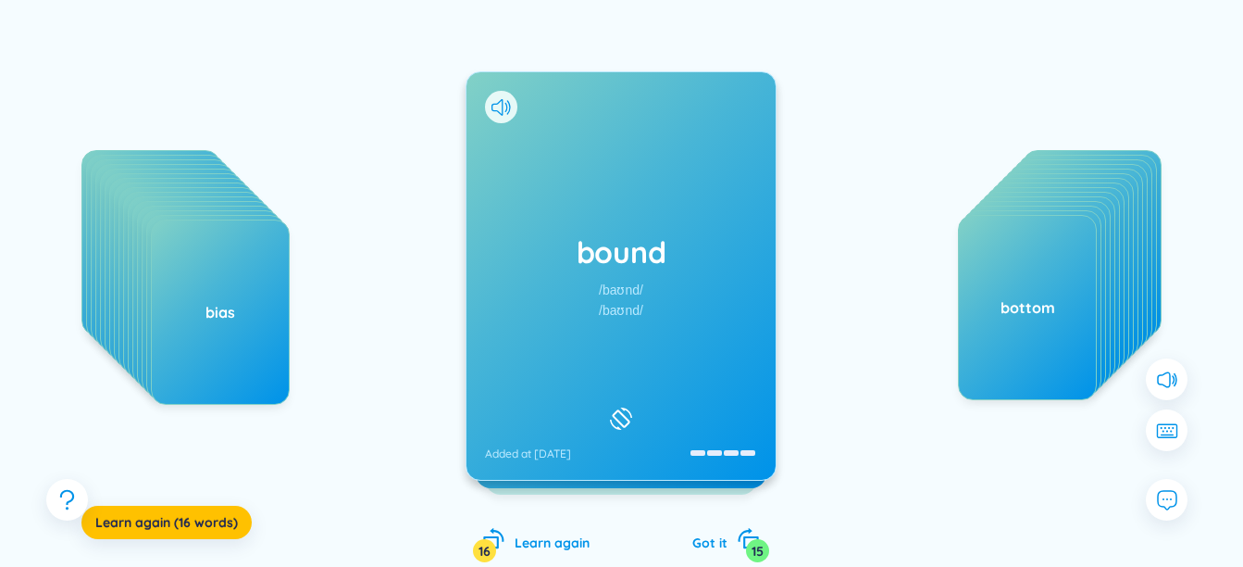
click at [617, 272] on h1 "bound" at bounding box center [621, 251] width 272 height 41
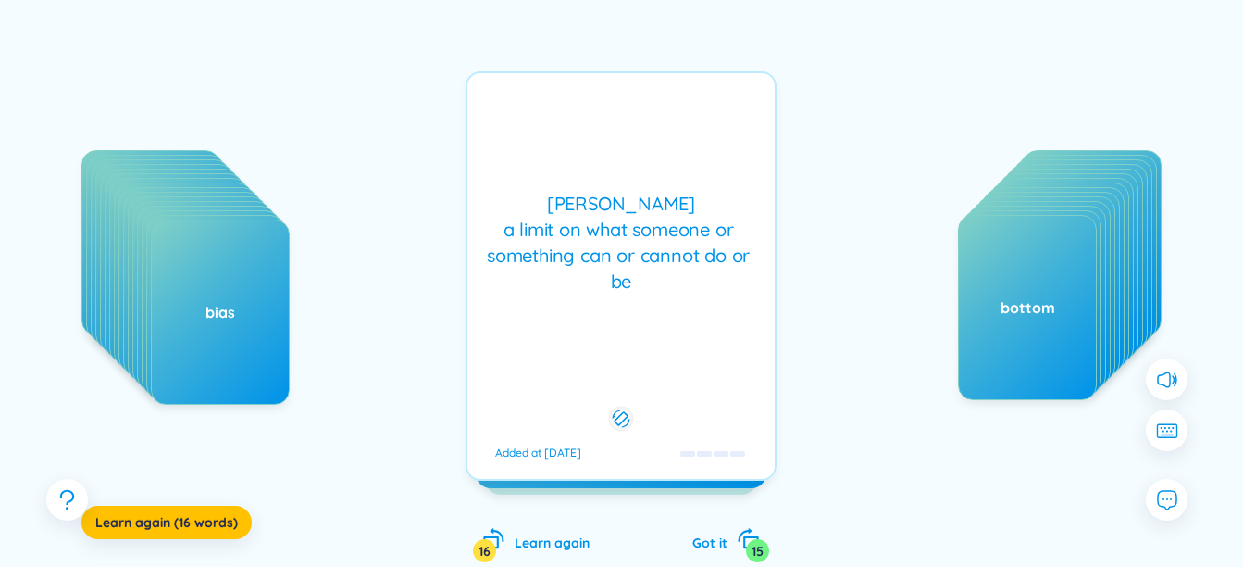
click at [617, 272] on div "[PERSON_NAME] a limit on what someone or something can or cannot do or be" at bounding box center [621, 243] width 289 height 104
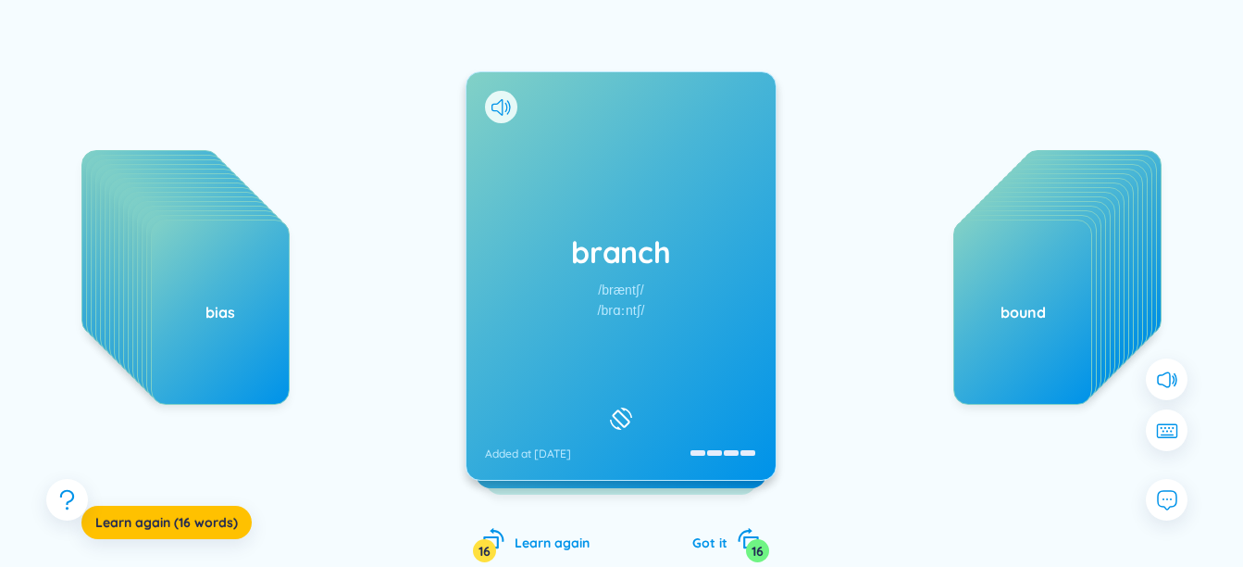
drag, startPoint x: 949, startPoint y: 258, endPoint x: 937, endPoint y: 264, distance: 13.3
click at [949, 259] on div "access adapt adaptive address allocate alphabet alter approximate arrow automat…" at bounding box center [1023, 335] width 278 height 370
click at [1005, 286] on div "bound" at bounding box center [1023, 311] width 139 height 185
click at [633, 269] on h1 "branch" at bounding box center [621, 251] width 272 height 41
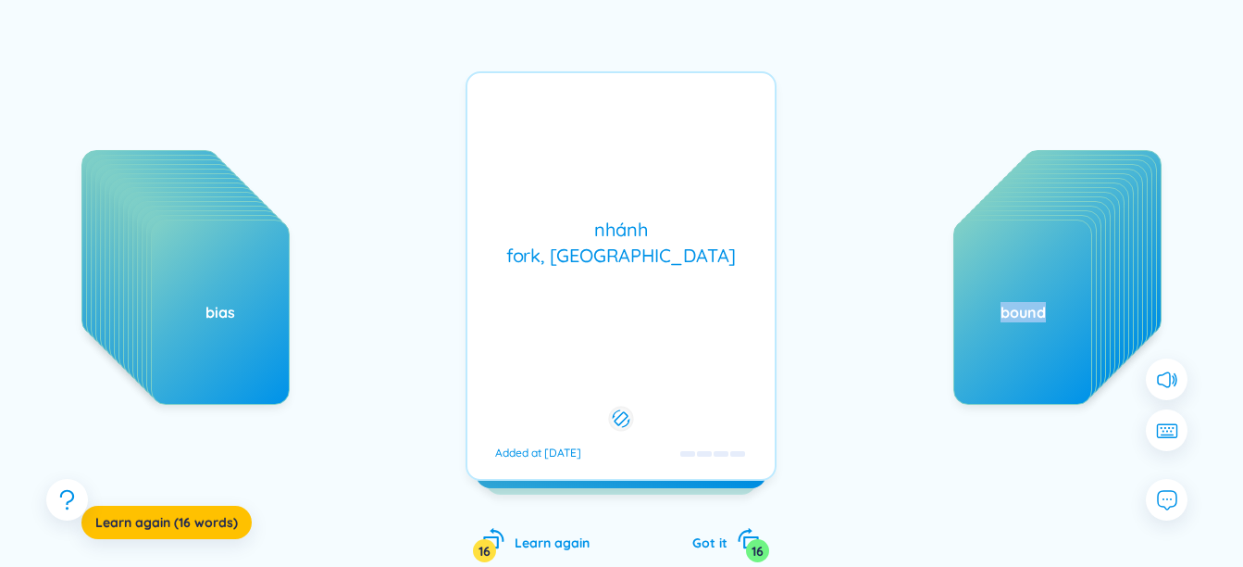
click at [633, 269] on div "nhánh fork, [GEOGRAPHIC_DATA]" at bounding box center [621, 243] width 289 height 52
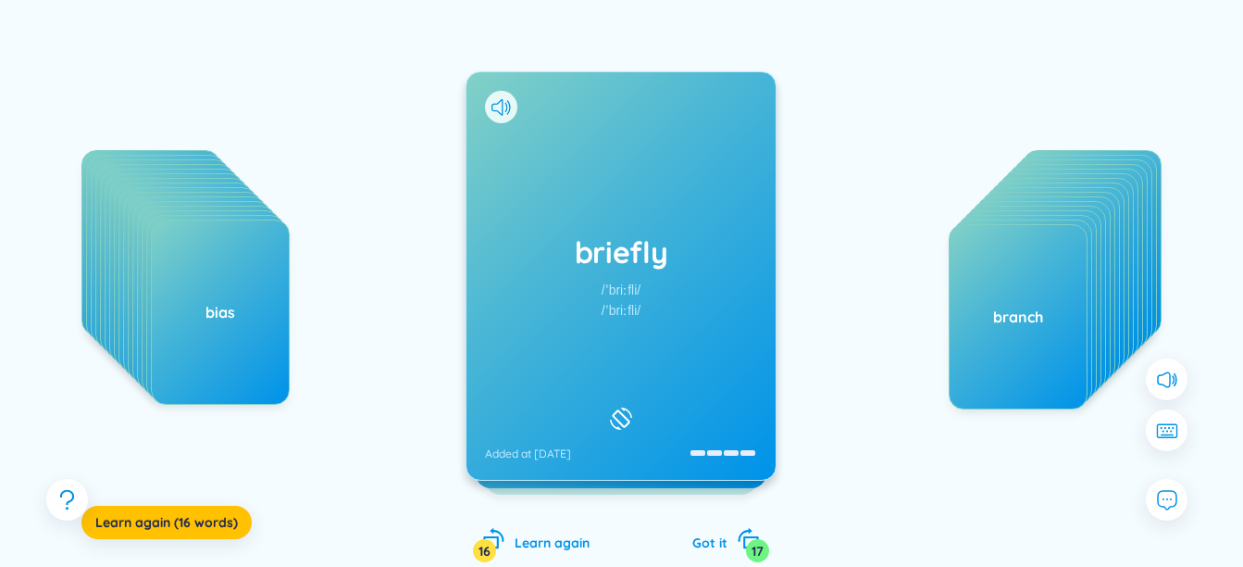
click at [613, 274] on div "briefly /ˈbriːfli/ /ˈbriːfli/ Added at [DATE]" at bounding box center [621, 275] width 309 height 407
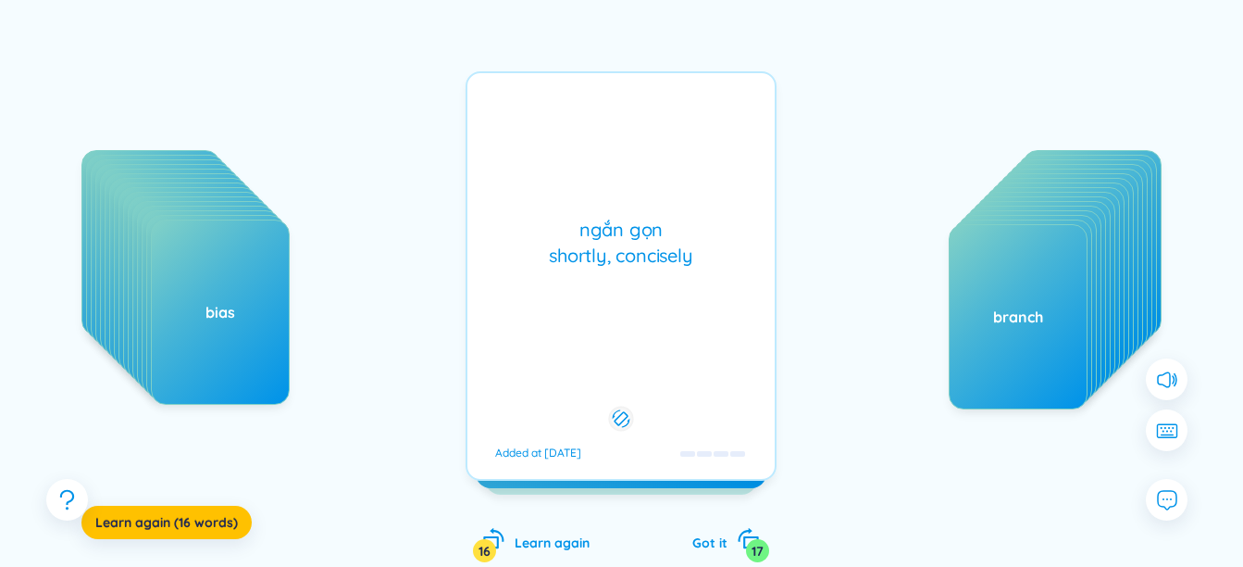
click at [611, 273] on div "ngắn gọn shortly, concisely Added at [DATE]" at bounding box center [621, 275] width 311 height 409
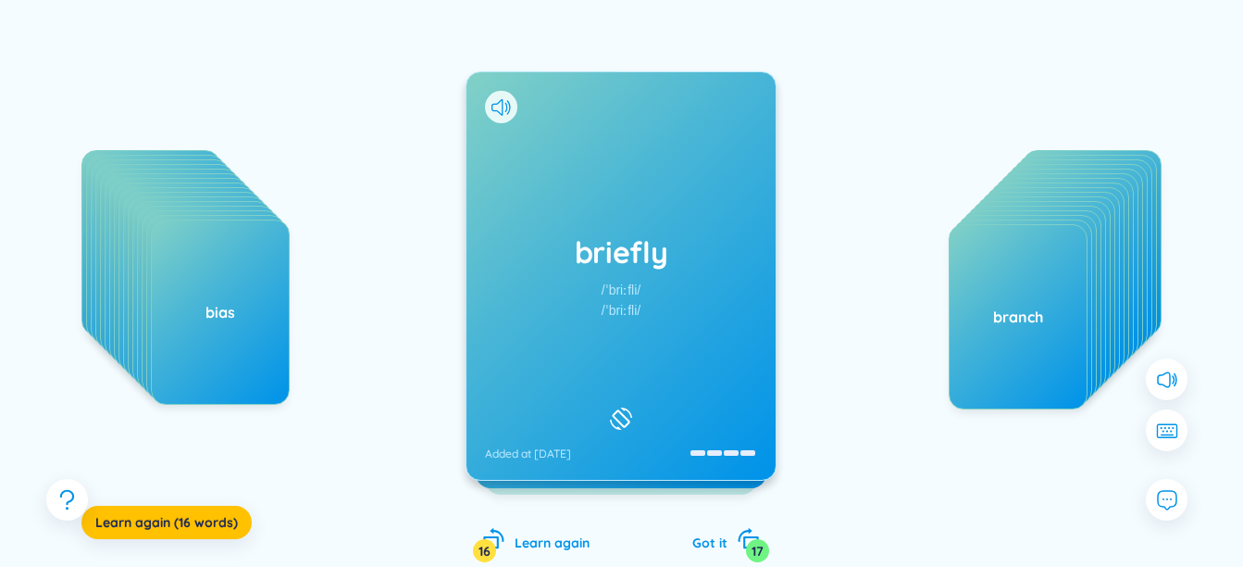
drag, startPoint x: 611, startPoint y: 273, endPoint x: 430, endPoint y: 281, distance: 181.7
click at [430, 281] on div "abstraction accord adoption annotation anomaly anonymous applicable arbitrarily…" at bounding box center [622, 294] width 1188 height 609
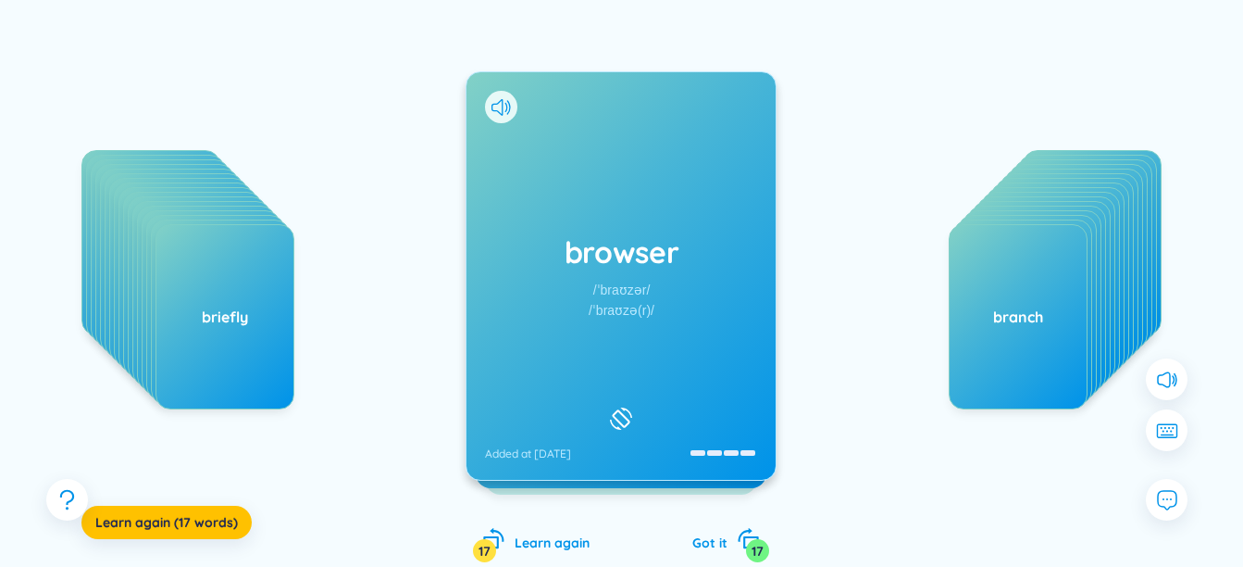
click at [531, 213] on div "browser /ˈbraʊzər/ /ˈbraʊzə(r)/ Added at [DATE]" at bounding box center [621, 275] width 309 height 407
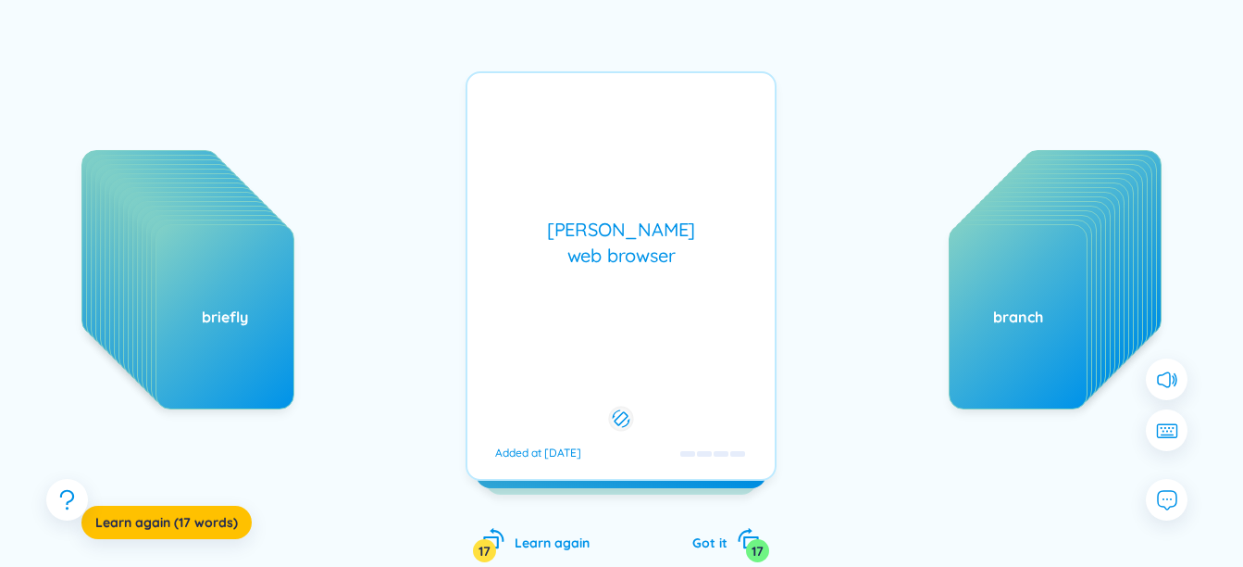
click at [531, 213] on div "[PERSON_NAME] web browser Added at [DATE]" at bounding box center [621, 275] width 311 height 409
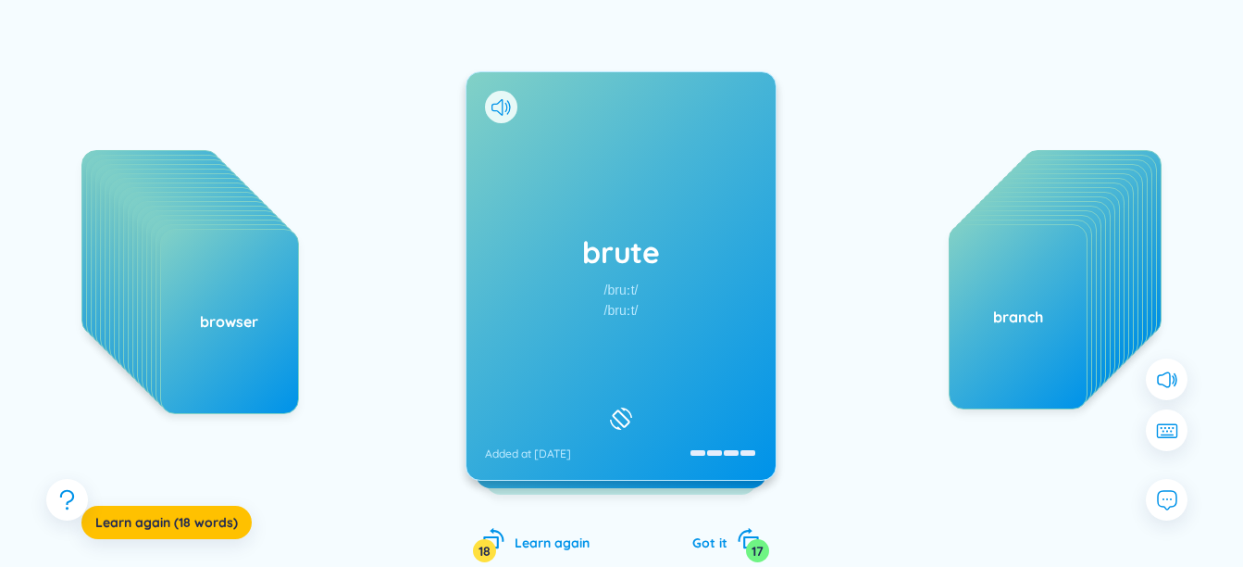
click at [557, 228] on div "brute /bruːt/ /bruːt/ Added at [DATE]" at bounding box center [621, 275] width 309 height 407
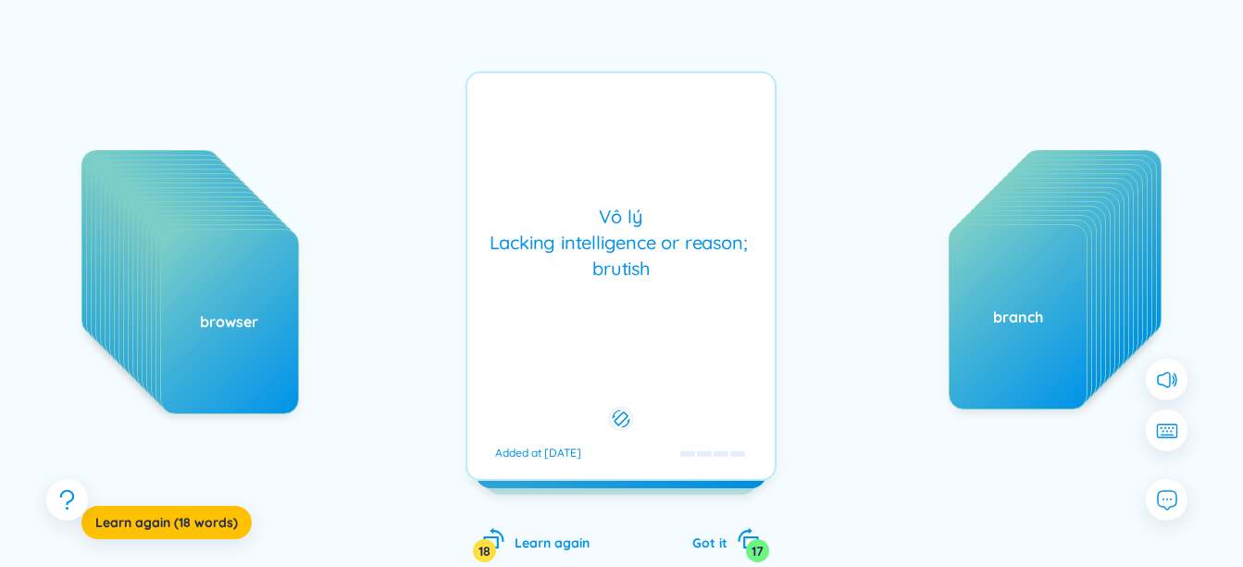
click at [557, 228] on div "Vô lý Lacking intelligence or reason; brutish" at bounding box center [621, 243] width 289 height 78
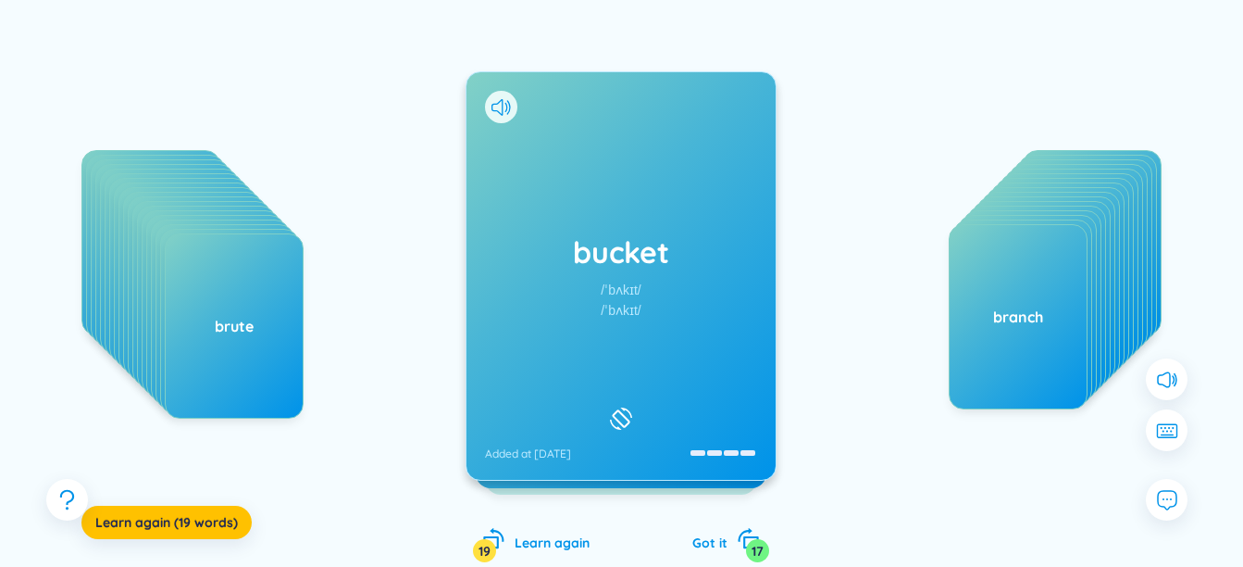
click at [563, 260] on h1 "bucket" at bounding box center [621, 251] width 272 height 41
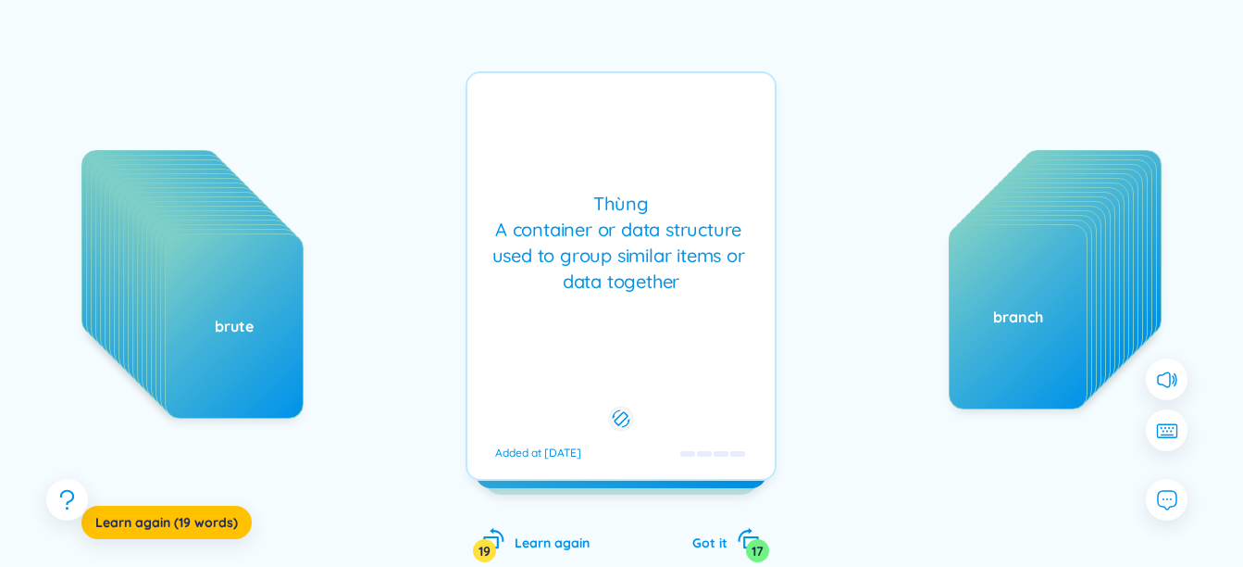
click at [563, 260] on div "Thùng A container or data structure used to group similar items or data together" at bounding box center [621, 243] width 289 height 104
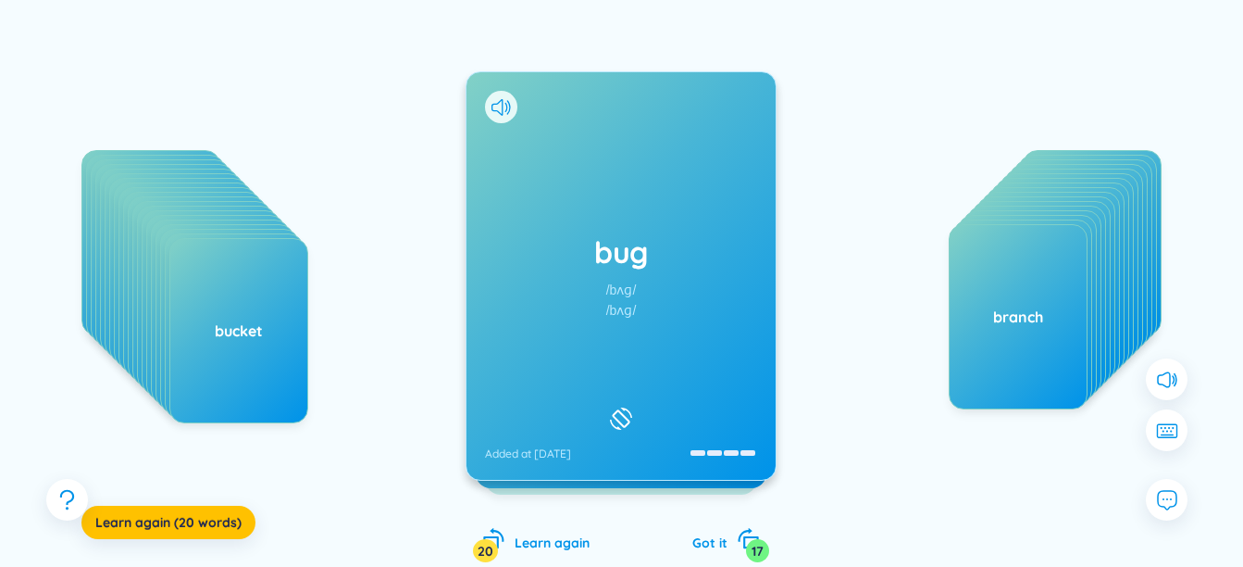
click at [549, 265] on h1 "bug" at bounding box center [621, 251] width 272 height 41
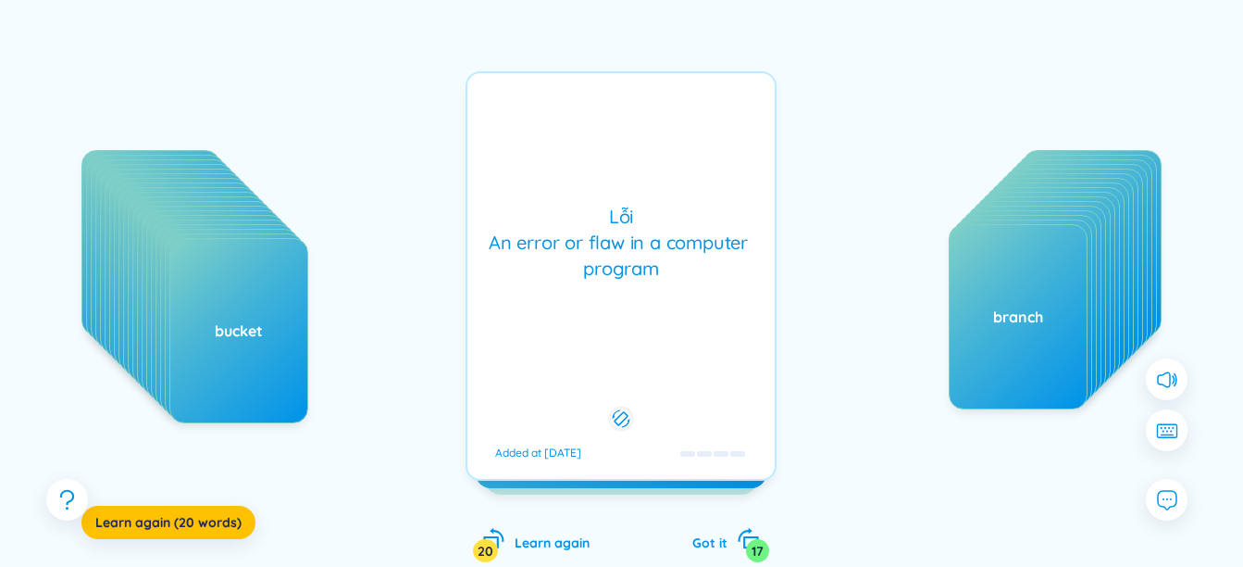
click at [549, 265] on div "Lỗi An error or flaw in a computer program" at bounding box center [621, 243] width 289 height 78
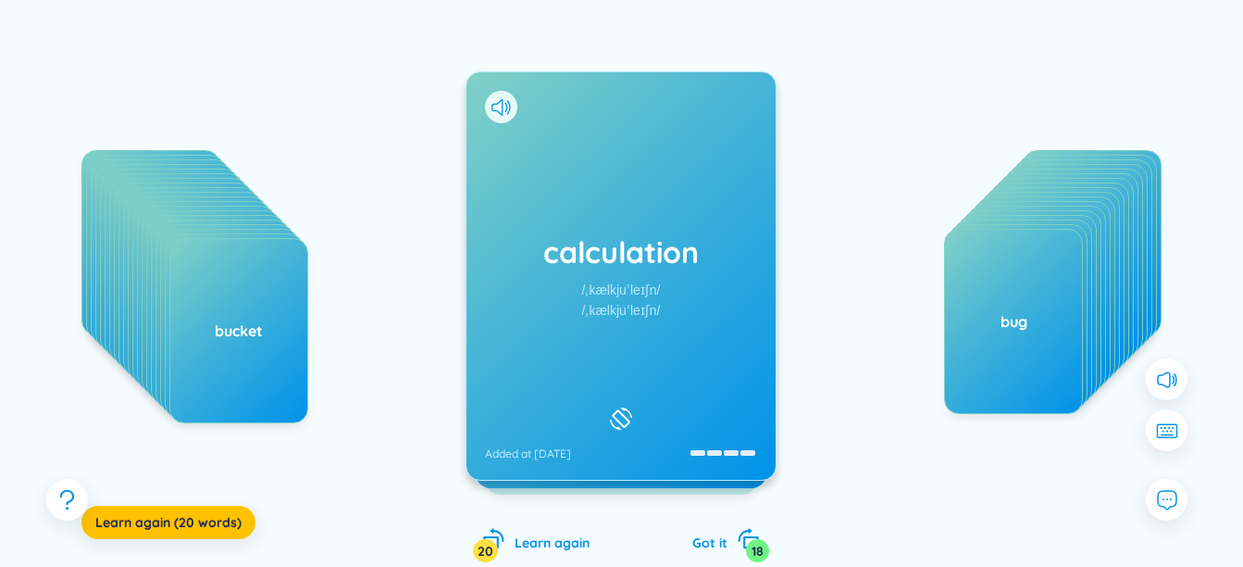
click at [629, 313] on div "/ˌkælkjuˈleɪʃn/" at bounding box center [621, 310] width 79 height 20
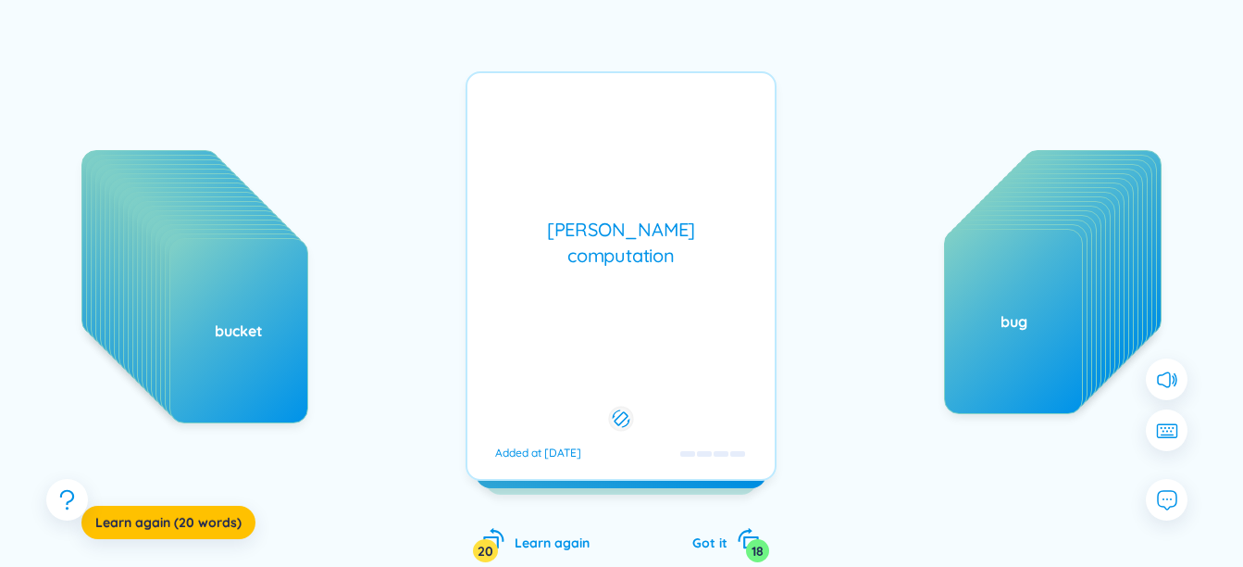
click at [629, 313] on div "[PERSON_NAME] computation Added at [DATE]" at bounding box center [621, 275] width 311 height 409
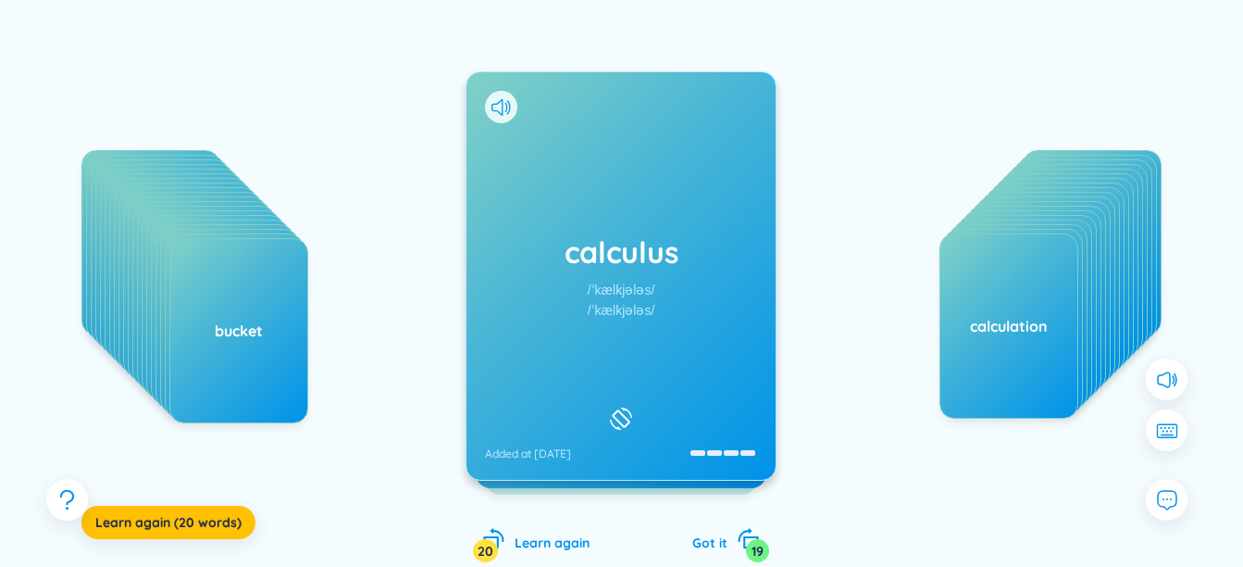
click at [638, 292] on div "/ˈkælkjələs/" at bounding box center [622, 290] width 68 height 20
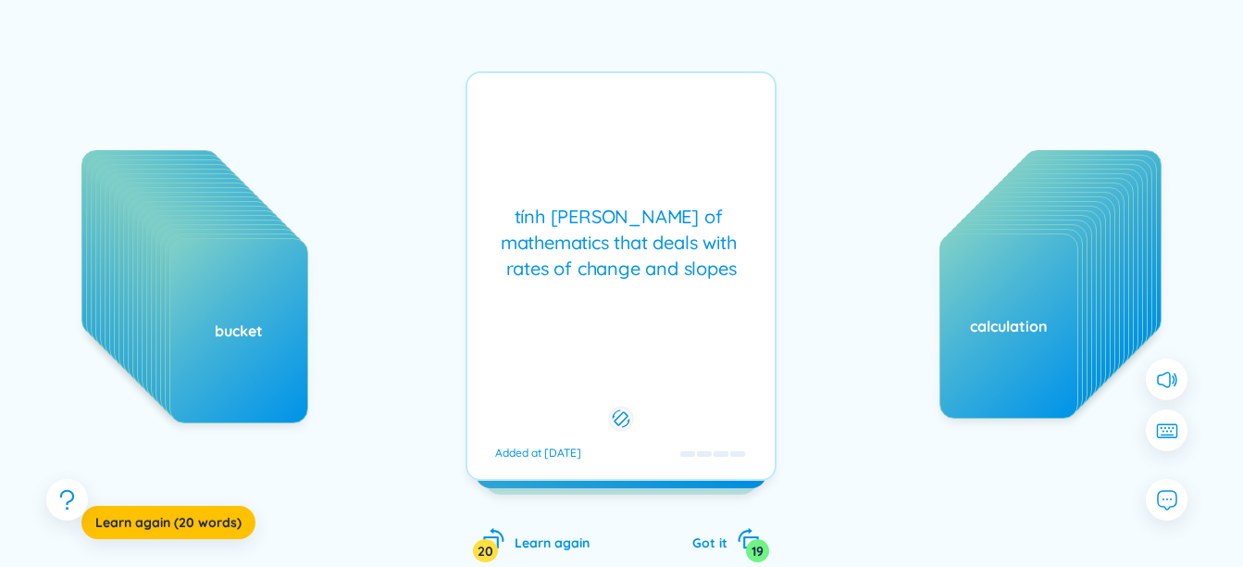
click at [637, 281] on div "tính [PERSON_NAME] of mathematics that deals with rates of change and slopes" at bounding box center [621, 243] width 289 height 78
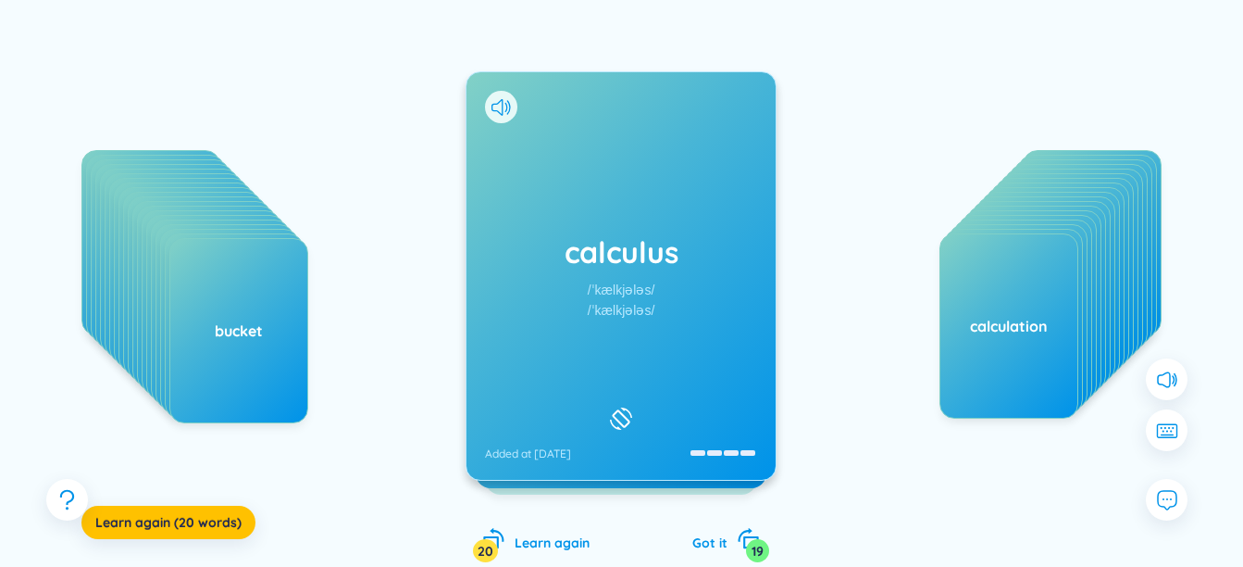
drag, startPoint x: 638, startPoint y: 290, endPoint x: 833, endPoint y: 291, distance: 195.4
click at [803, 290] on div "abstraction accord adoption annotation anomaly anonymous applicable arbitrarily…" at bounding box center [622, 294] width 1188 height 609
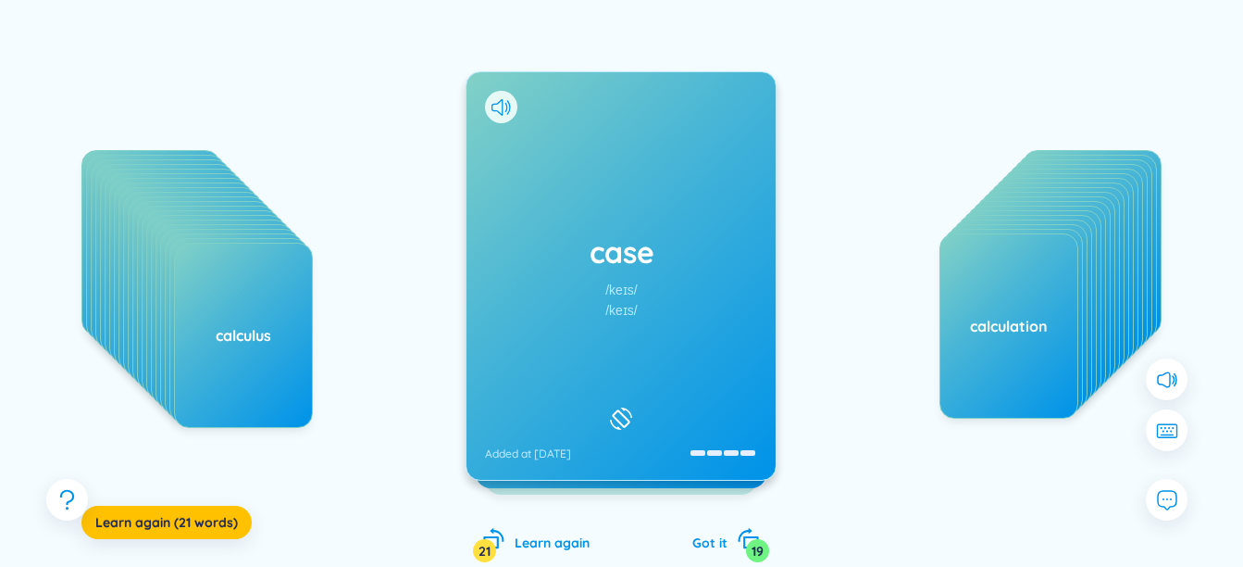
click at [501, 261] on h1 "case" at bounding box center [621, 251] width 272 height 41
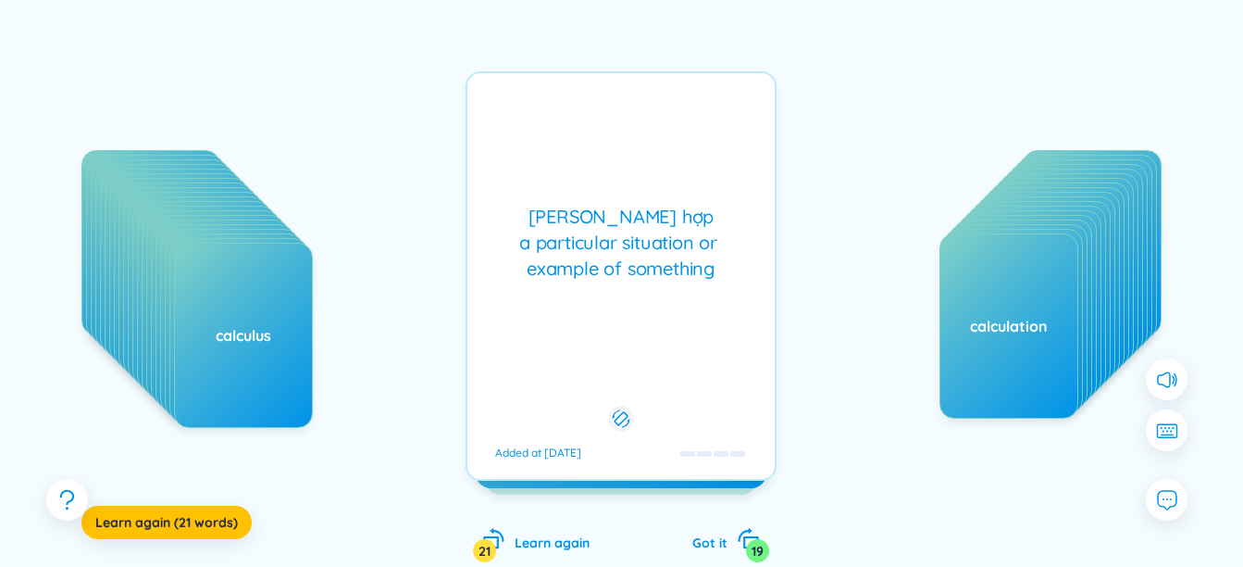
click at [501, 261] on div "[PERSON_NAME] hợp a particular situation or example of something" at bounding box center [621, 243] width 289 height 78
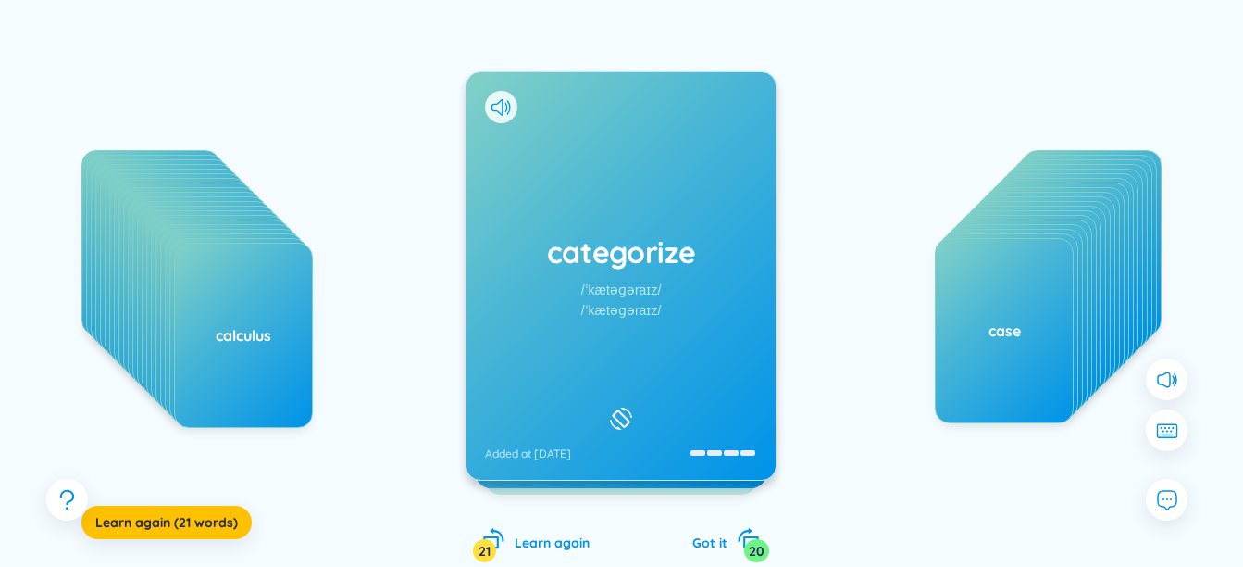
click at [579, 281] on div "categorize /ˈkætəɡəraɪz/ /ˈkætəɡəraɪz/ Added at [DATE]" at bounding box center [621, 275] width 309 height 407
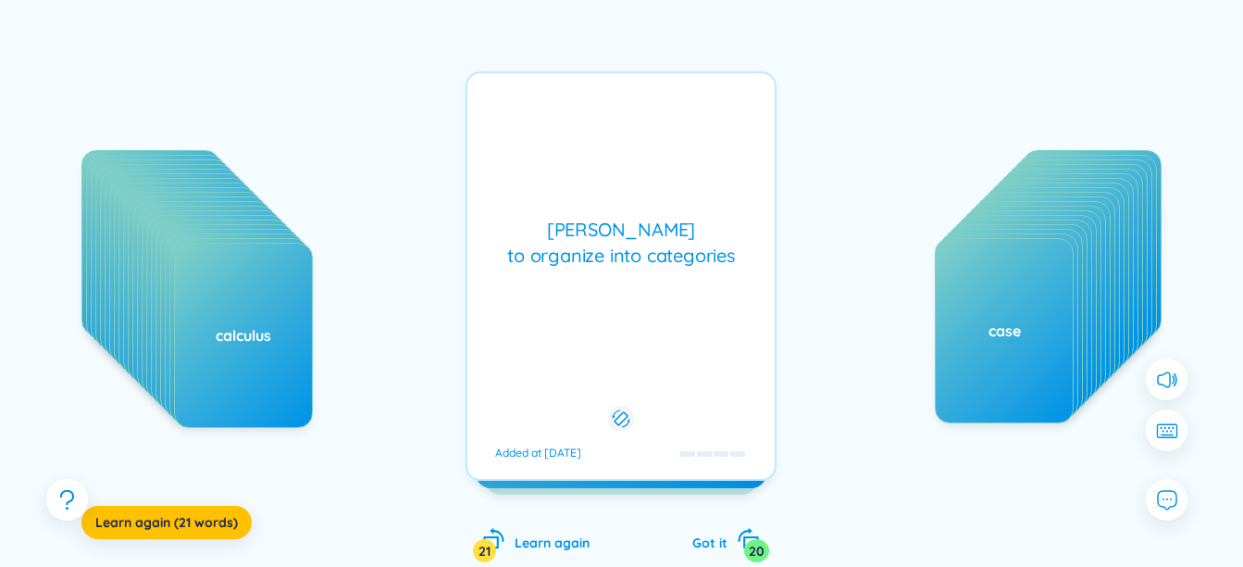
click at [579, 281] on div "[PERSON_NAME] to organize into categories Added at [DATE]" at bounding box center [621, 275] width 311 height 409
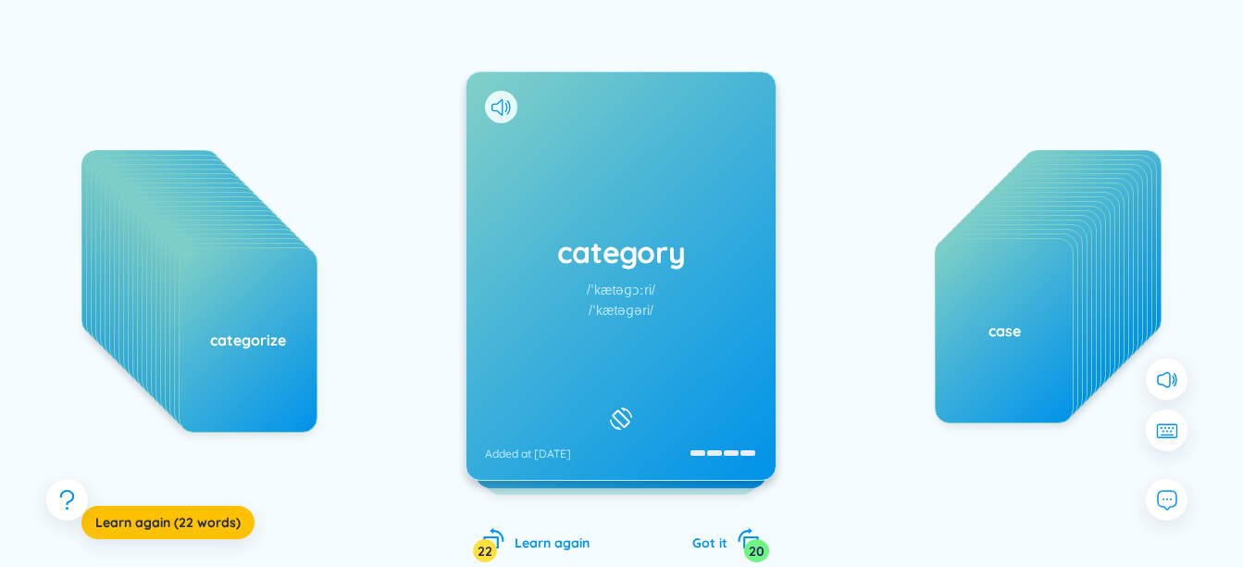
click at [556, 251] on h1 "category" at bounding box center [621, 251] width 272 height 41
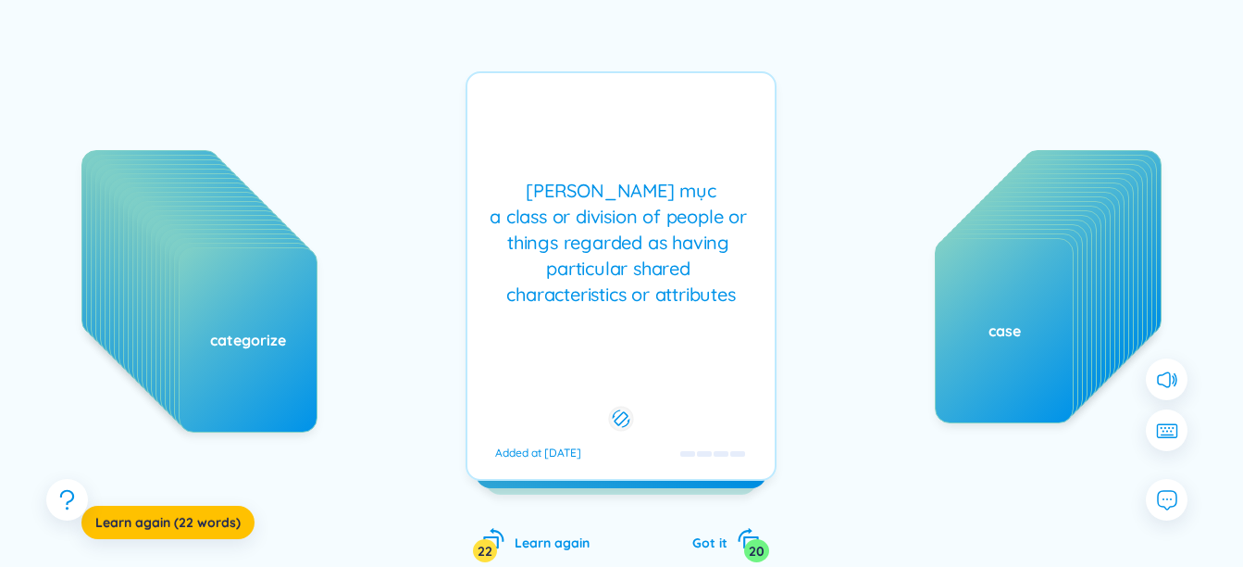
click at [556, 251] on div "category /ˈkætəɡɔːri/ /ˈkætəɡəri/ Added at [DATE] [PERSON_NAME] mục a class or …" at bounding box center [621, 275] width 311 height 409
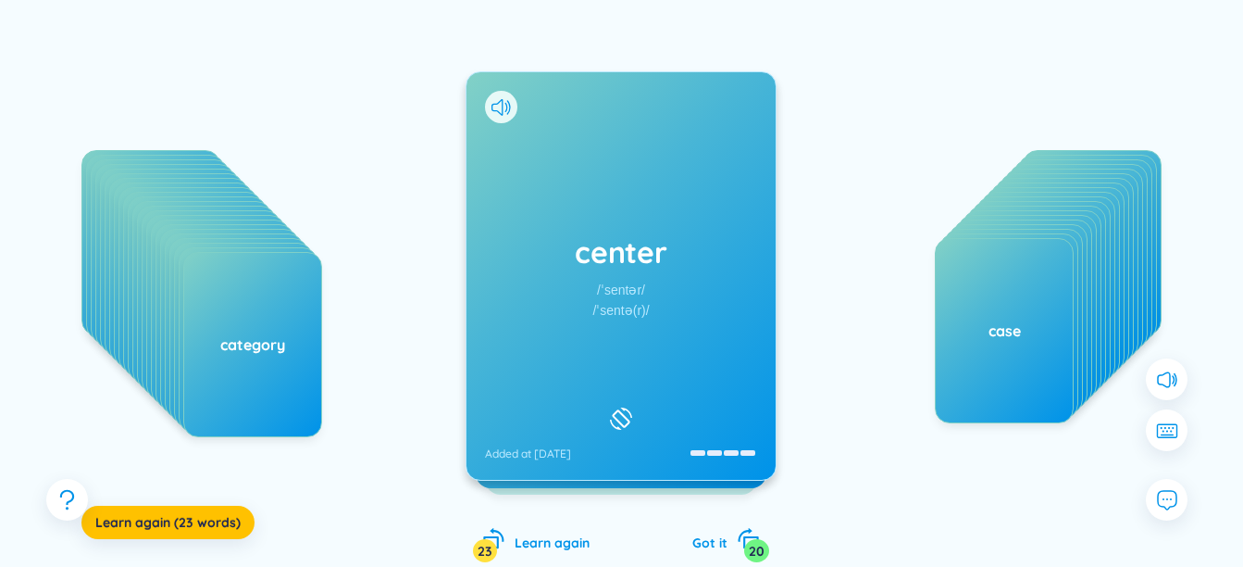
click at [534, 201] on div "center /ˈsentər/ /ˈsentə(r)/ Added at [DATE]" at bounding box center [621, 275] width 309 height 407
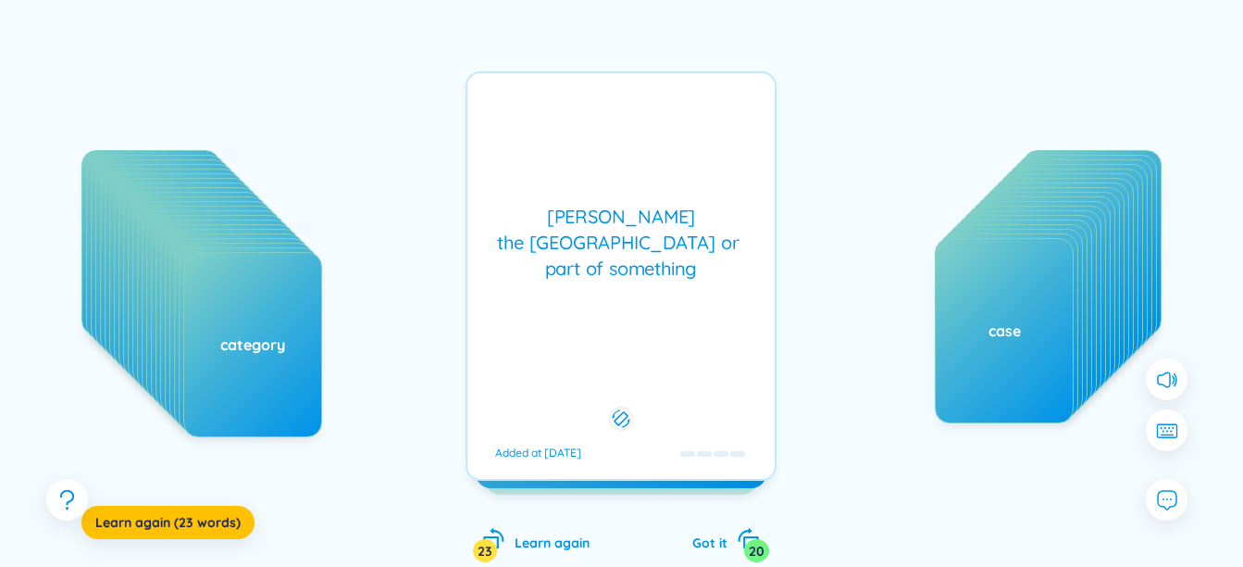
click at [535, 204] on div "center /ˈsentər/ /ˈsentə(r)/ Added at [DATE] [PERSON_NAME] the [GEOGRAPHIC_DATA…" at bounding box center [621, 275] width 311 height 409
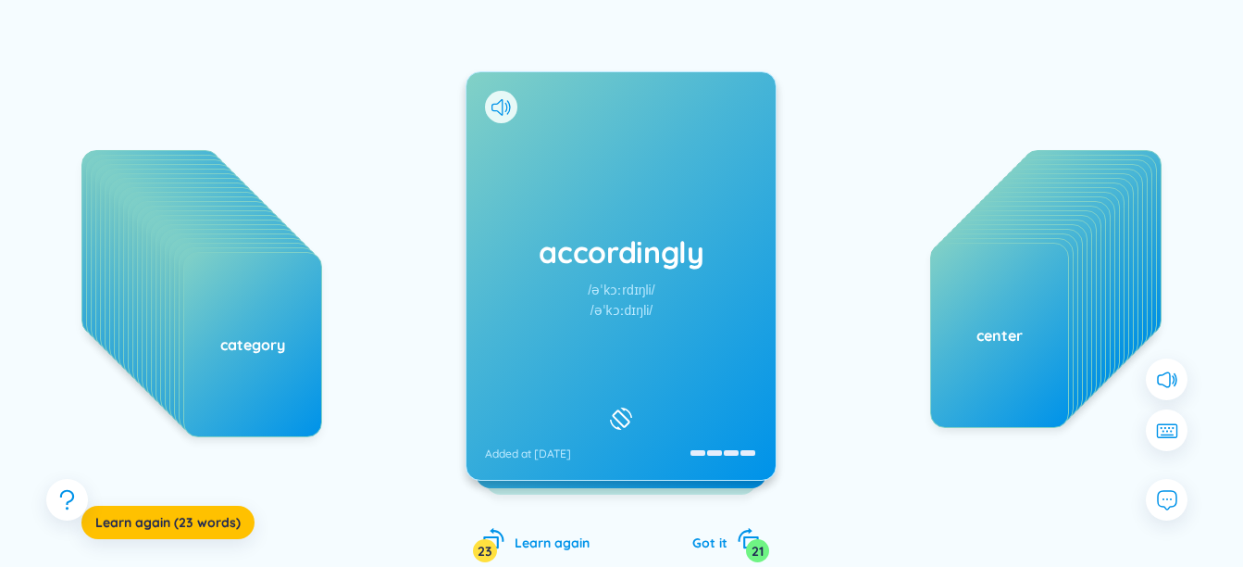
click at [612, 290] on div "/əˈkɔːrdɪŋli/" at bounding box center [621, 290] width 67 height 20
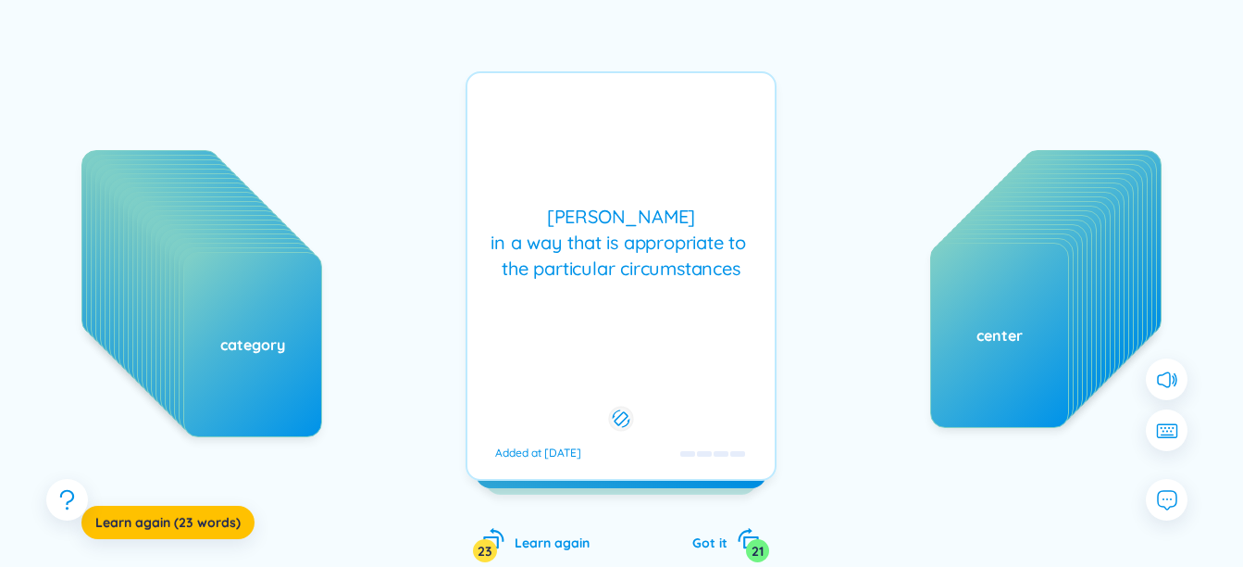
click at [612, 290] on div "[PERSON_NAME] in a way that is appropriate to the particular circumstances Adde…" at bounding box center [621, 275] width 311 height 409
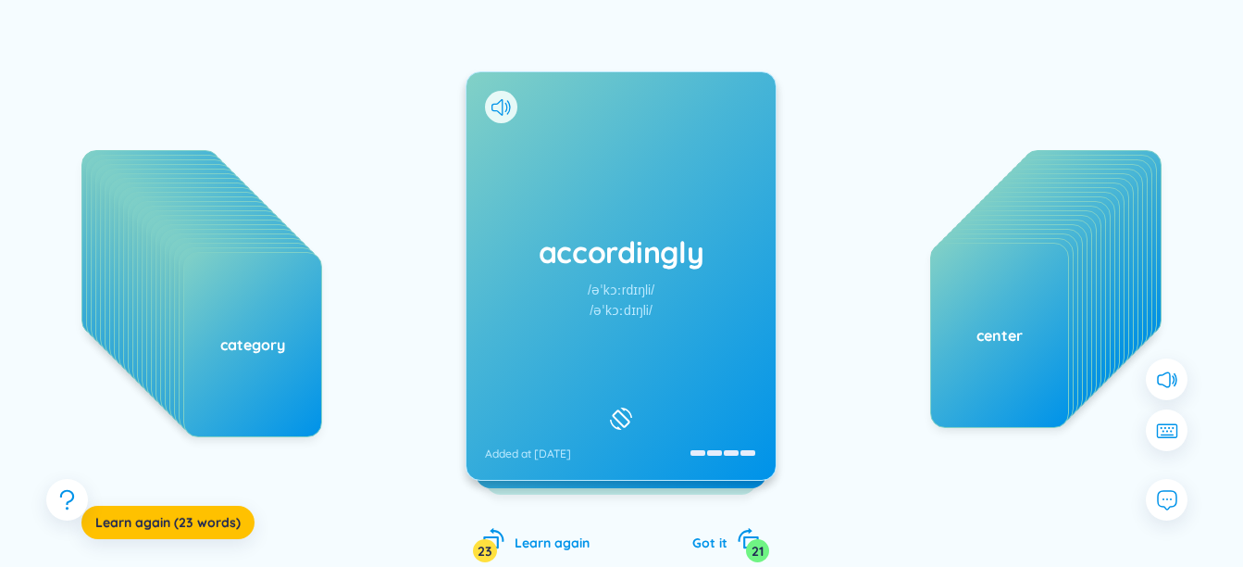
drag, startPoint x: 612, startPoint y: 290, endPoint x: 85, endPoint y: 283, distance: 526.9
click at [85, 283] on div "abstraction accord adoption annotation anomaly anonymous applicable arbitrarily…" at bounding box center [622, 294] width 1188 height 609
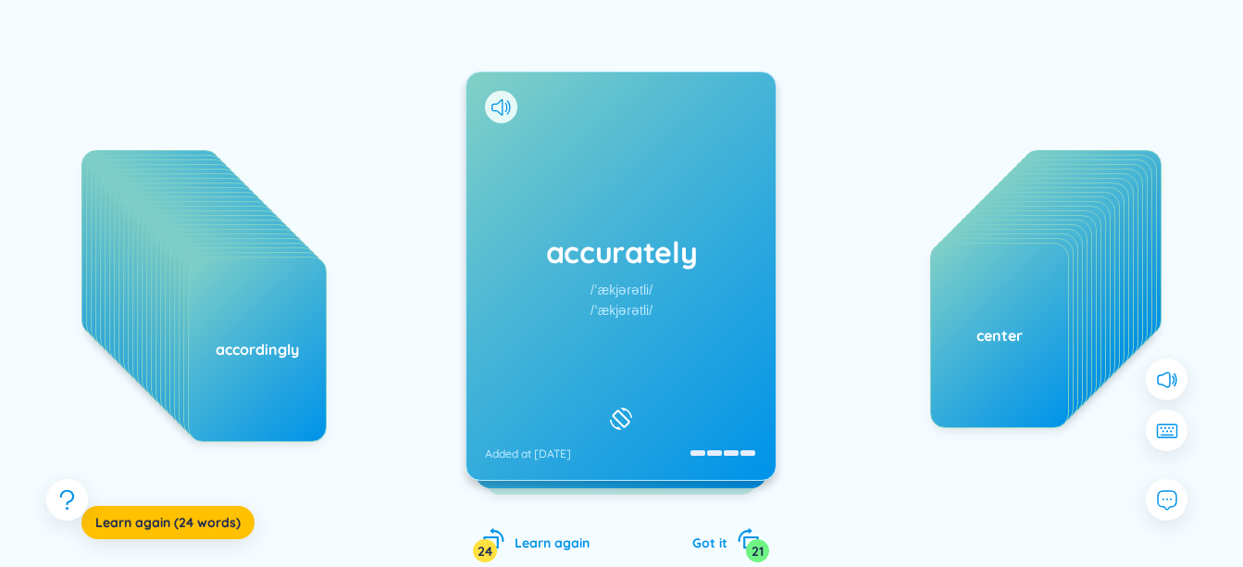
click at [556, 280] on div "accurately /ˈækjərətli/ /ˈækjərətli/ Added at [DATE]" at bounding box center [621, 275] width 309 height 407
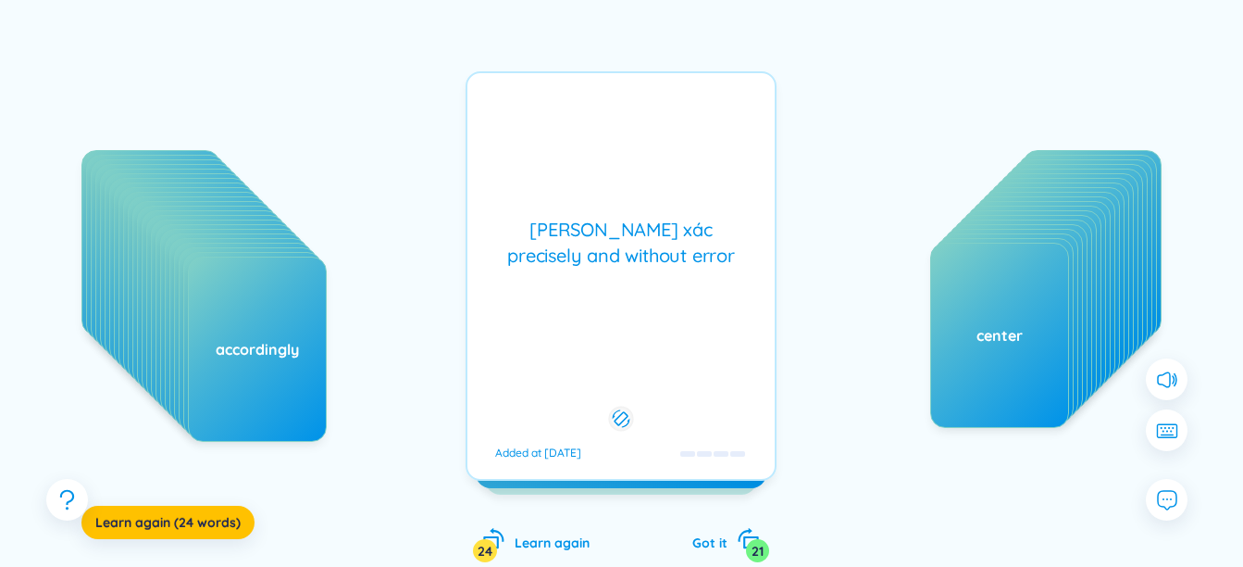
click at [556, 280] on div "[PERSON_NAME] xác precisely and without error Added at [DATE]" at bounding box center [621, 275] width 311 height 409
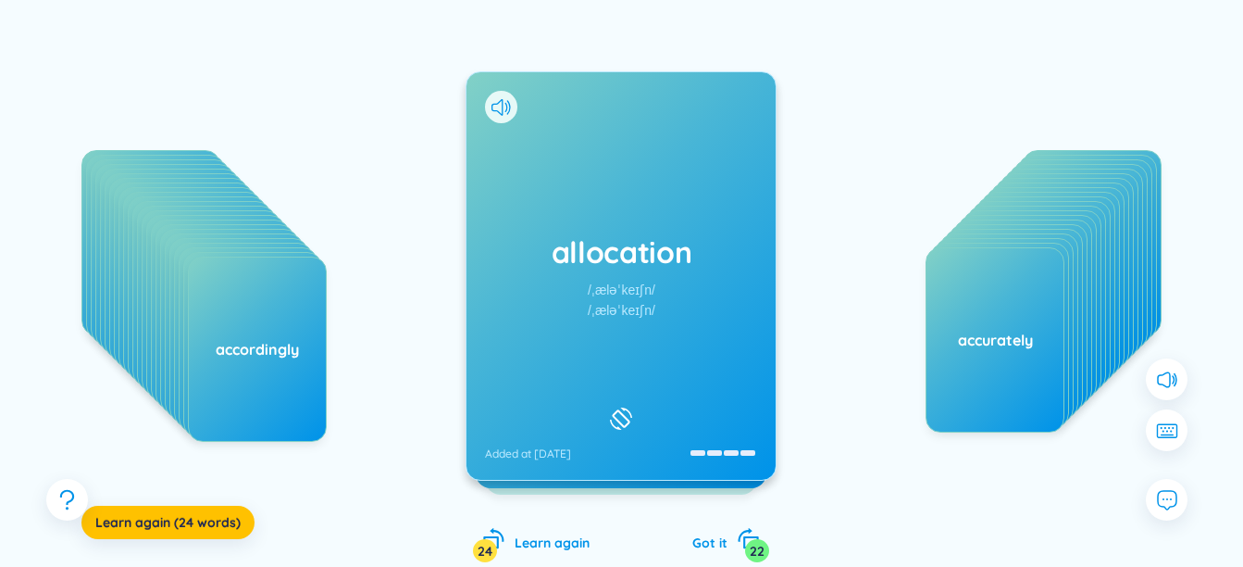
click at [611, 299] on div "allocation /ˌæləˈkeɪʃn/ /ˌæləˈkeɪʃn/ Added at [DATE]" at bounding box center [621, 275] width 309 height 407
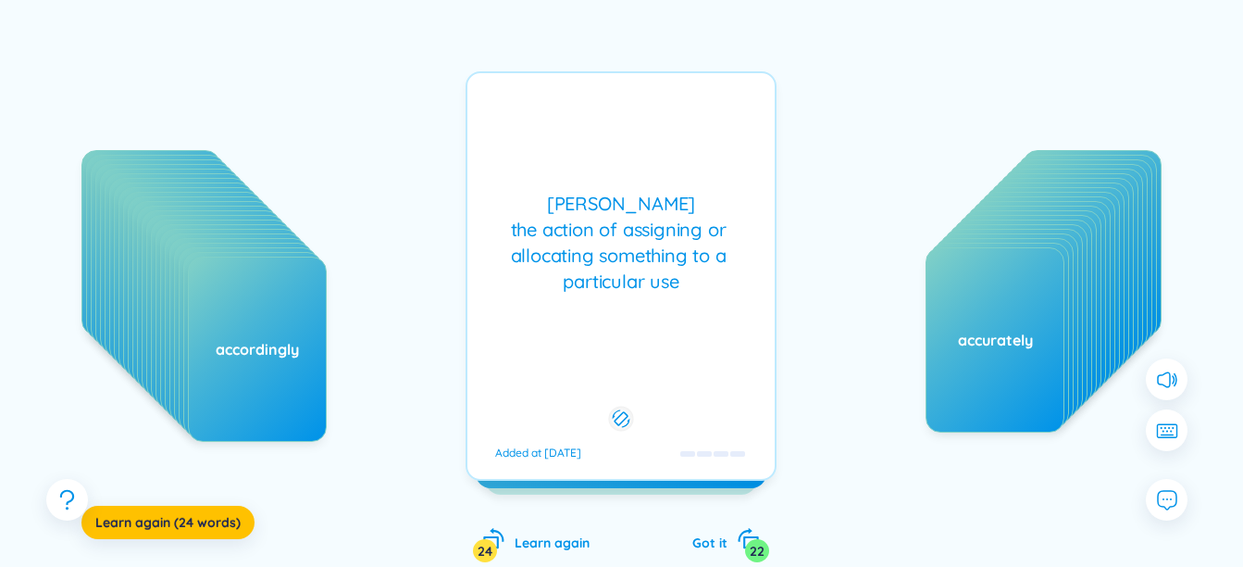
click at [598, 307] on div "[PERSON_NAME] the action of assigning or allocating something to a particular u…" at bounding box center [621, 275] width 311 height 409
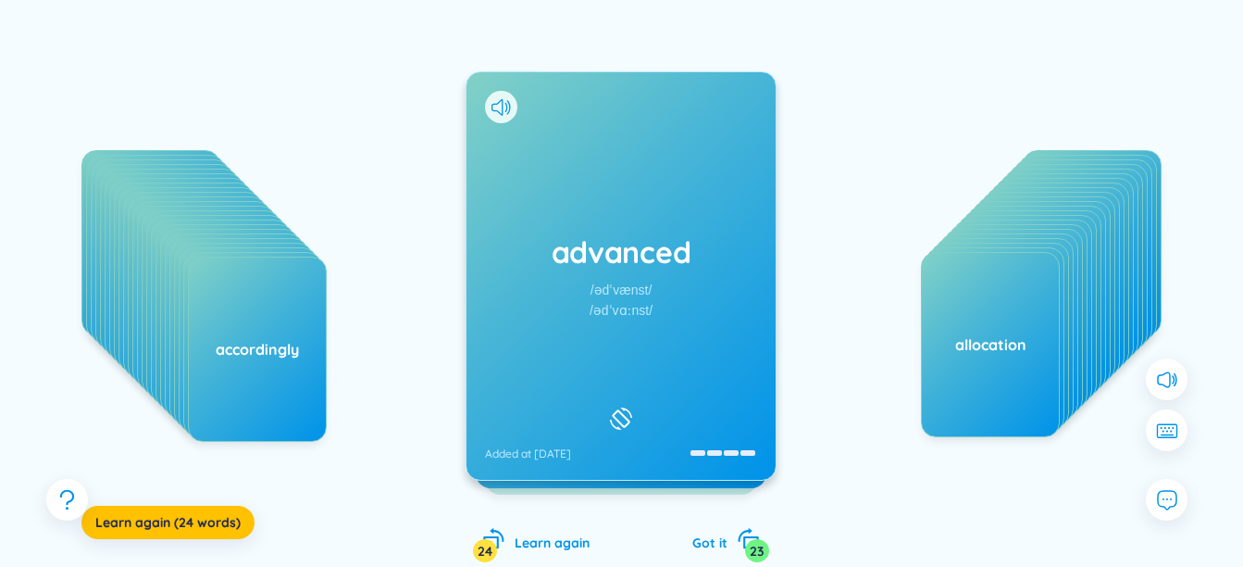
click at [580, 290] on div "advanced /ədˈvænst/ /ədˈvɑːnst/ Added at [DATE]" at bounding box center [621, 275] width 309 height 407
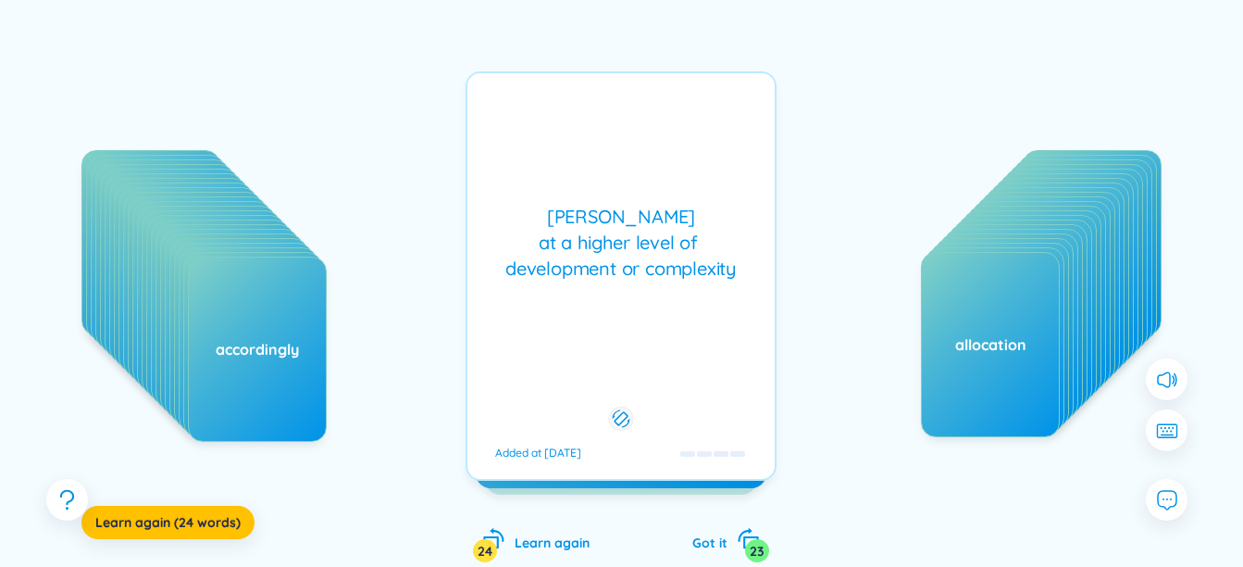
click at [580, 290] on div "[PERSON_NAME] at a higher level of development or complexity Added at [DATE]" at bounding box center [621, 275] width 311 height 409
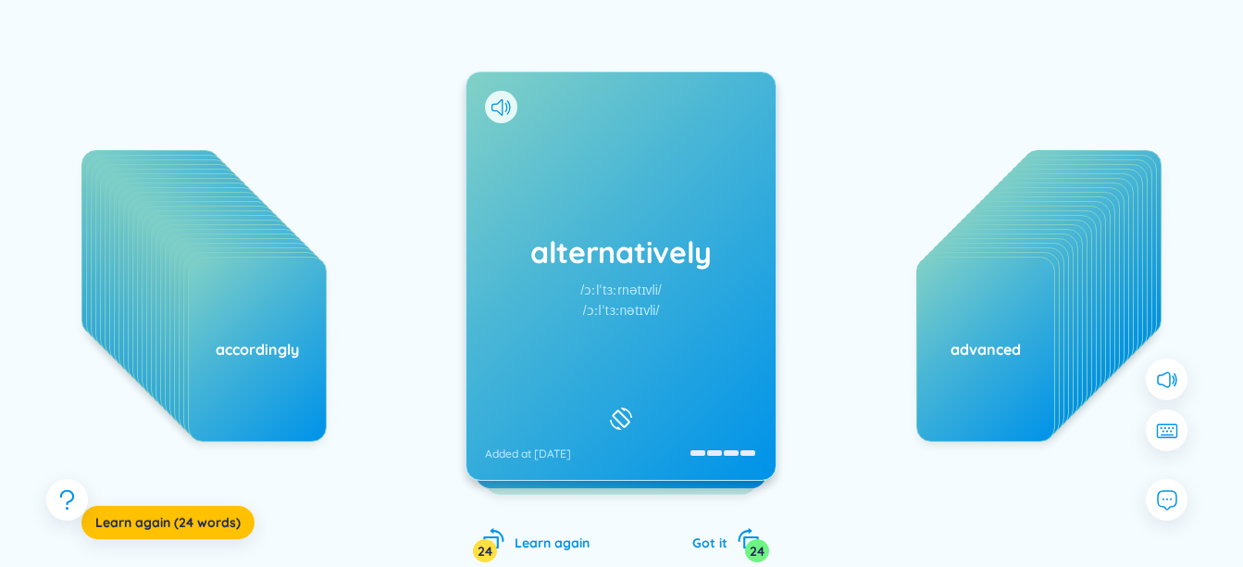
click at [643, 324] on div "alternatively /ɔːlˈtɜːrnətɪvli/ /ɔːlˈtɜːnətɪvli/ Added at [DATE]" at bounding box center [621, 275] width 309 height 407
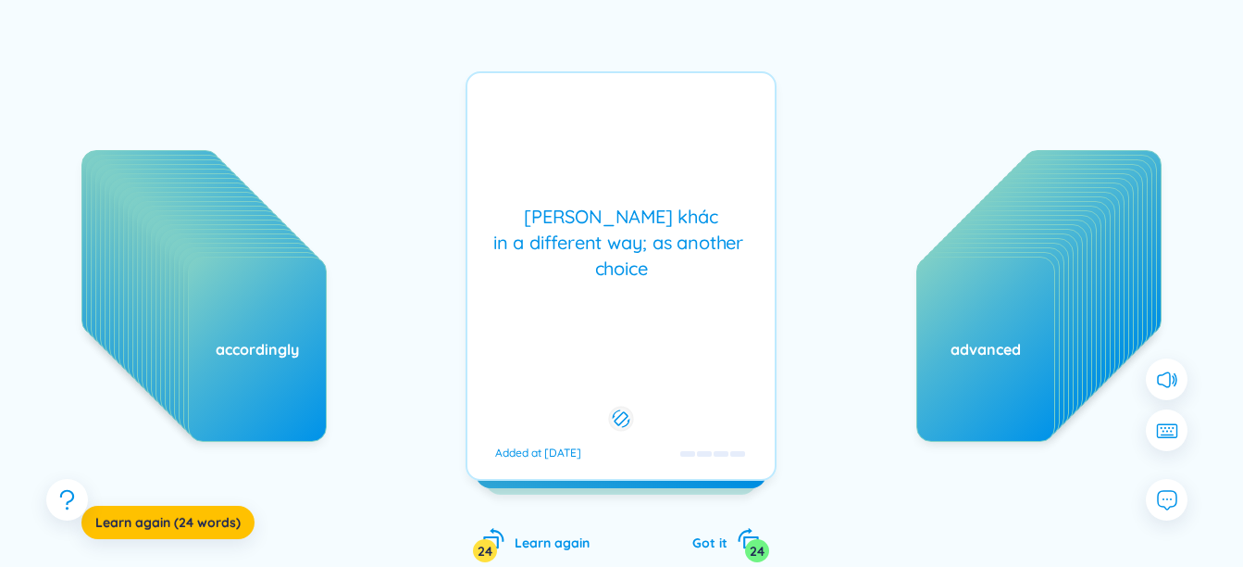
click at [647, 255] on div "alternatively /ɔːlˈtɜːrnətɪvli/ /ɔːlˈtɜːnətɪvli/ Added at [DATE] [PERSON_NAME] …" at bounding box center [621, 275] width 311 height 409
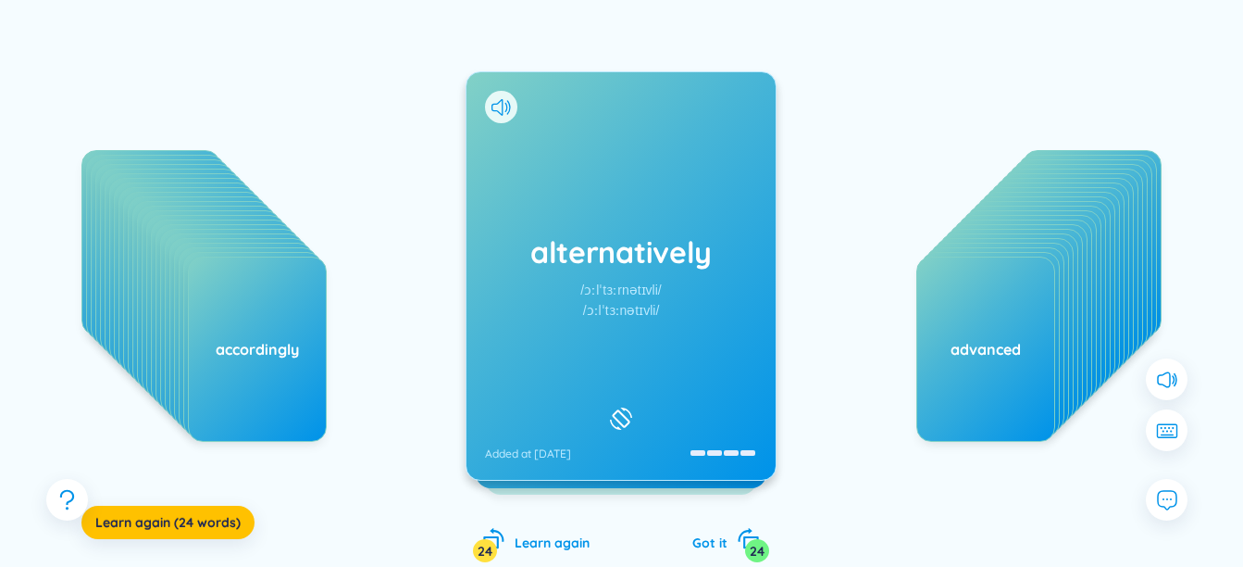
click at [610, 256] on h1 "alternatively" at bounding box center [621, 251] width 272 height 41
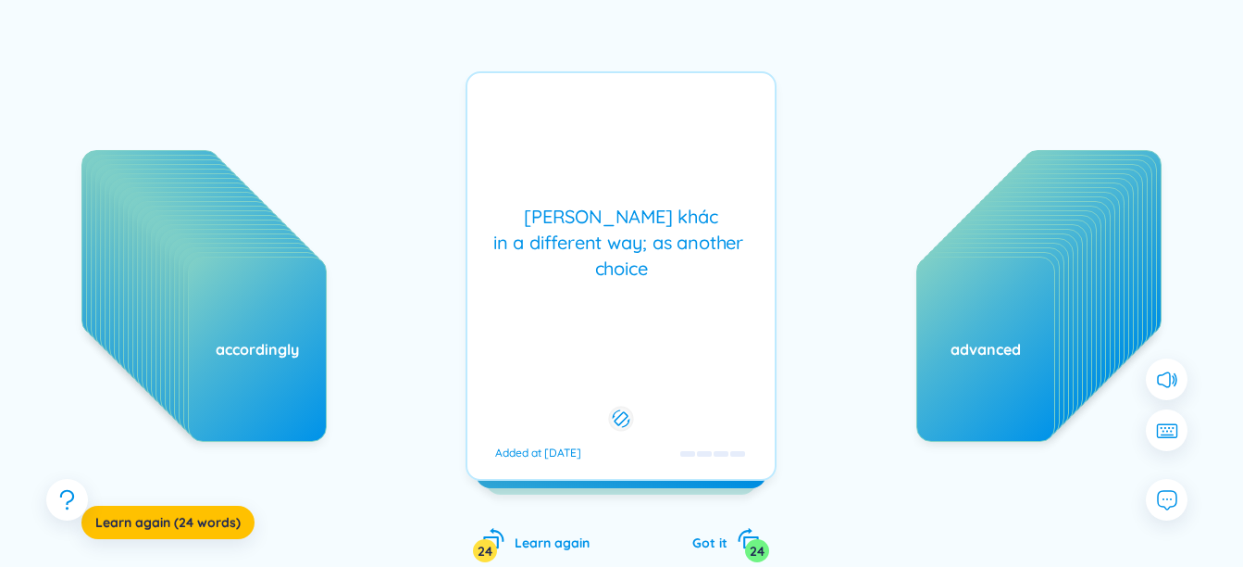
click at [610, 256] on div "[PERSON_NAME] khác in a different way; as another choice" at bounding box center [621, 243] width 289 height 78
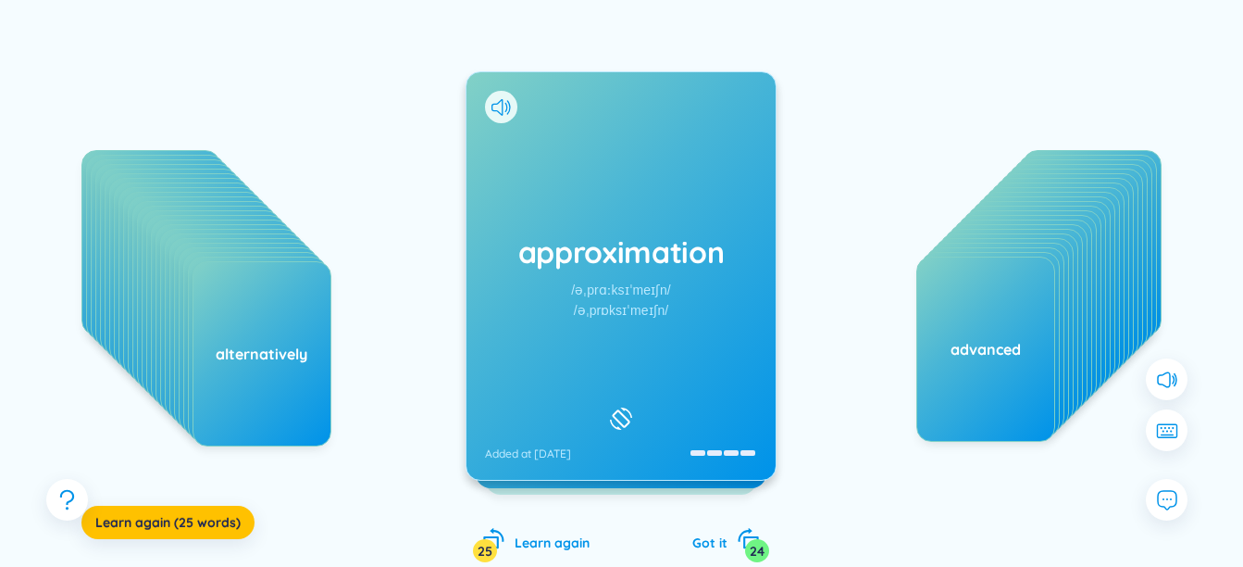
click at [649, 269] on h1 "approximation" at bounding box center [621, 251] width 272 height 41
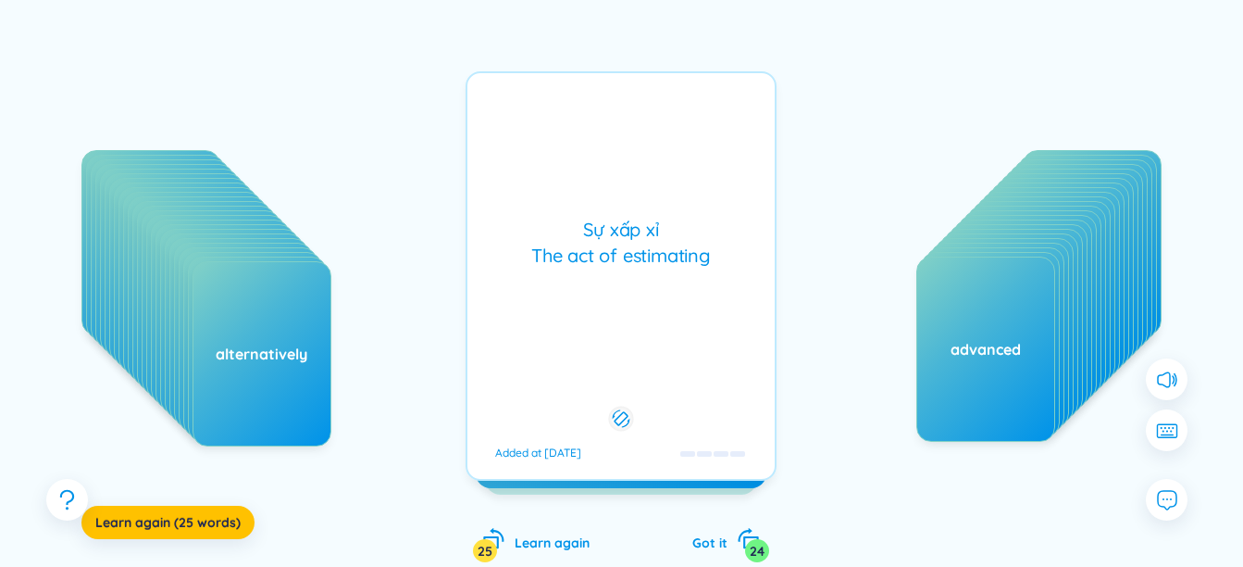
click at [649, 269] on div "Sự xấp xỉ The act of estimating" at bounding box center [621, 243] width 289 height 52
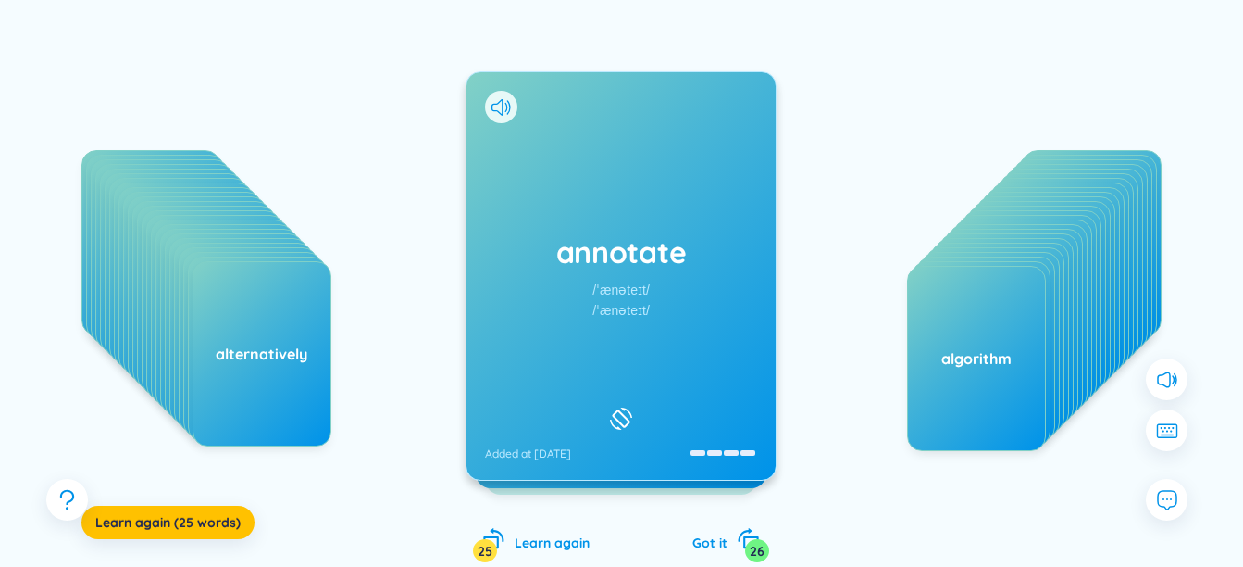
click at [541, 177] on div "annotate /ˈænəteɪt/ /ˈænəteɪt/ Added at [DATE]" at bounding box center [621, 275] width 309 height 407
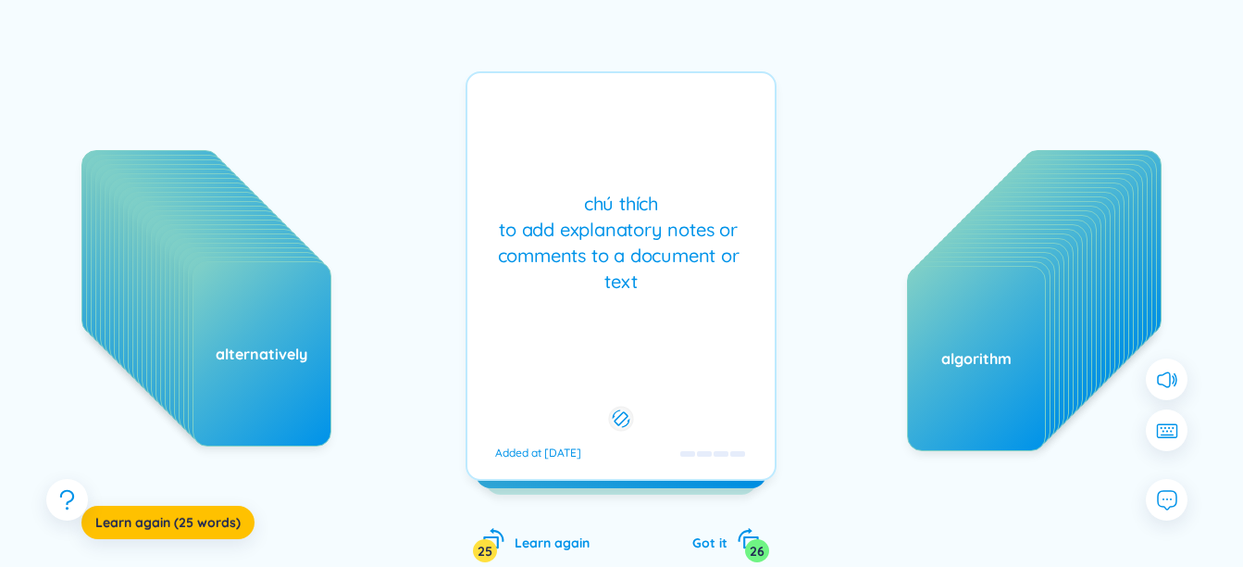
click at [697, 278] on div "chú thích to add explanatory notes or comments to a document or text" at bounding box center [621, 243] width 289 height 104
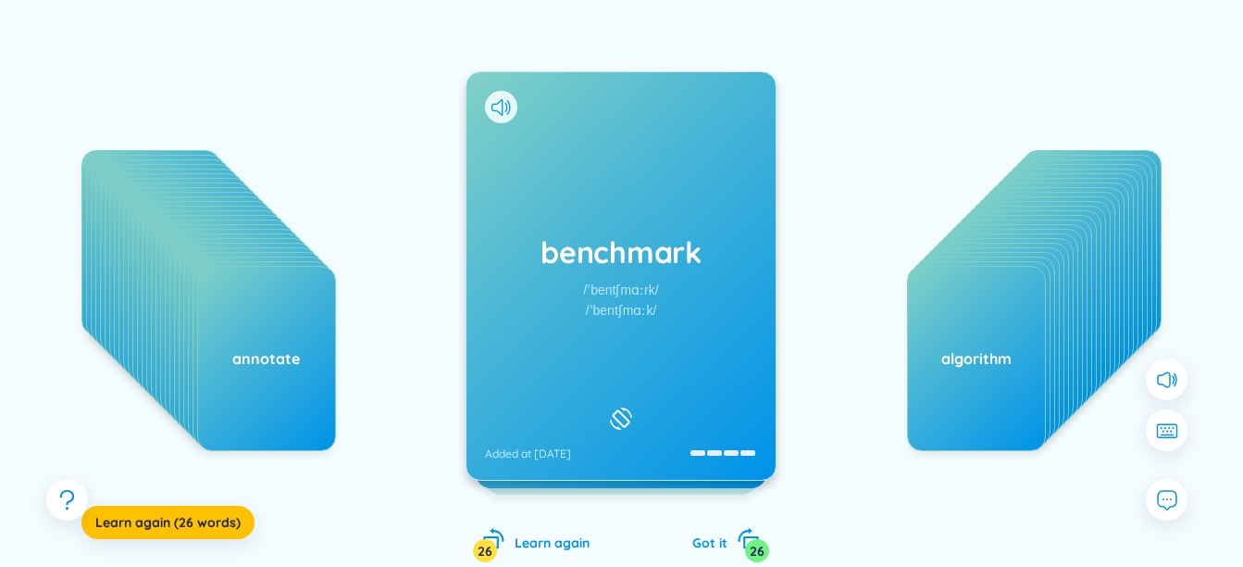
click at [597, 257] on h1 "benchmark" at bounding box center [621, 251] width 272 height 41
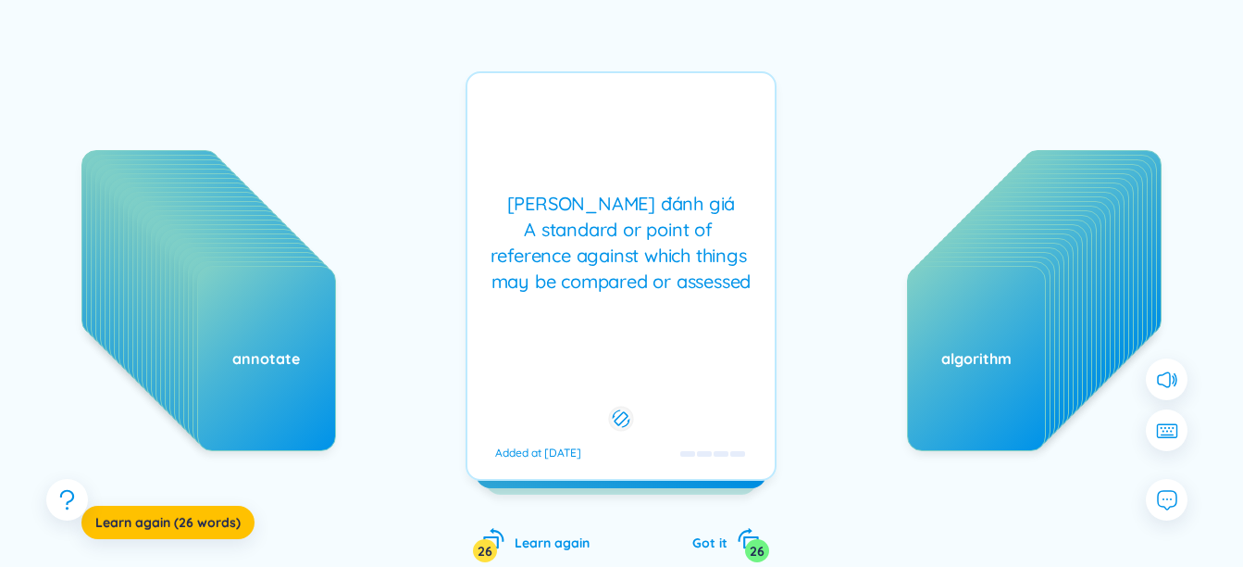
click at [597, 257] on div "[PERSON_NAME] đánh giá A standard or point of reference against which things ma…" at bounding box center [621, 243] width 289 height 104
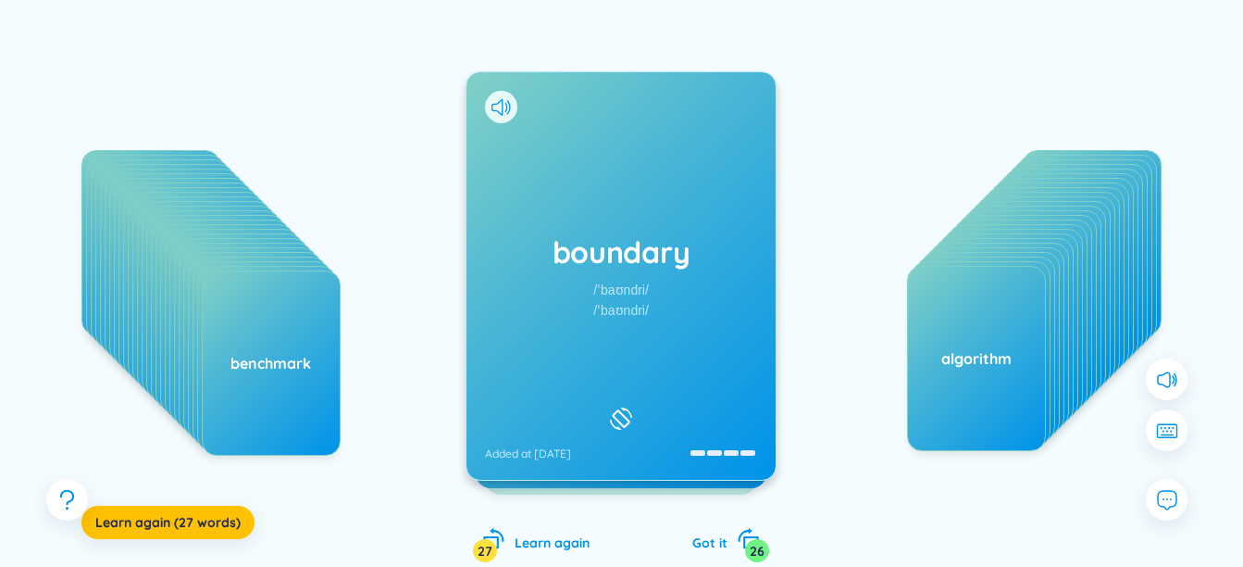
click at [612, 289] on div "/ˈbaʊndri/" at bounding box center [622, 290] width 56 height 20
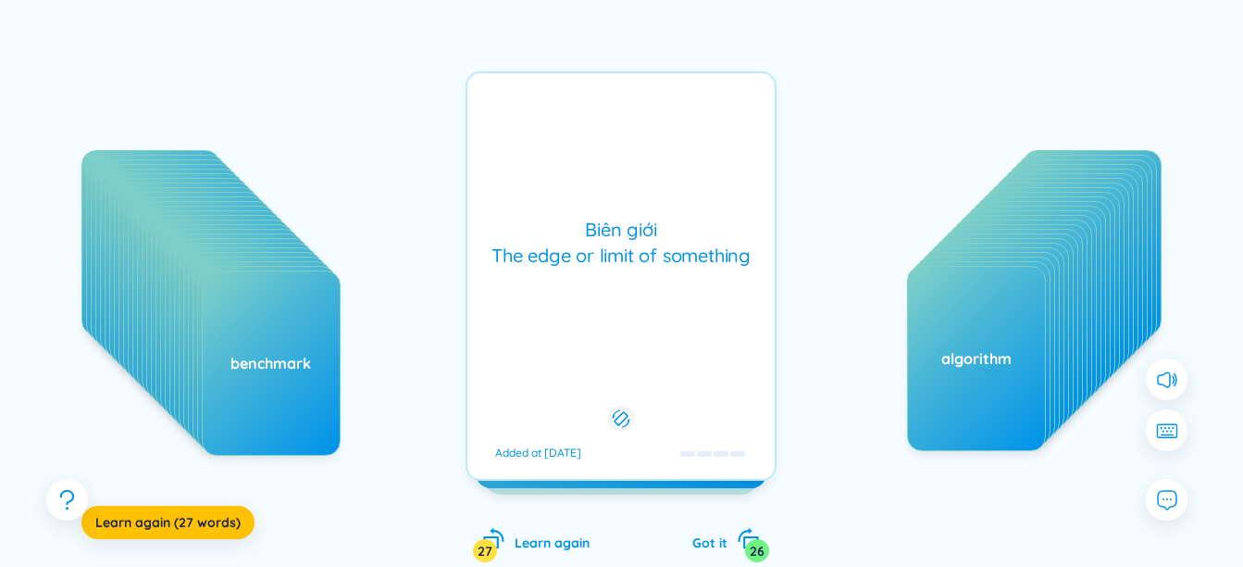
click at [612, 289] on div "Biên giới The edge or limit of something Added at [DATE]" at bounding box center [621, 275] width 311 height 409
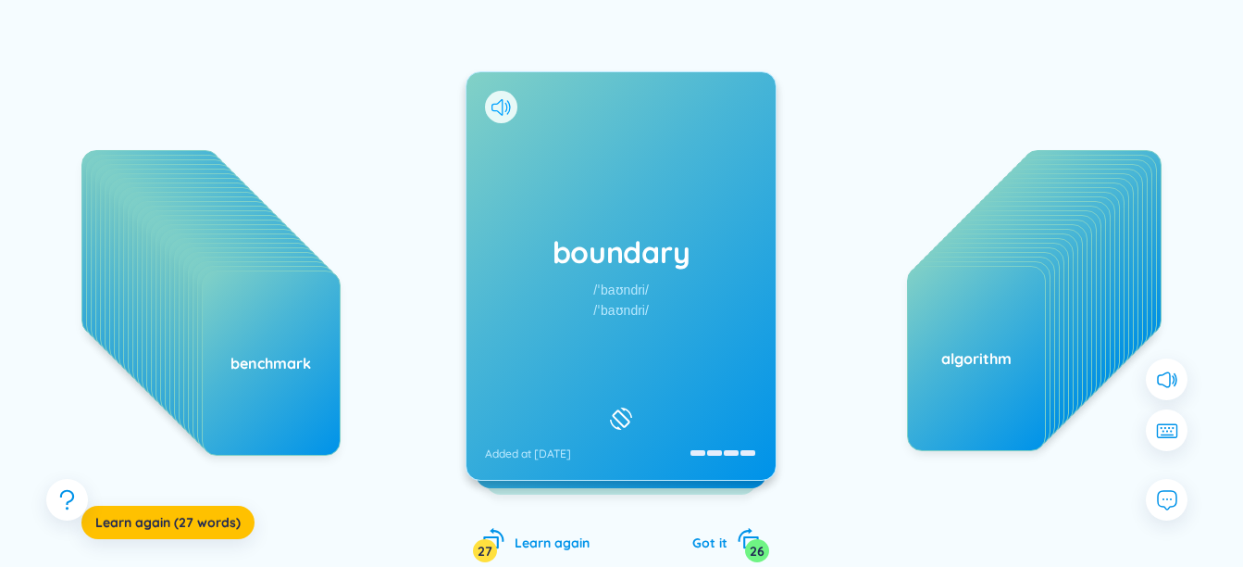
click at [502, 105] on icon at bounding box center [501, 107] width 19 height 17
click at [1162, 383] on icon at bounding box center [1167, 379] width 24 height 24
click at [1162, 383] on icon at bounding box center [1167, 379] width 20 height 20
click at [1162, 419] on button at bounding box center [1167, 430] width 46 height 46
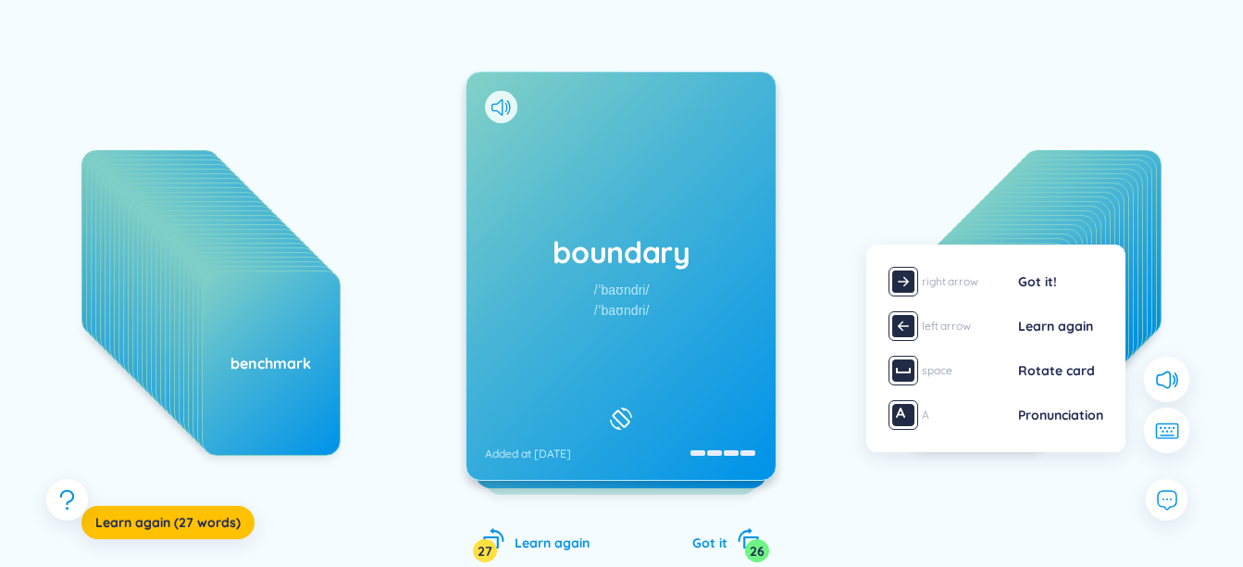
click at [1161, 422] on icon at bounding box center [1167, 430] width 24 height 17
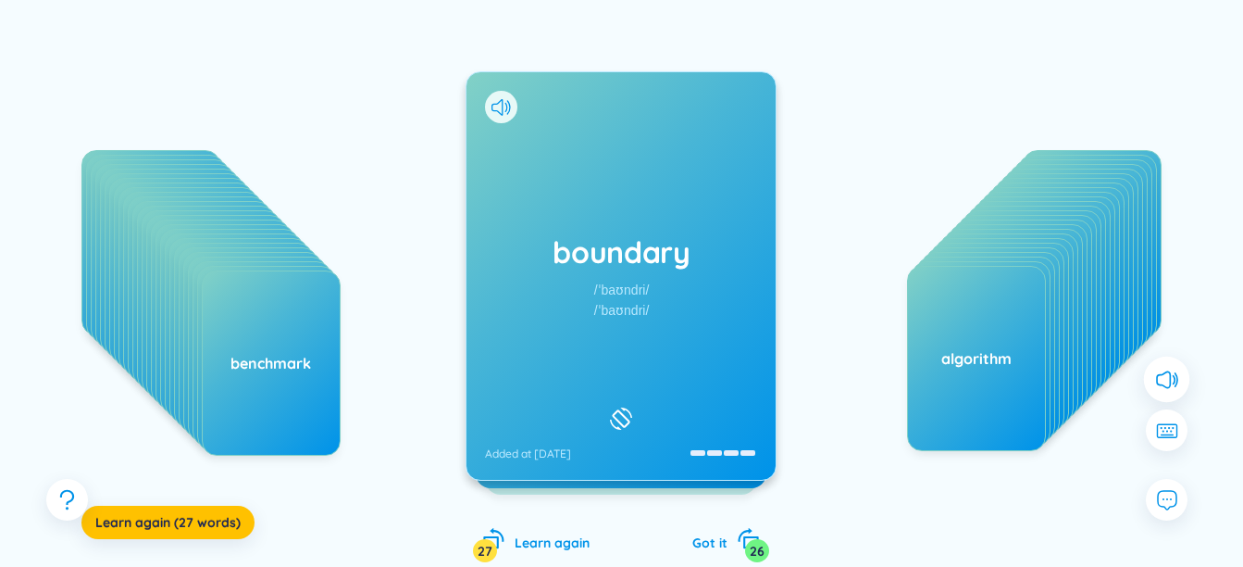
scroll to position [0, 0]
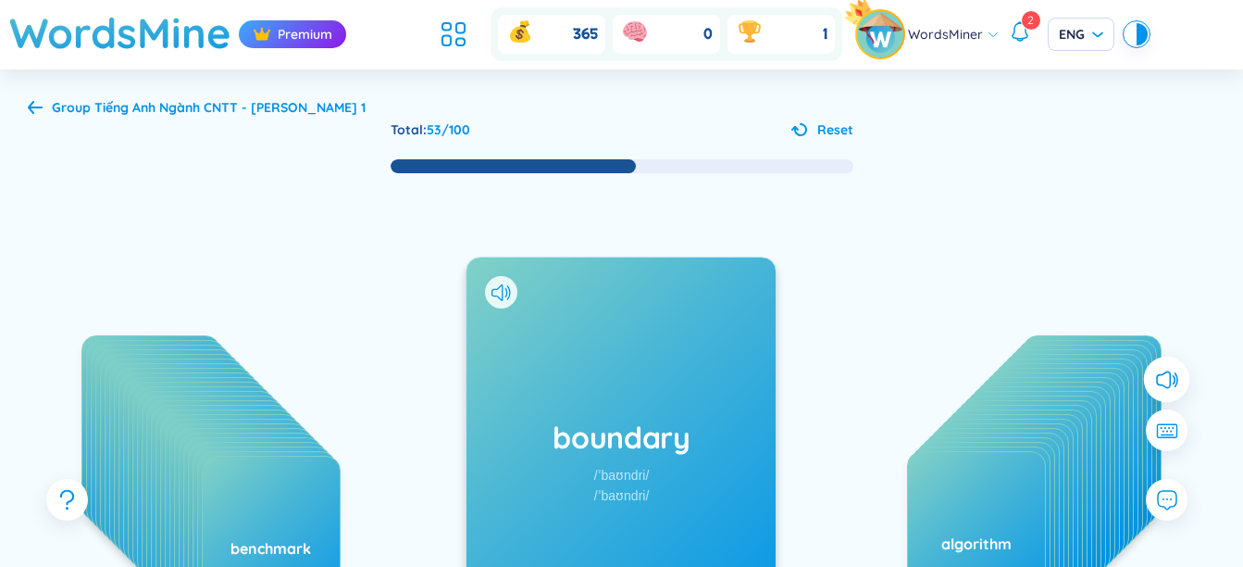
click at [47, 107] on div "Group Tiếng Anh Ngành CNTT - [PERSON_NAME] 1" at bounding box center [197, 107] width 338 height 20
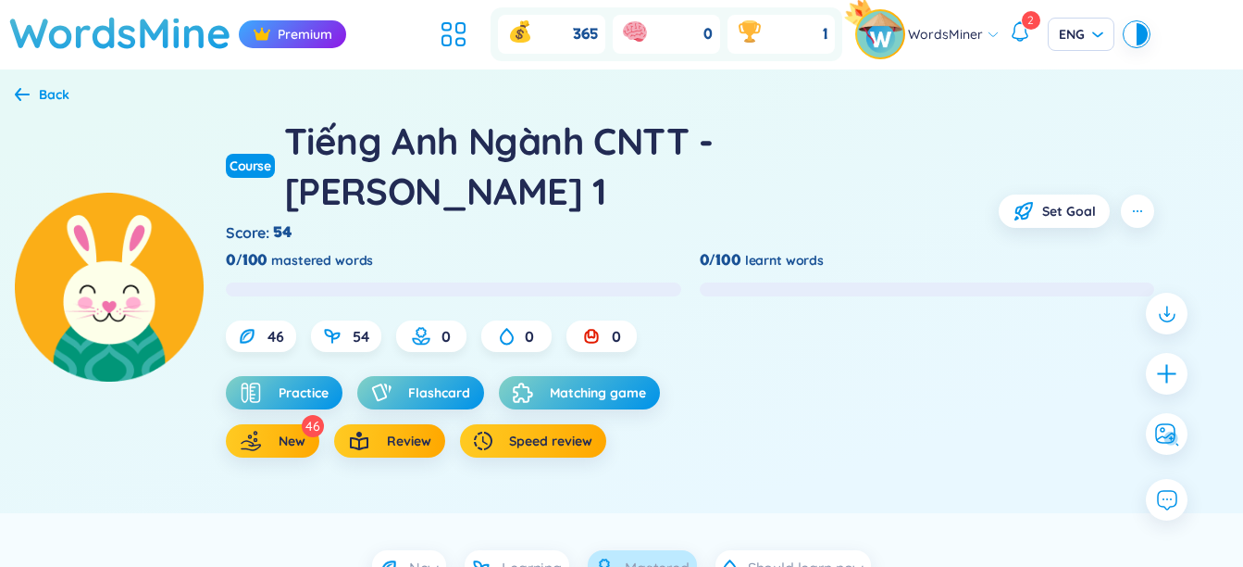
click at [643, 557] on span "Mastered" at bounding box center [657, 567] width 65 height 20
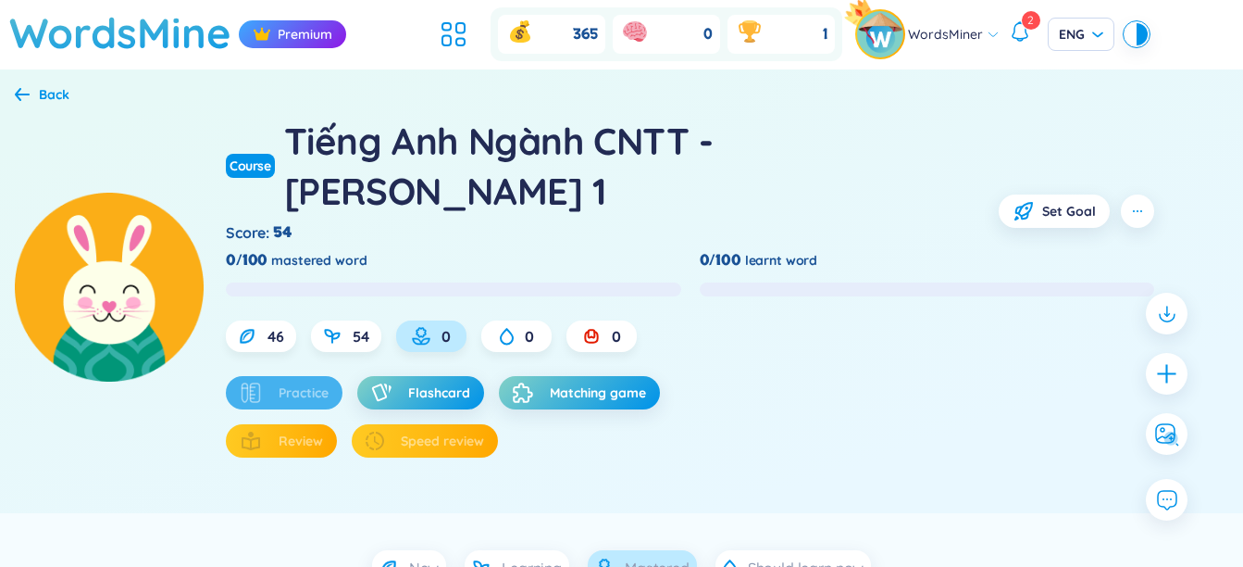
scroll to position [193, 0]
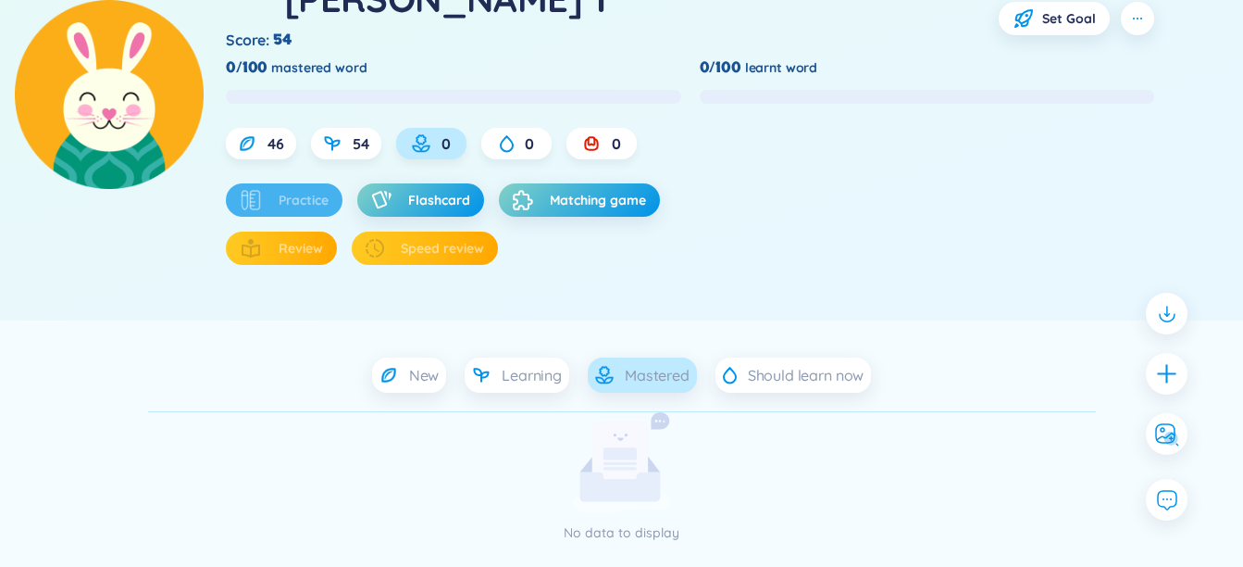
click at [643, 365] on span "Mastered" at bounding box center [657, 375] width 65 height 20
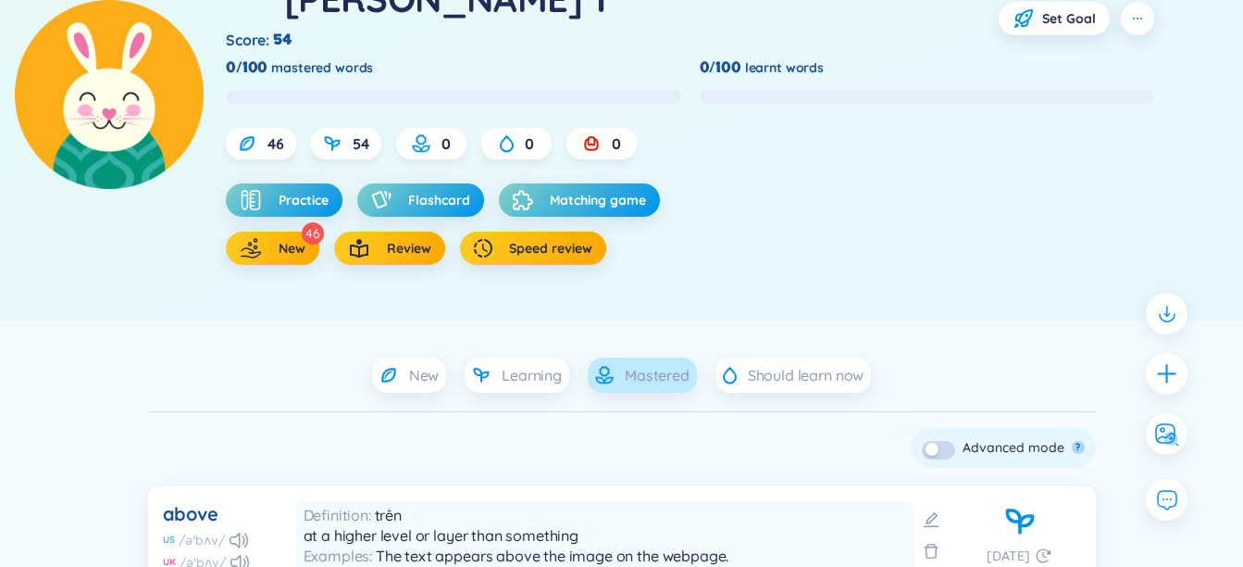
click at [613, 357] on div "Mastered" at bounding box center [642, 374] width 109 height 35
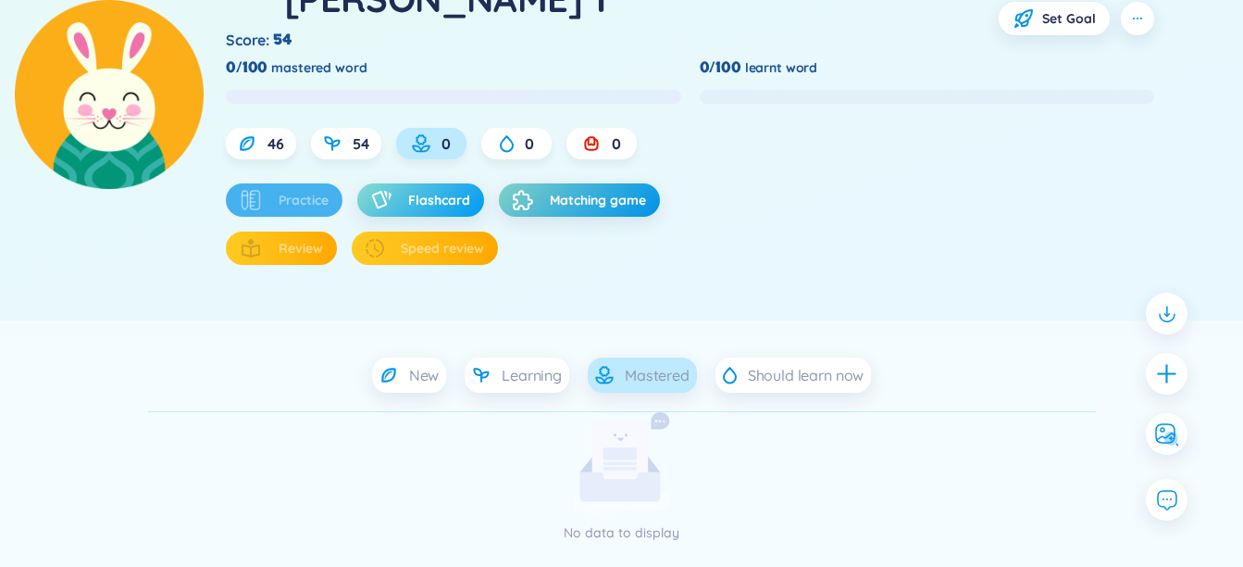
click at [402, 183] on button "Flashcard" at bounding box center [420, 199] width 127 height 33
